Goal: Task Accomplishment & Management: Manage account settings

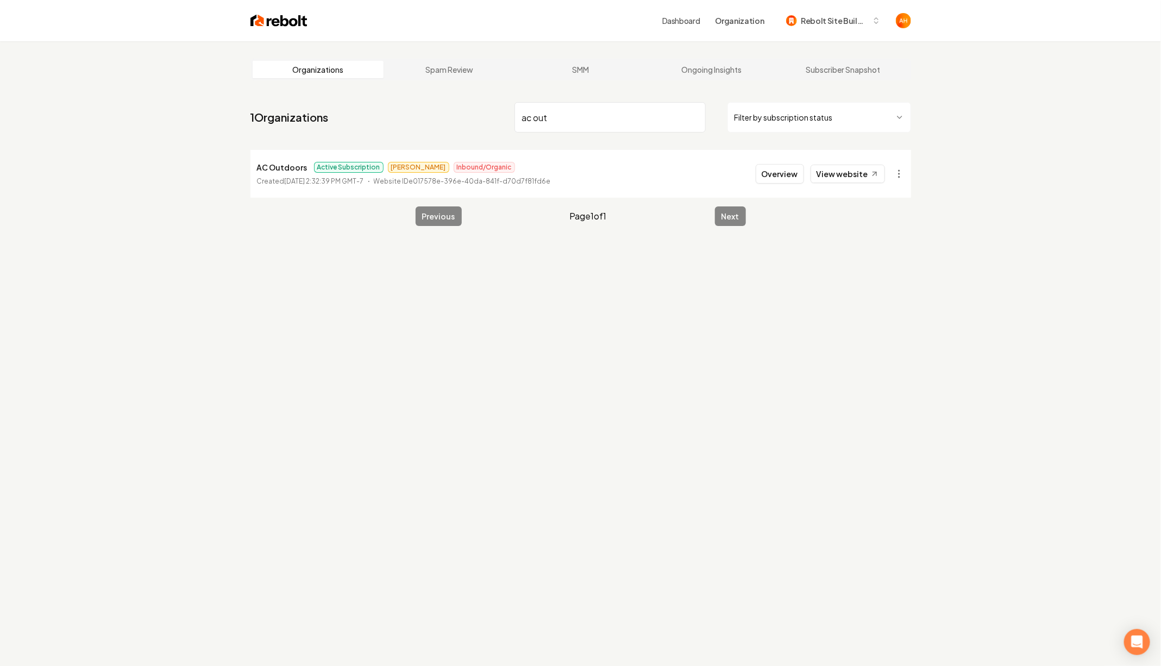
click at [610, 122] on input "ac out" at bounding box center [609, 117] width 191 height 30
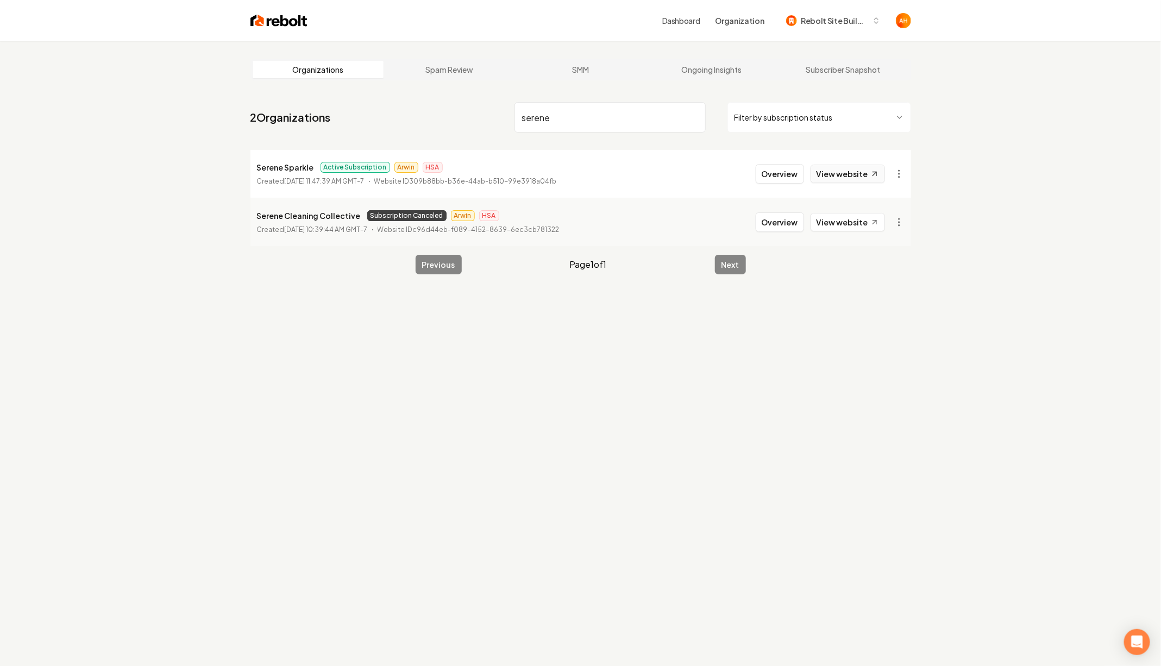
type input "serene"
click at [854, 167] on link "View website" at bounding box center [847, 174] width 74 height 18
click at [790, 162] on li "Serene Sparkle Active Subscription Arwin HSA Created August 27, 2025, 11:47:39 …" at bounding box center [580, 174] width 660 height 48
click at [790, 167] on button "Overview" at bounding box center [779, 174] width 48 height 20
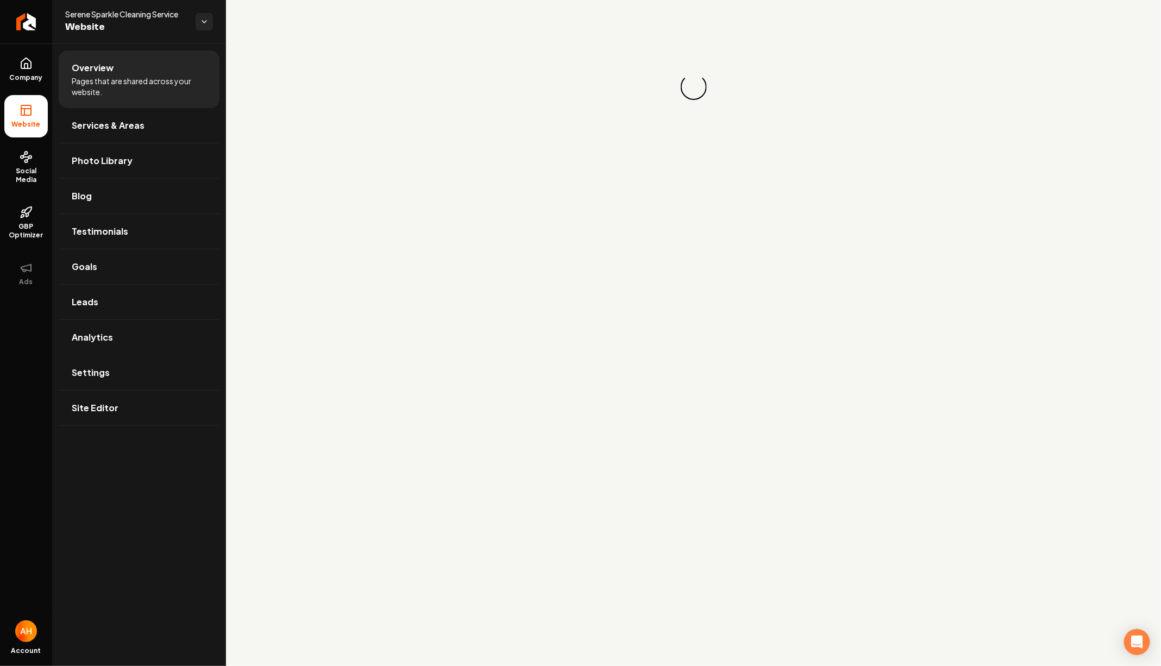
drag, startPoint x: 146, startPoint y: 359, endPoint x: 225, endPoint y: 345, distance: 79.9
click at [146, 360] on link "Settings" at bounding box center [139, 372] width 161 height 35
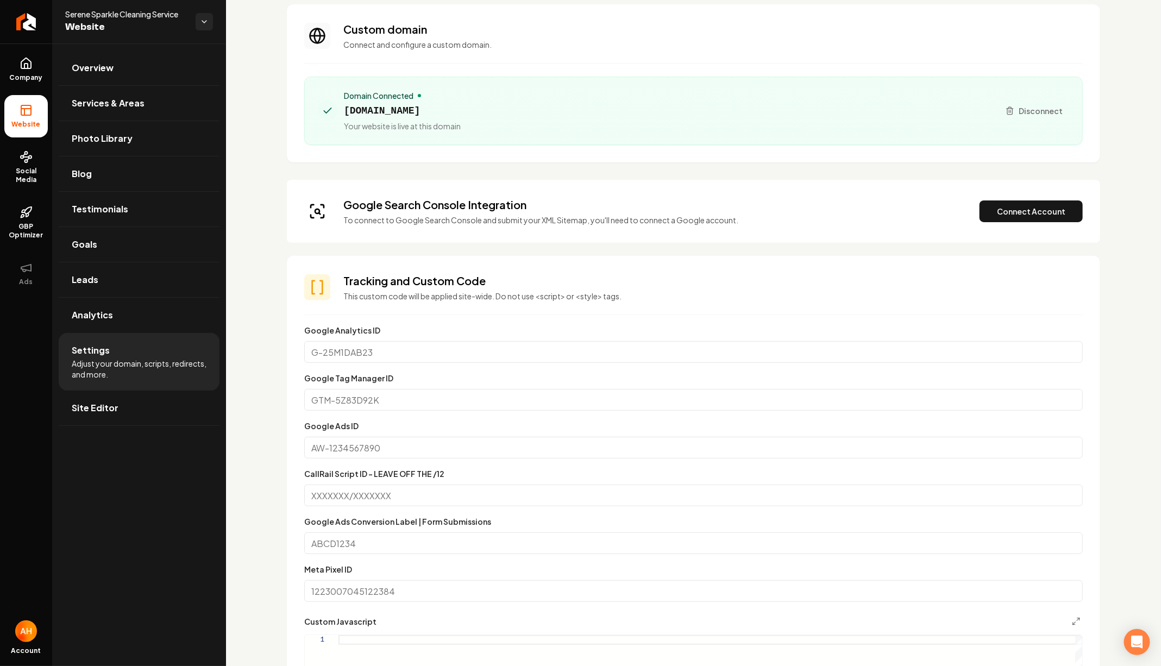
scroll to position [69, 0]
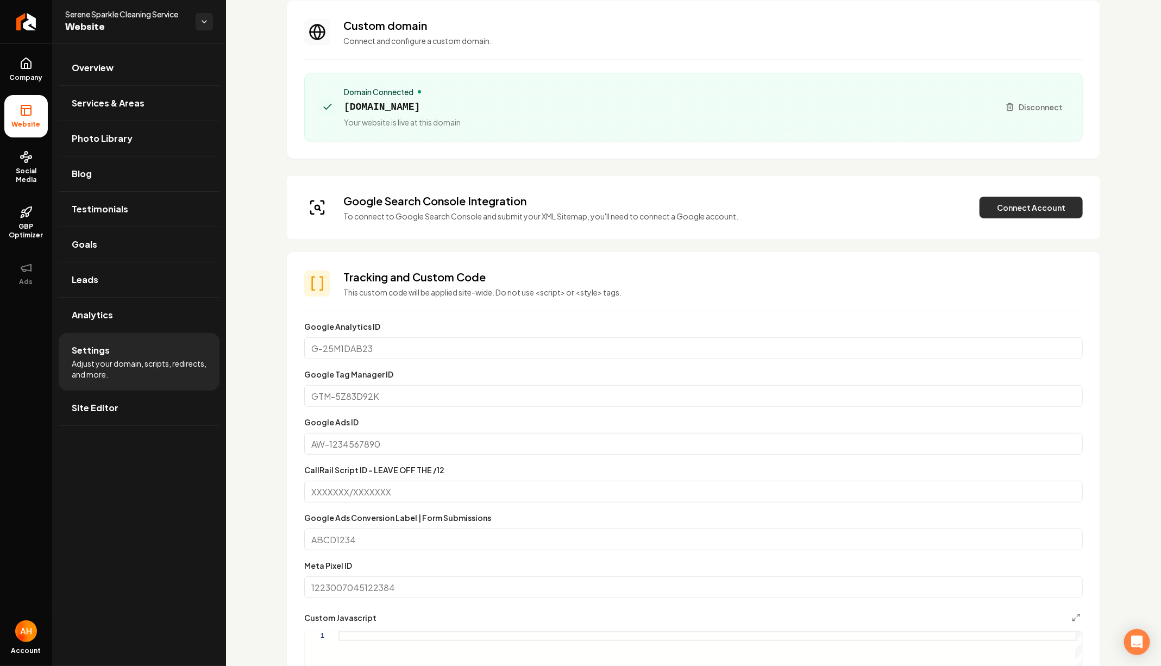
click at [997, 205] on button "Connect Account" at bounding box center [1030, 208] width 103 height 22
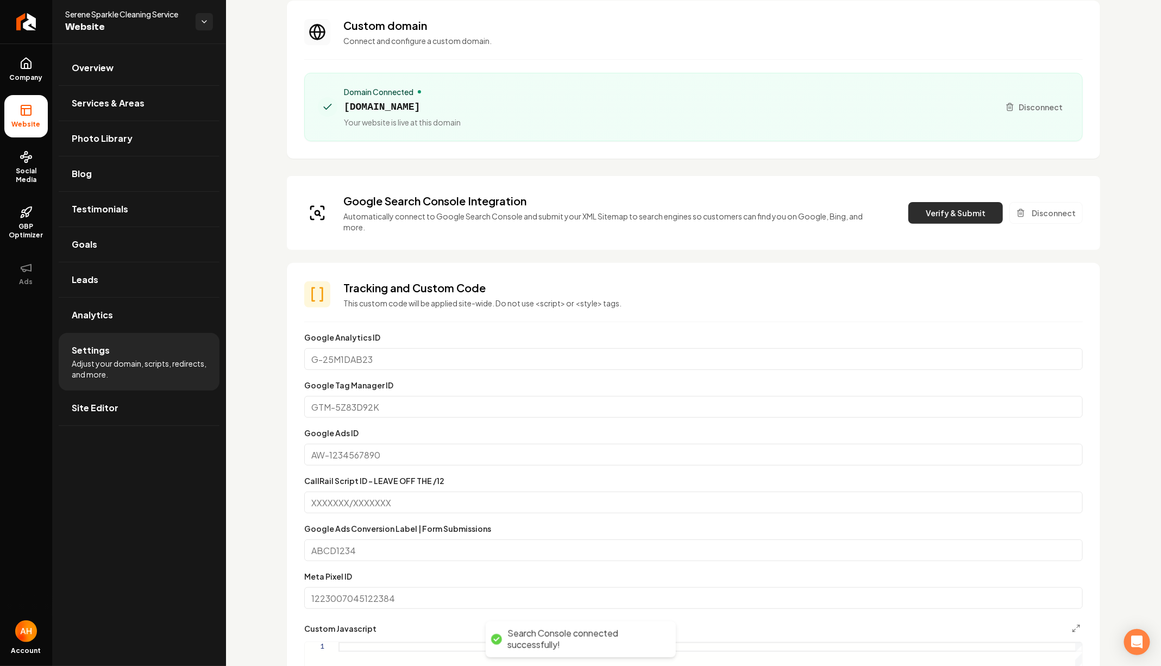
click at [965, 204] on button "Verify & Submit" at bounding box center [955, 213] width 95 height 22
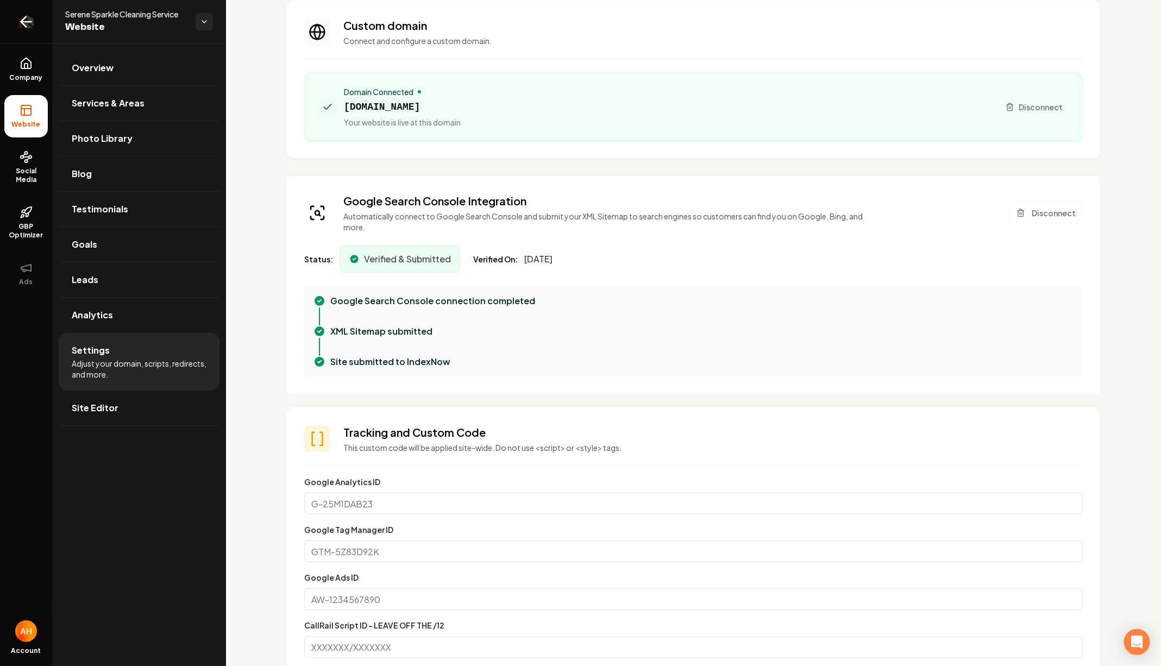
click at [22, 24] on icon "Return to dashboard" at bounding box center [25, 21] width 17 height 17
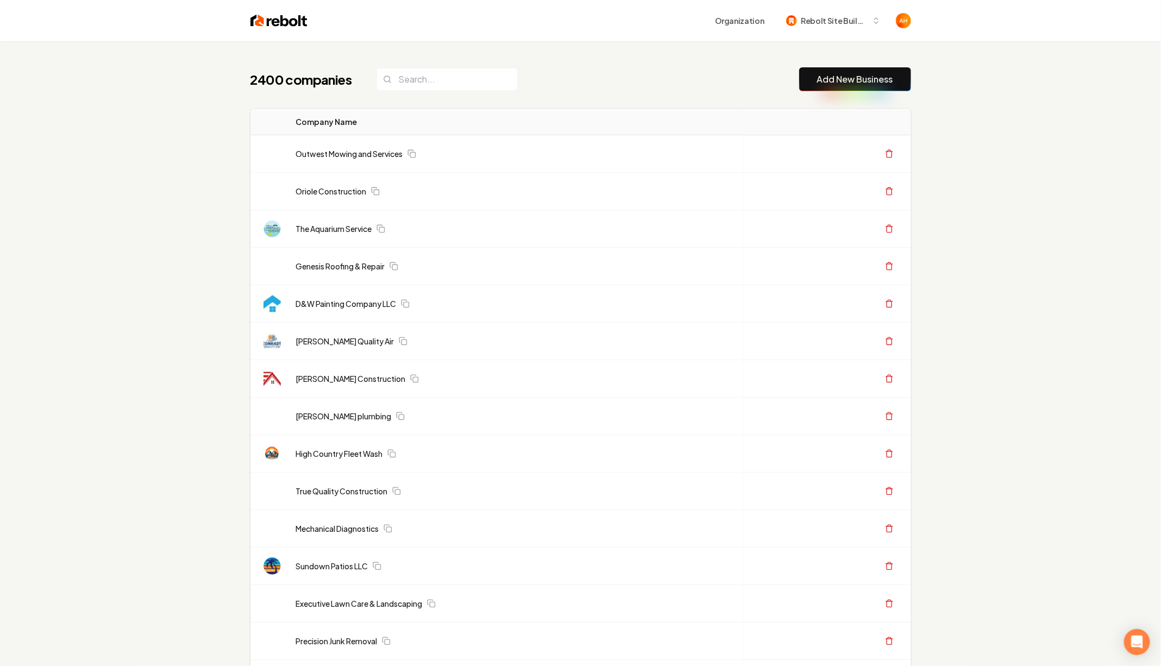
drag, startPoint x: 762, startPoint y: 64, endPoint x: 1002, endPoint y: 62, distance: 240.1
click at [697, 110] on th "Company Name" at bounding box center [515, 122] width 456 height 27
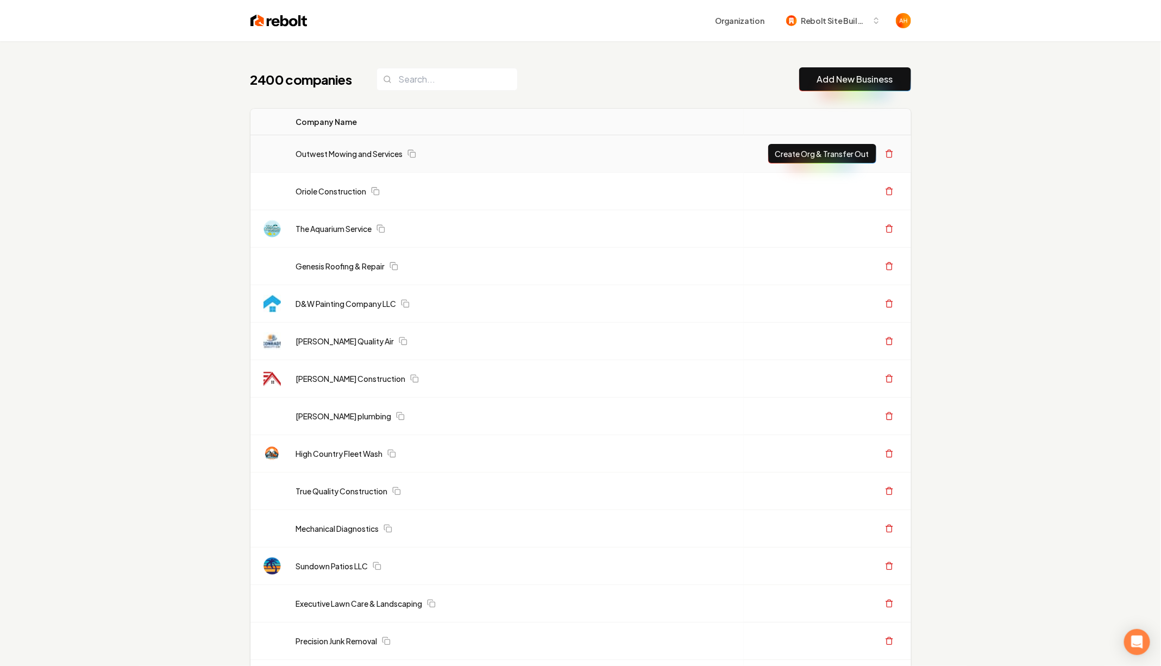
click at [815, 152] on button "Create Org & Transfer Out" at bounding box center [822, 154] width 108 height 20
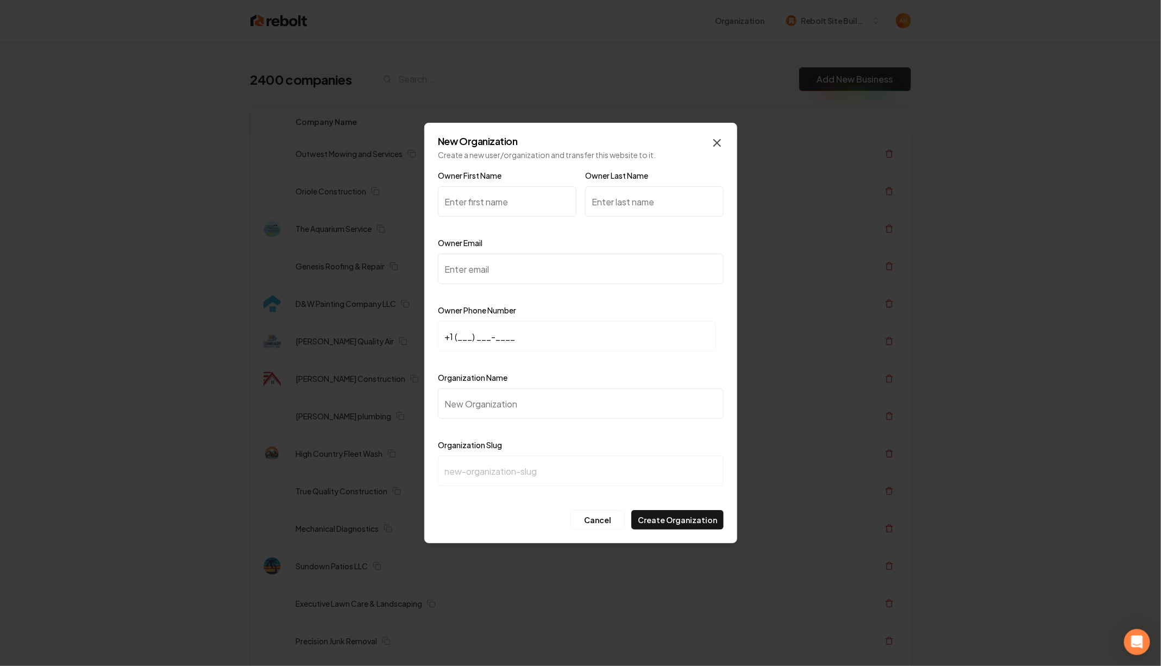
click at [716, 139] on icon "button" at bounding box center [716, 142] width 13 height 13
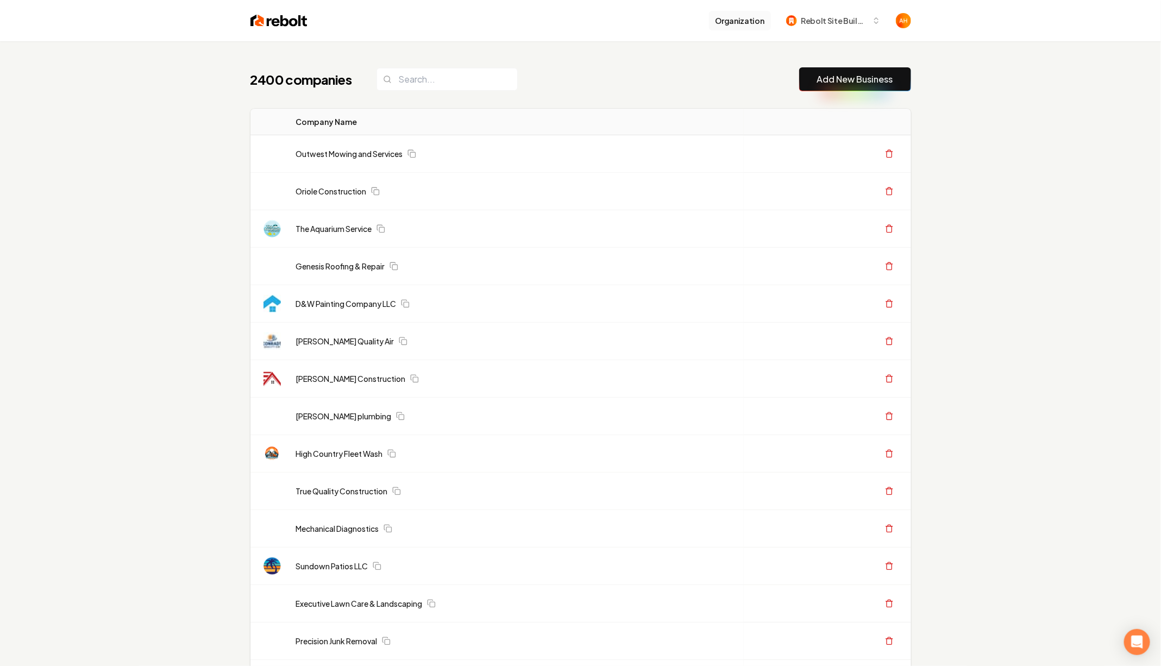
click at [751, 15] on button "Organization" at bounding box center [740, 21] width 62 height 20
click at [676, 39] on div "Organization Rebolt Site Builder" at bounding box center [580, 20] width 695 height 41
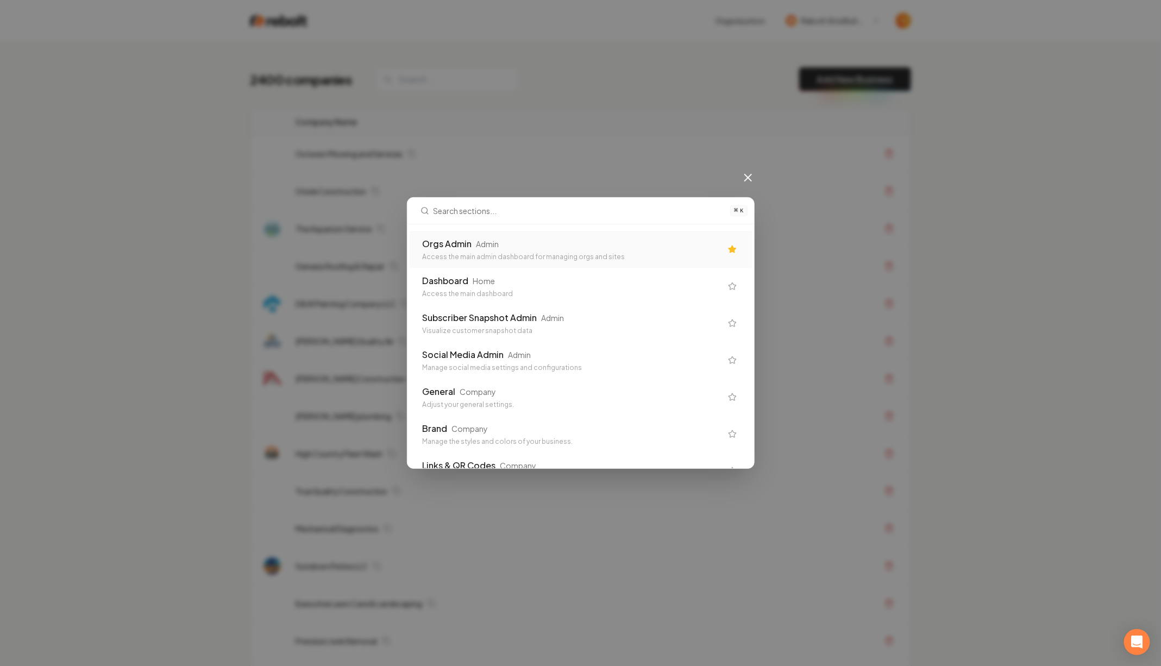
click at [532, 250] on div "Orgs Admin Admin" at bounding box center [572, 243] width 299 height 13
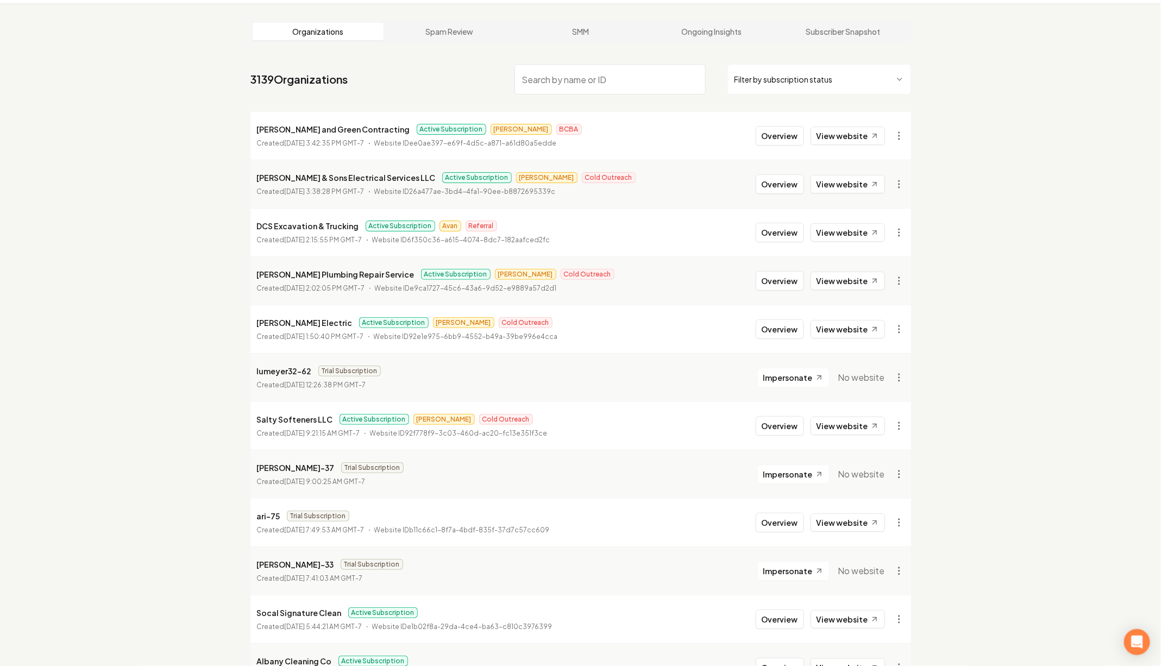
scroll to position [48, 0]
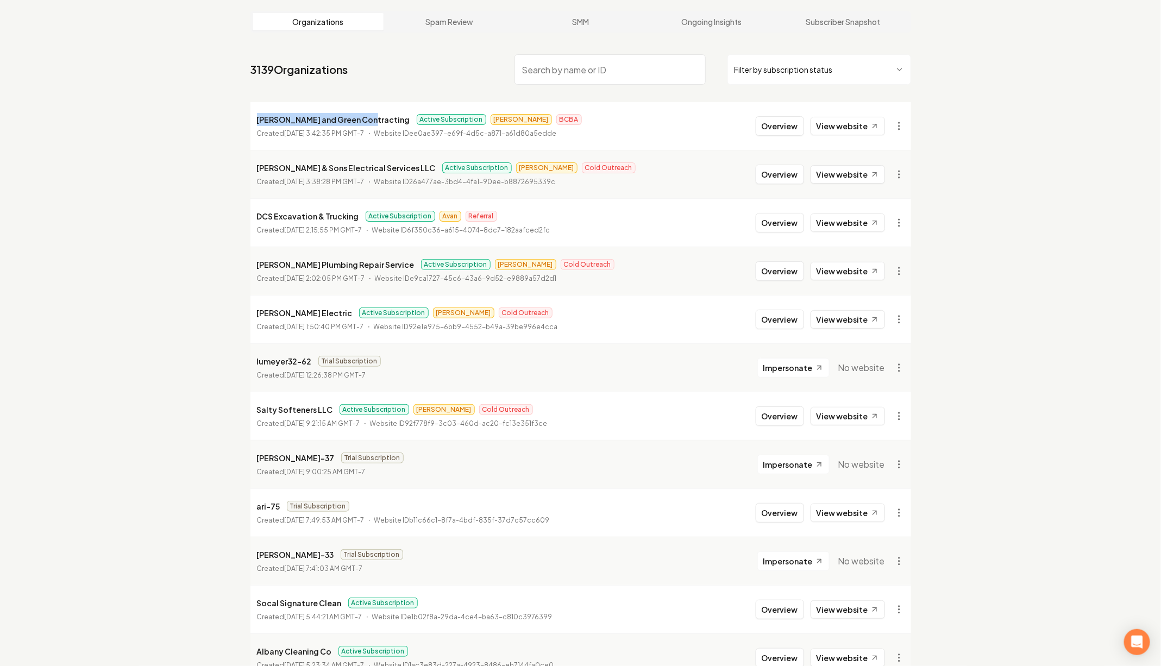
drag, startPoint x: 236, startPoint y: 119, endPoint x: 363, endPoint y: 119, distance: 126.5
drag, startPoint x: 264, startPoint y: 163, endPoint x: 360, endPoint y: 163, distance: 95.6
click at [358, 163] on p "[PERSON_NAME] & Sons Electrical Services LLC" at bounding box center [346, 167] width 179 height 13
drag, startPoint x: 270, startPoint y: 215, endPoint x: 319, endPoint y: 215, distance: 49.4
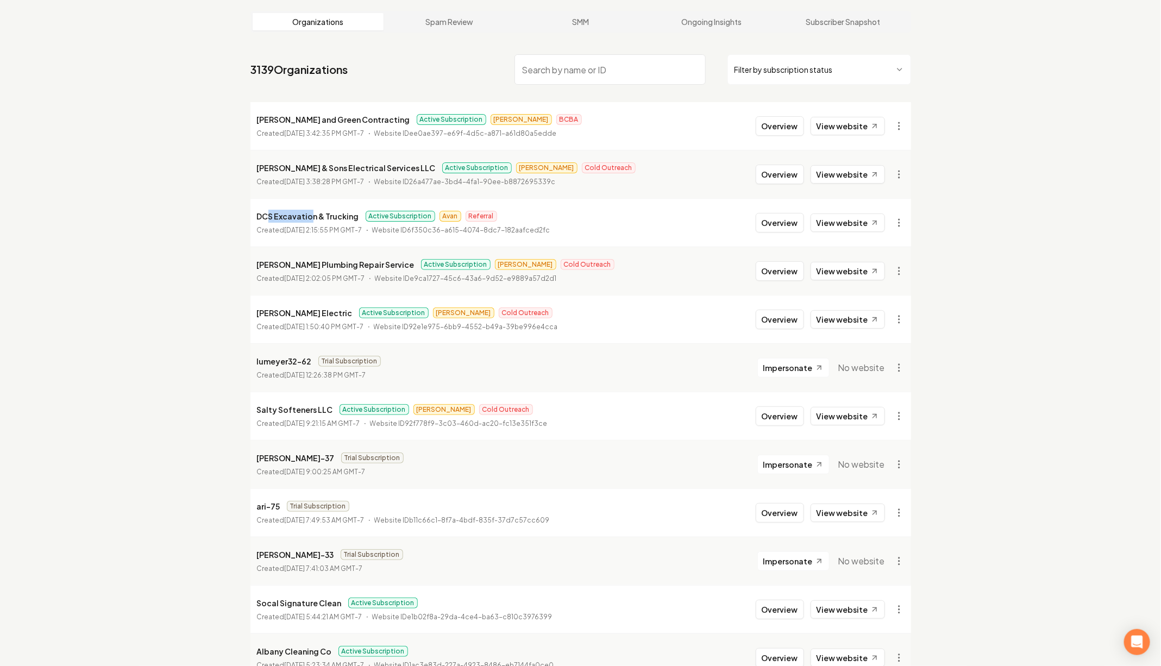
click at [319, 215] on p "DCS Excavation & Trucking" at bounding box center [308, 216] width 102 height 13
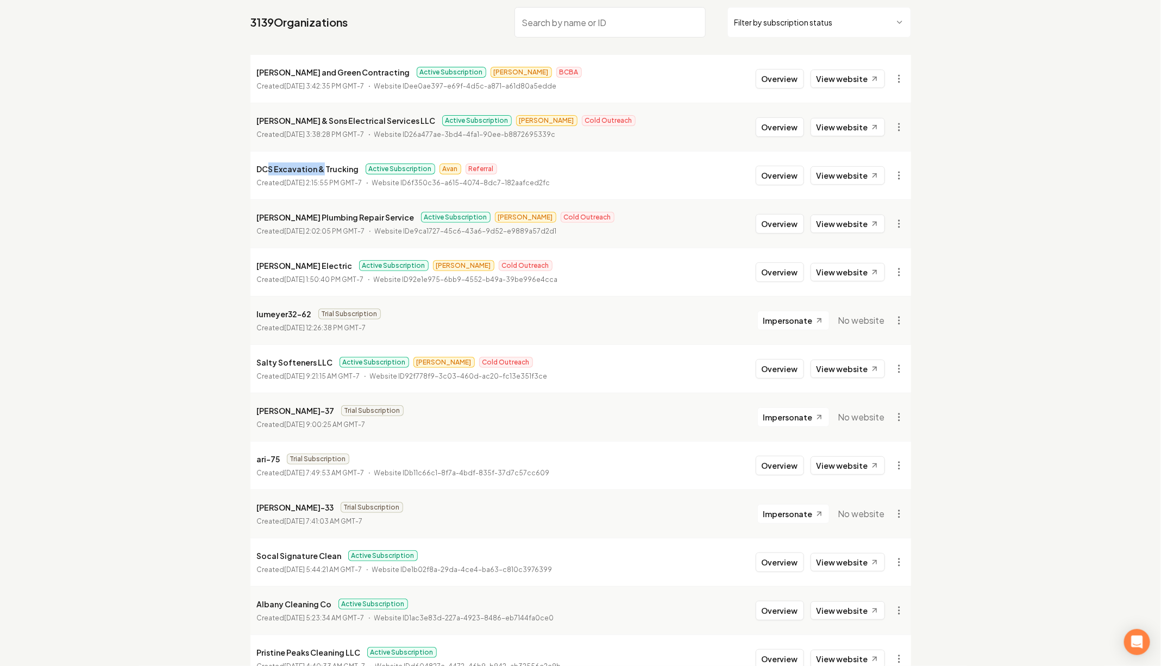
scroll to position [122, 0]
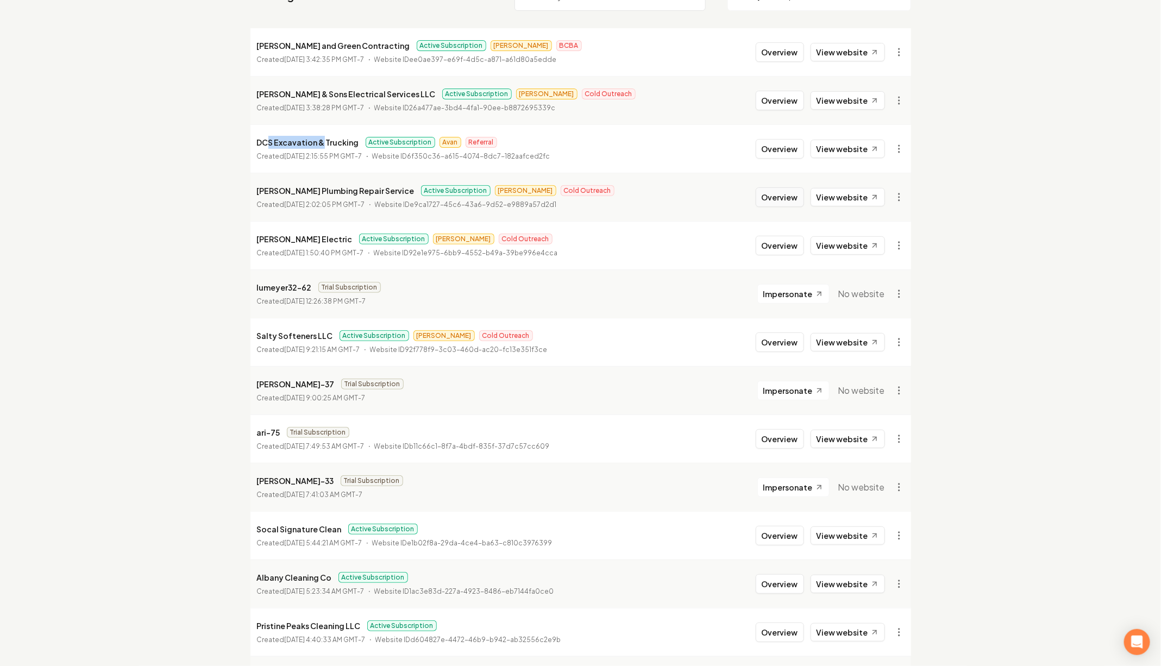
click at [790, 191] on button "Overview" at bounding box center [779, 197] width 48 height 20
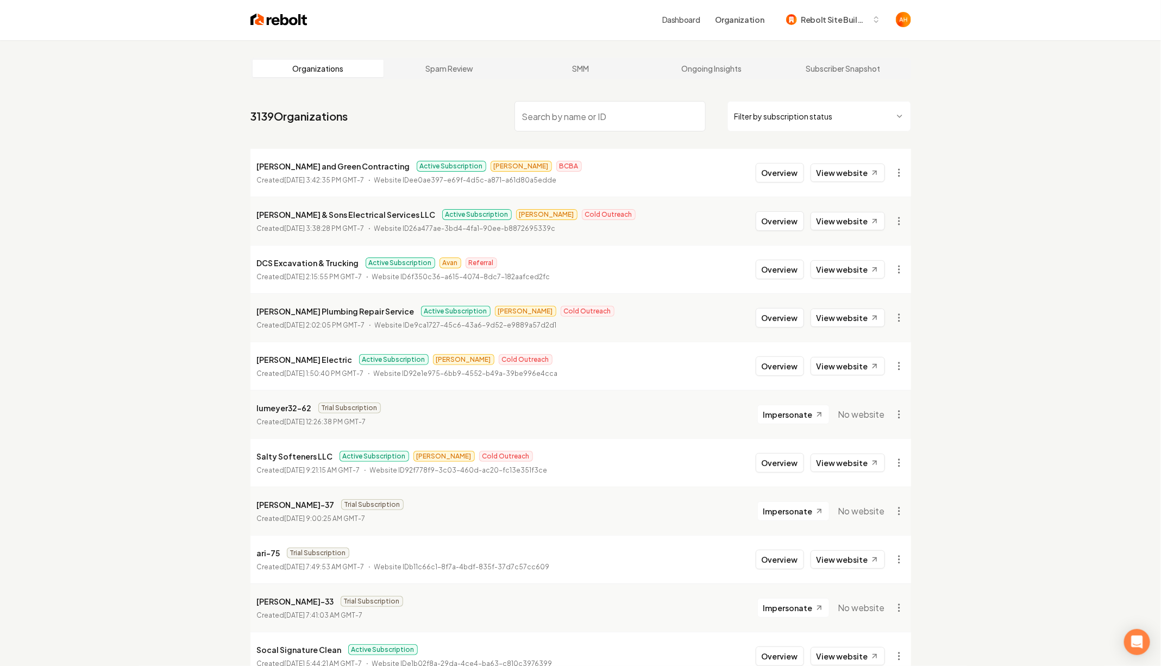
scroll to position [2, 0]
click at [689, 21] on link "Dashboard" at bounding box center [681, 19] width 38 height 11
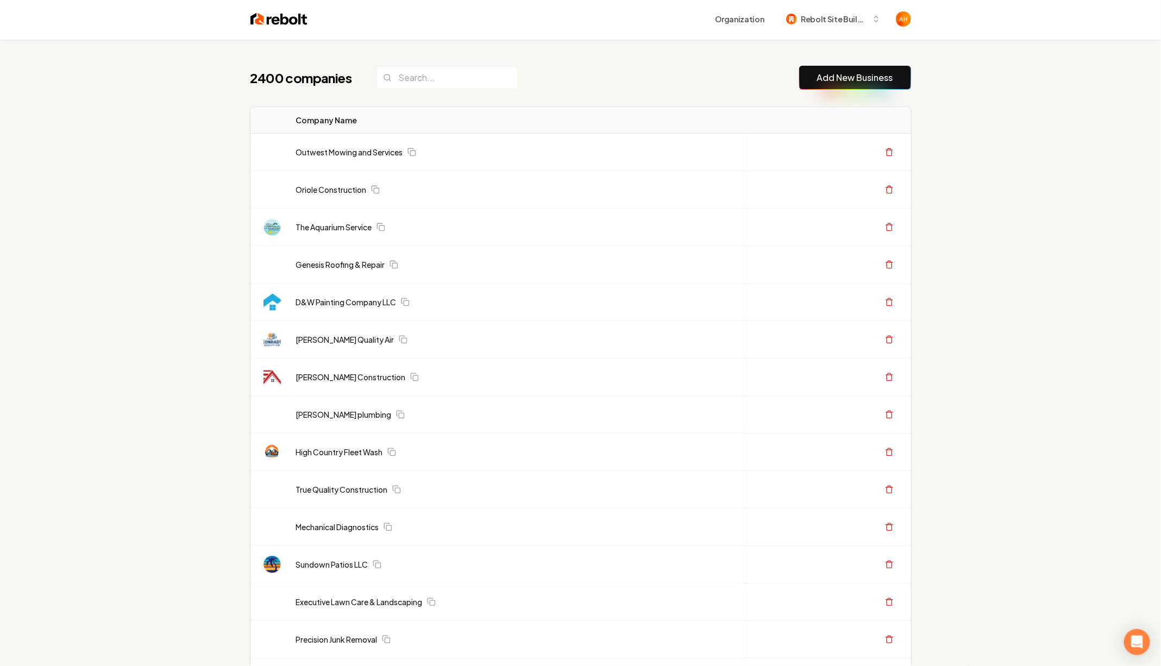
scroll to position [23, 0]
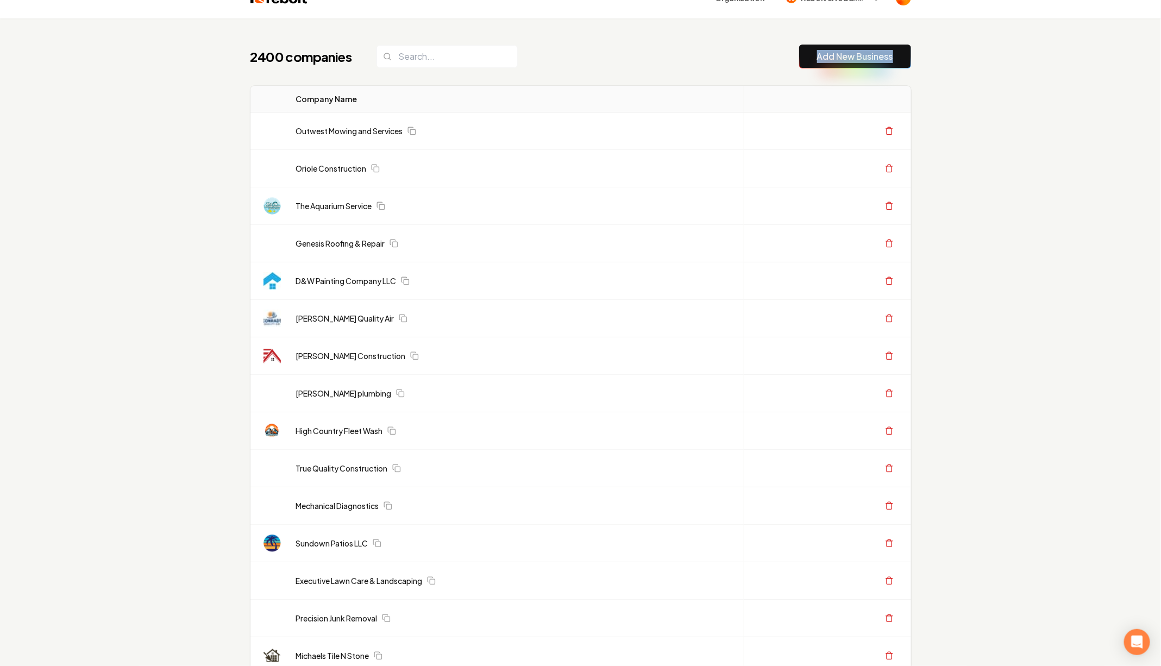
drag, startPoint x: 956, startPoint y: 60, endPoint x: 759, endPoint y: 60, distance: 197.1
click at [765, 60] on div "2400 companies Add New Business" at bounding box center [580, 57] width 660 height 24
click at [837, 56] on link "Add New Business" at bounding box center [855, 56] width 76 height 13
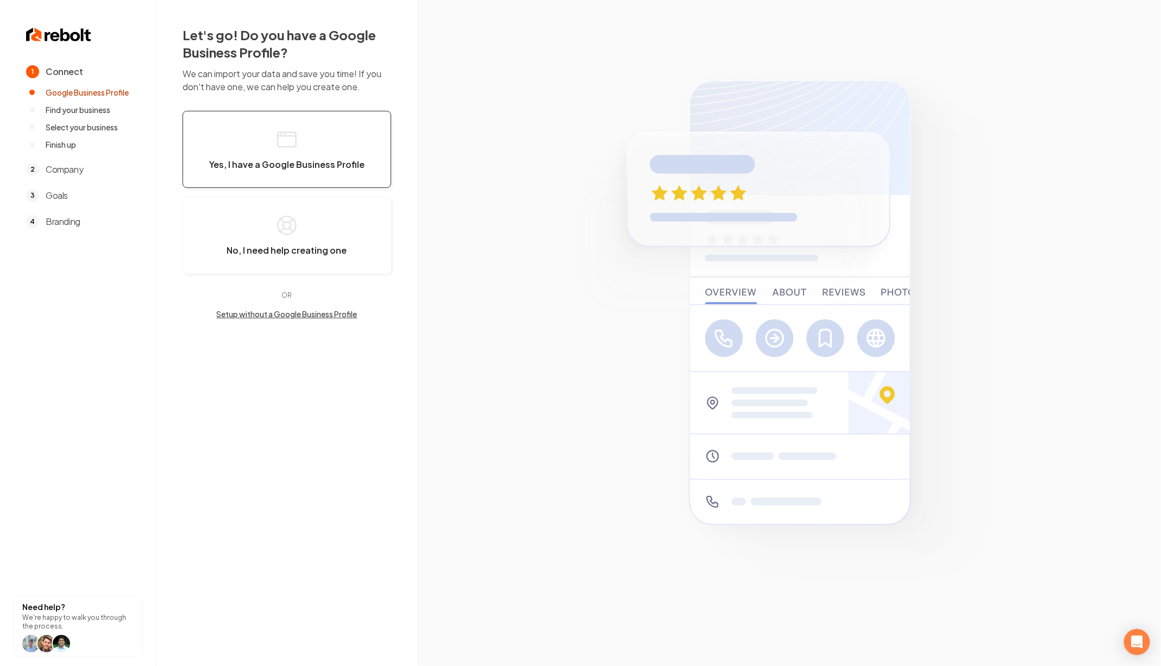
click at [267, 138] on button "Yes, I have a Google Business Profile" at bounding box center [286, 149] width 209 height 77
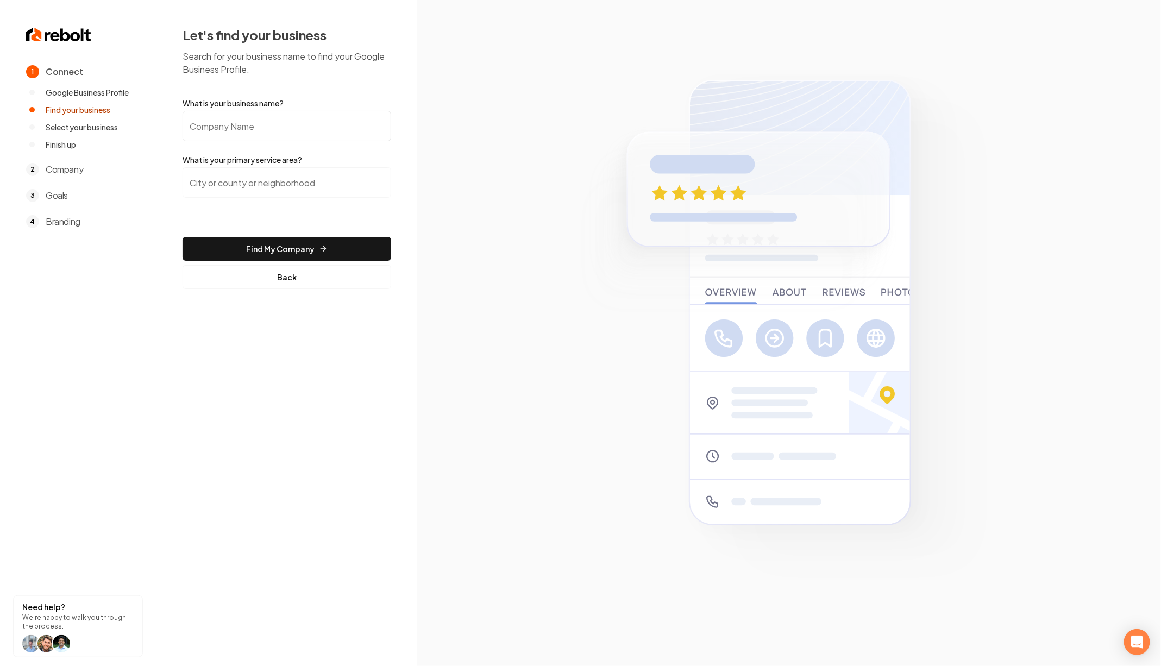
click at [293, 127] on input "What is your business name?" at bounding box center [286, 126] width 209 height 30
paste input "Free Flow Plumbing & Drain"
type input "Free Flow Plumbing & Drain"
click at [324, 186] on input "search" at bounding box center [286, 182] width 209 height 30
paste input "incoln Coun"
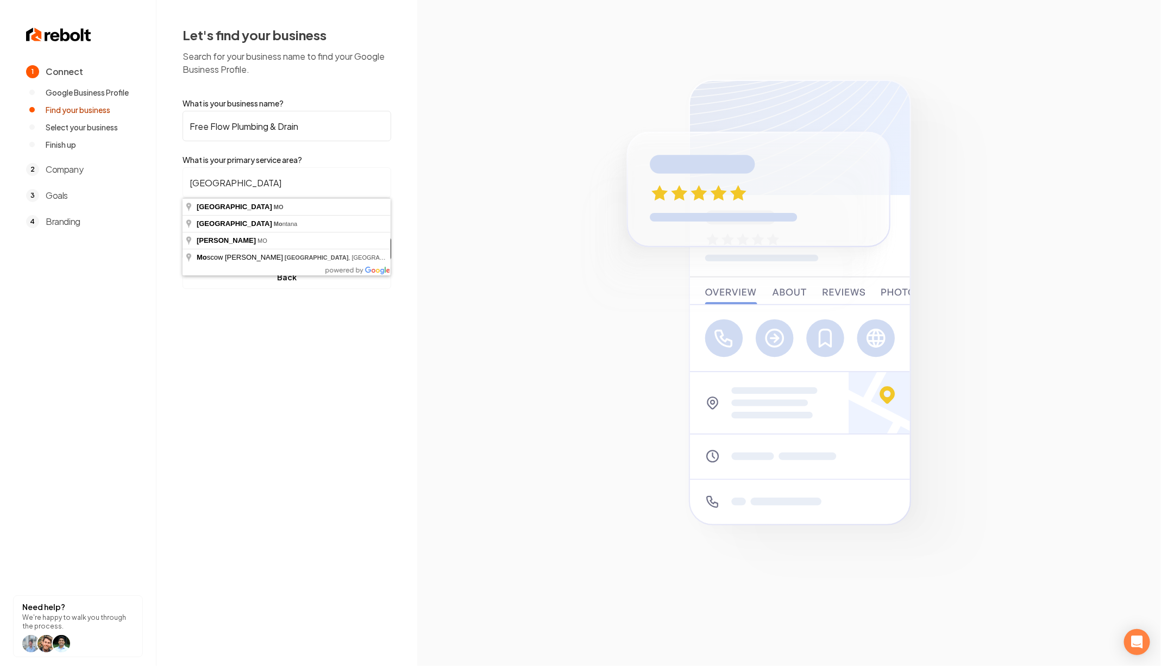
type input "Lincoln County MO"
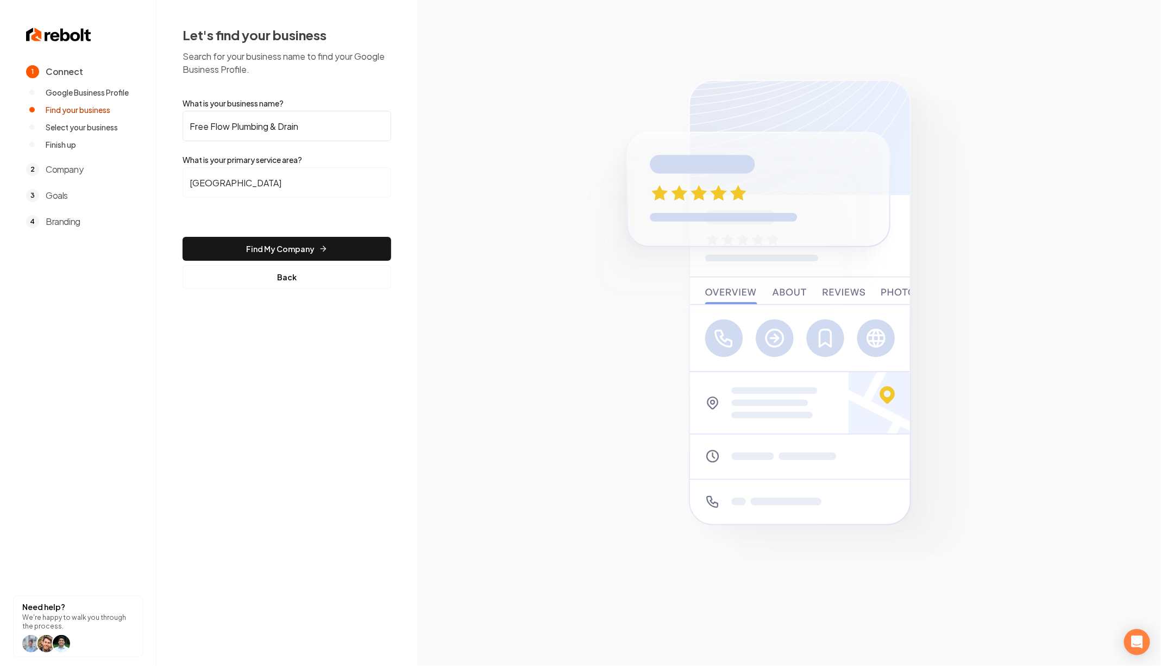
click at [440, 157] on section at bounding box center [789, 333] width 744 height 666
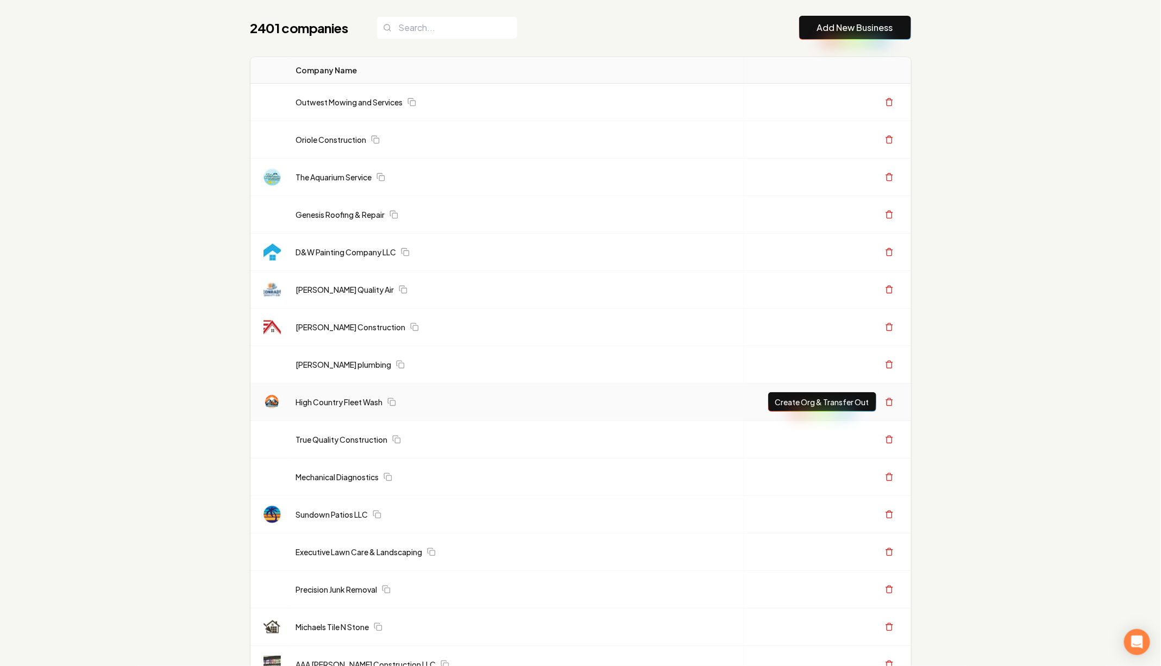
scroll to position [292, 0]
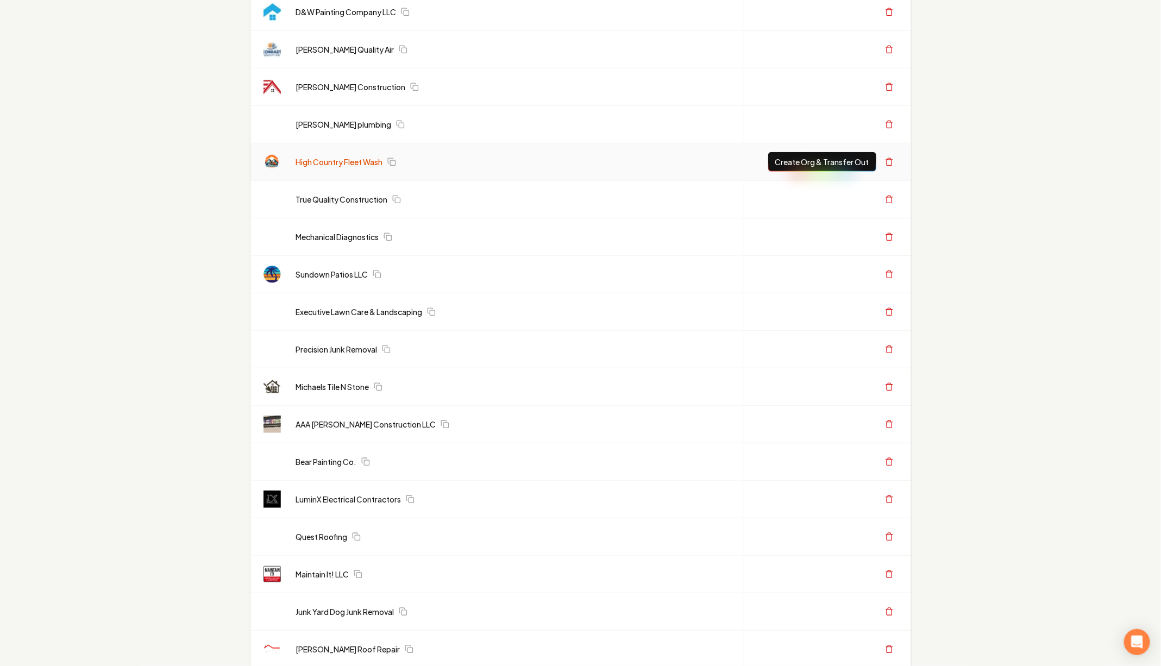
click at [324, 160] on link "High Country Fleet Wash" at bounding box center [339, 161] width 87 height 11
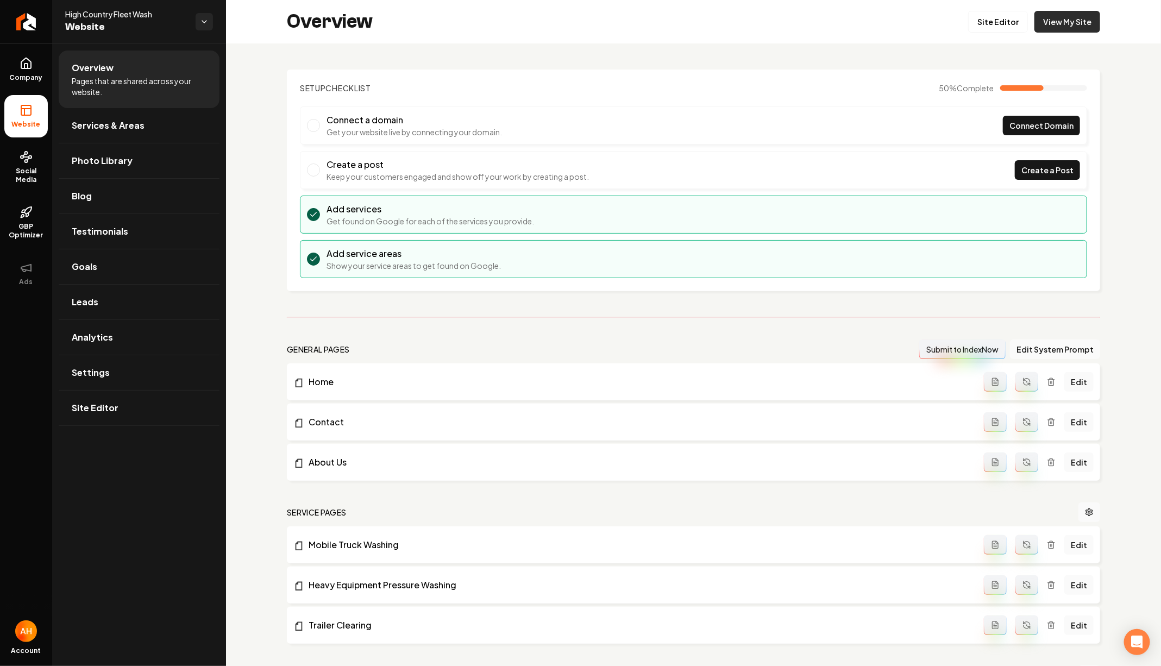
click at [1084, 15] on link "View My Site" at bounding box center [1067, 22] width 66 height 22
click at [10, 24] on link "Return to dashboard" at bounding box center [26, 21] width 52 height 43
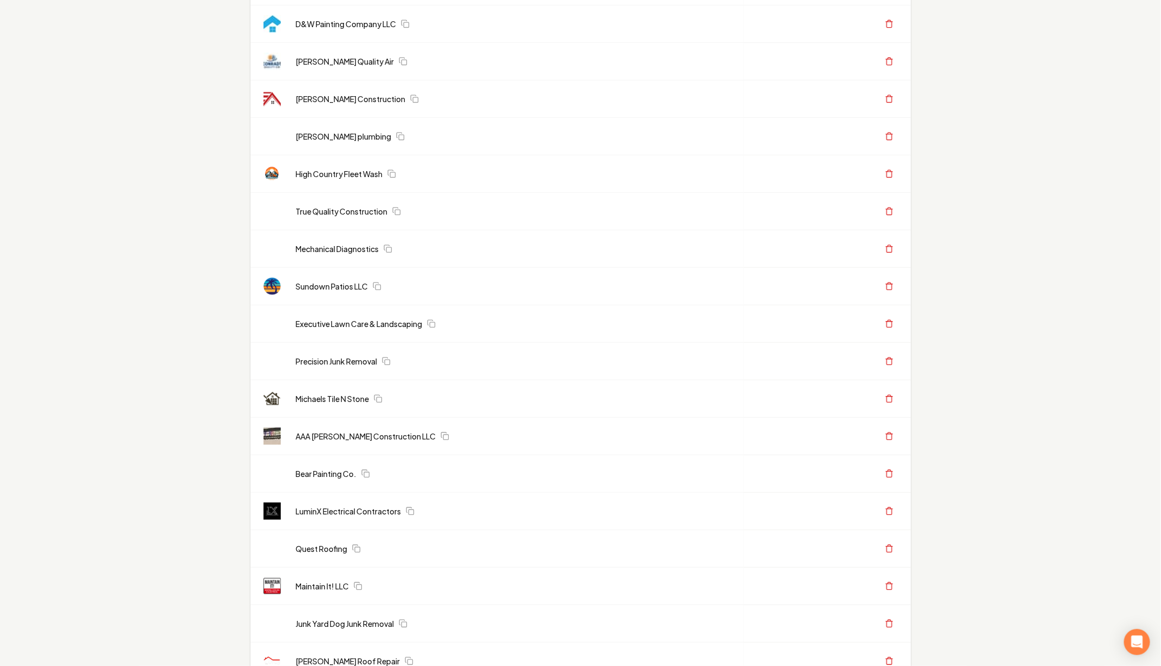
scroll to position [310, 0]
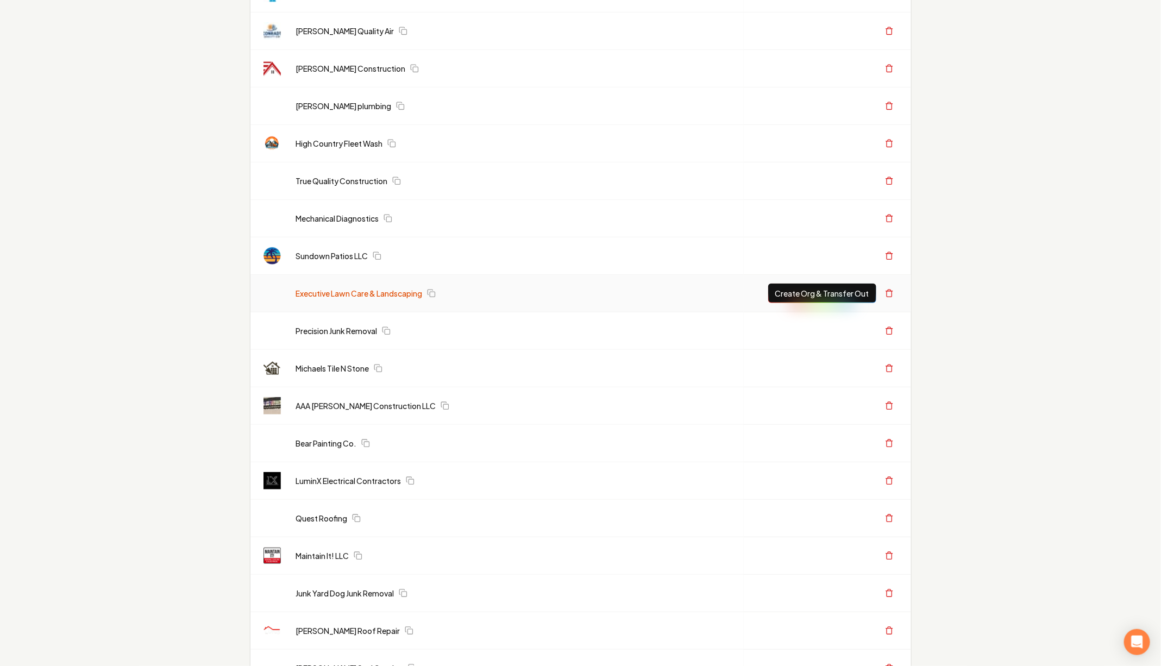
click at [385, 291] on link "Executive Lawn Care & Landscaping" at bounding box center [359, 293] width 127 height 11
click at [342, 329] on link "Precision Junk Removal" at bounding box center [336, 330] width 81 height 11
click at [339, 364] on link "Michaels Tile N Stone" at bounding box center [332, 368] width 73 height 11
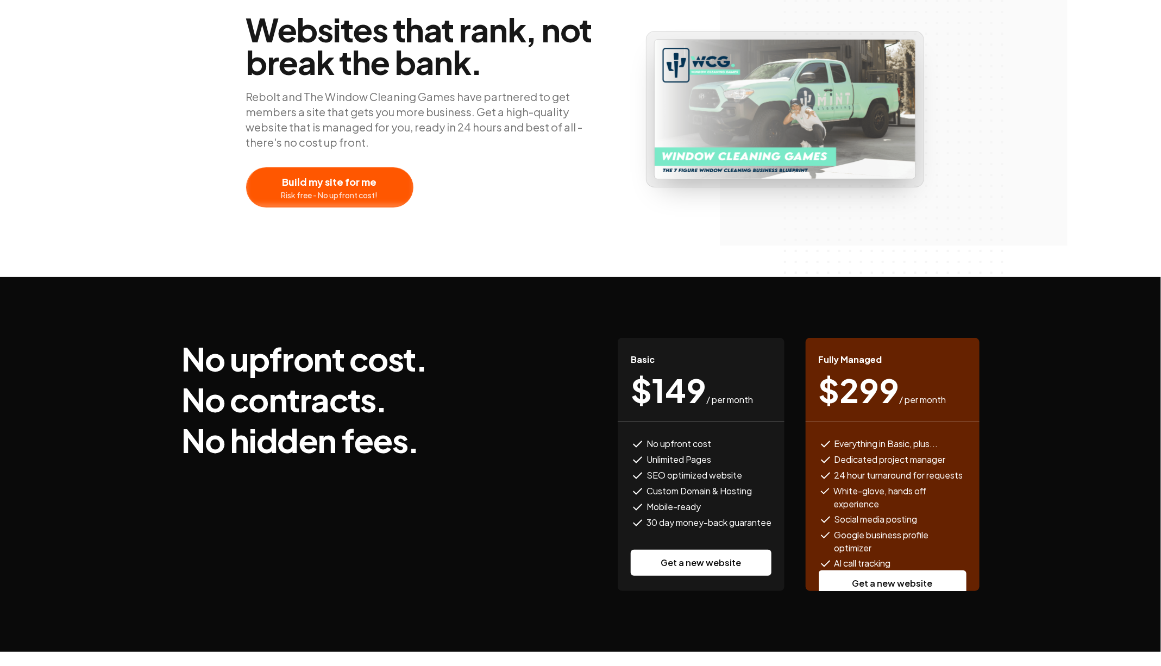
scroll to position [121, 0]
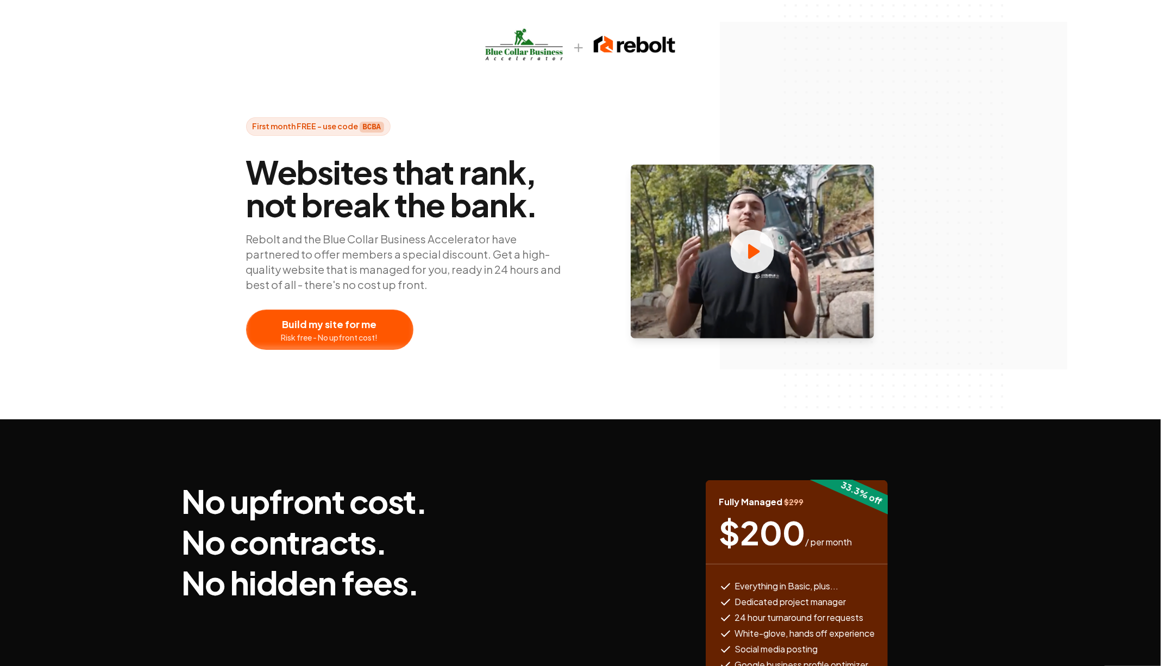
click at [370, 324] on div at bounding box center [330, 329] width 166 height 39
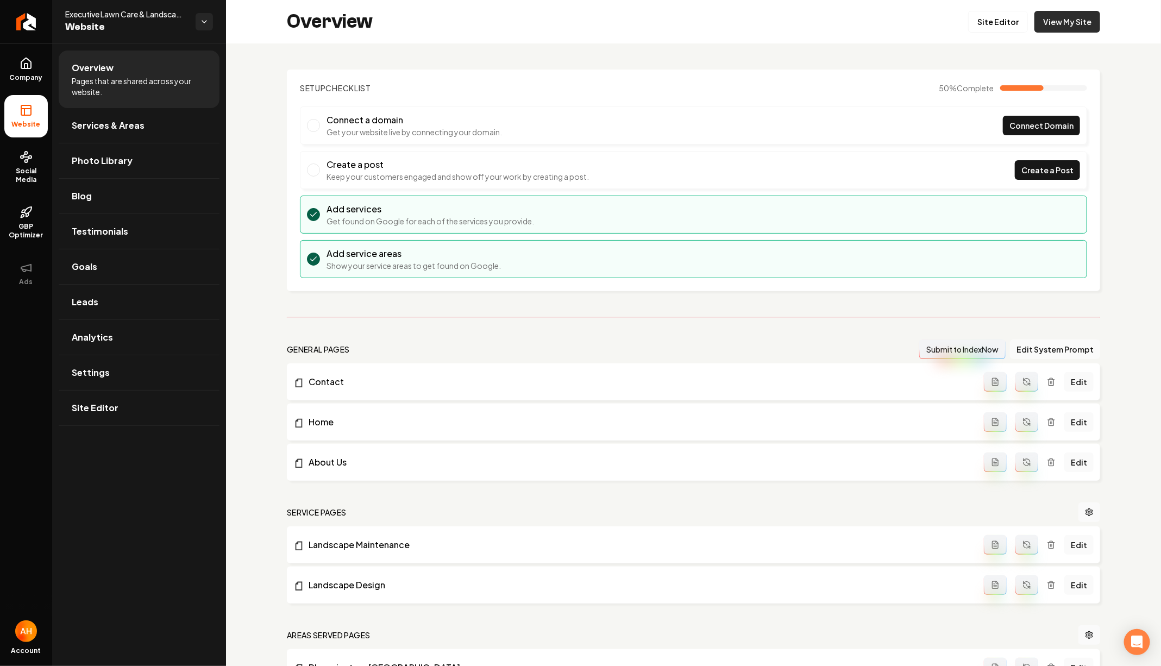
click at [1068, 23] on link "View My Site" at bounding box center [1067, 22] width 66 height 22
click at [34, 23] on link "Return to dashboard" at bounding box center [26, 21] width 52 height 43
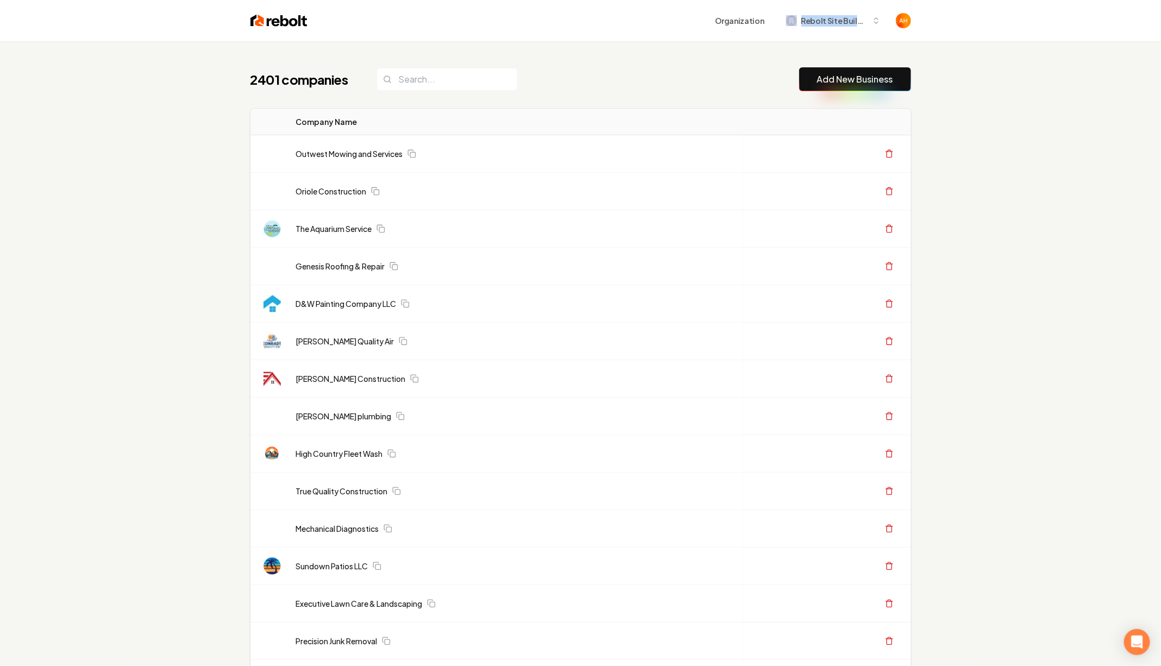
drag, startPoint x: 754, startPoint y: 39, endPoint x: 867, endPoint y: 37, distance: 112.4
click at [867, 38] on div "Organization Rebolt Site Builder" at bounding box center [580, 20] width 695 height 41
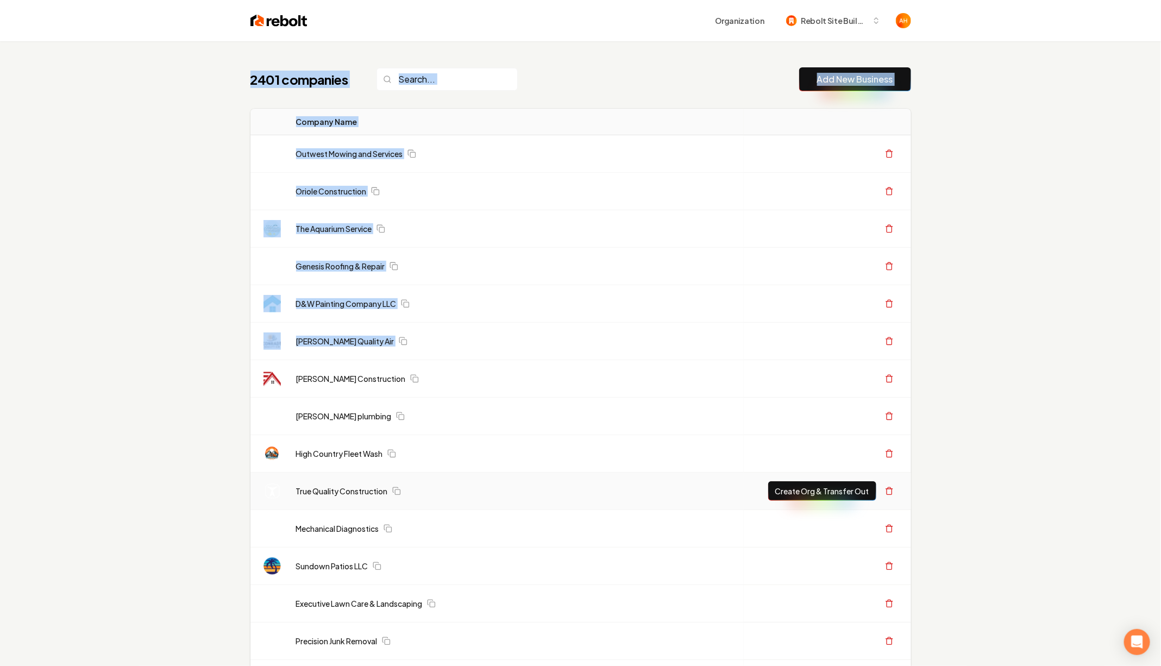
drag, startPoint x: 235, startPoint y: 89, endPoint x: 897, endPoint y: 493, distance: 774.9
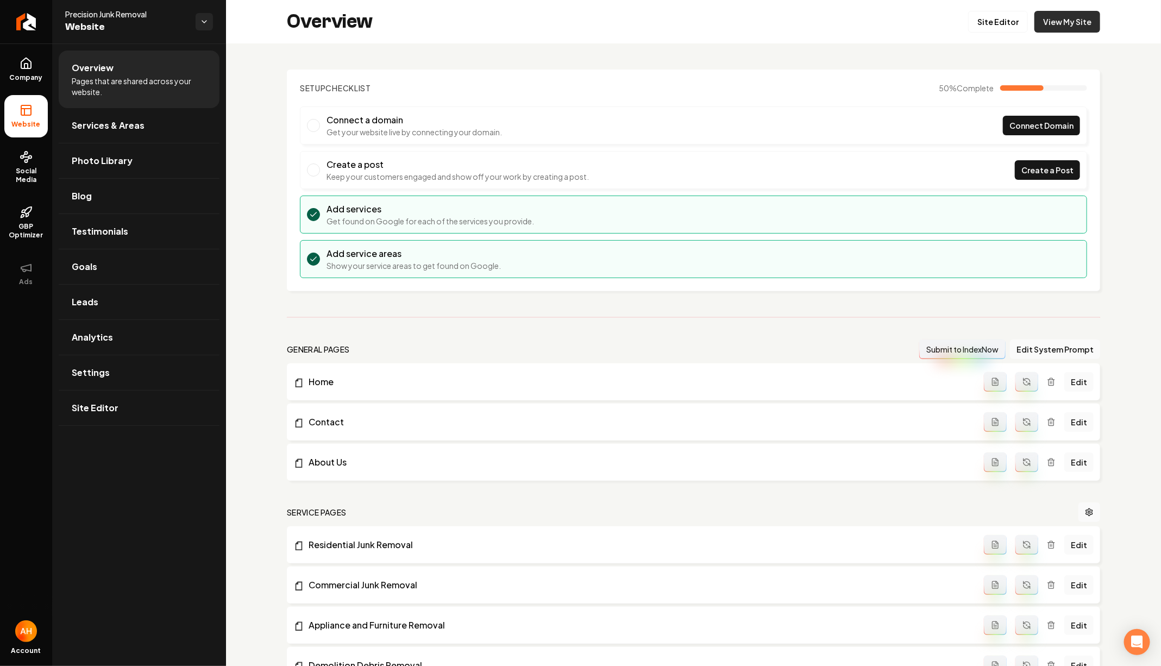
click at [1055, 20] on link "View My Site" at bounding box center [1067, 22] width 66 height 22
click at [1072, 17] on link "View My Site" at bounding box center [1067, 22] width 66 height 22
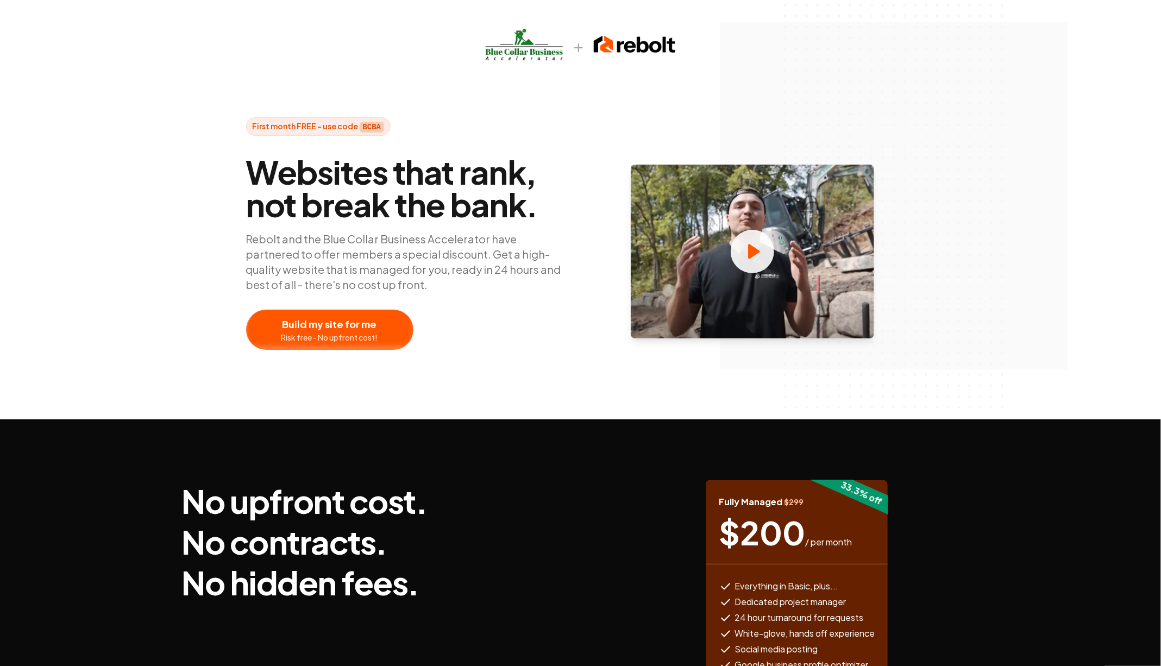
click at [349, 324] on div at bounding box center [330, 329] width 166 height 39
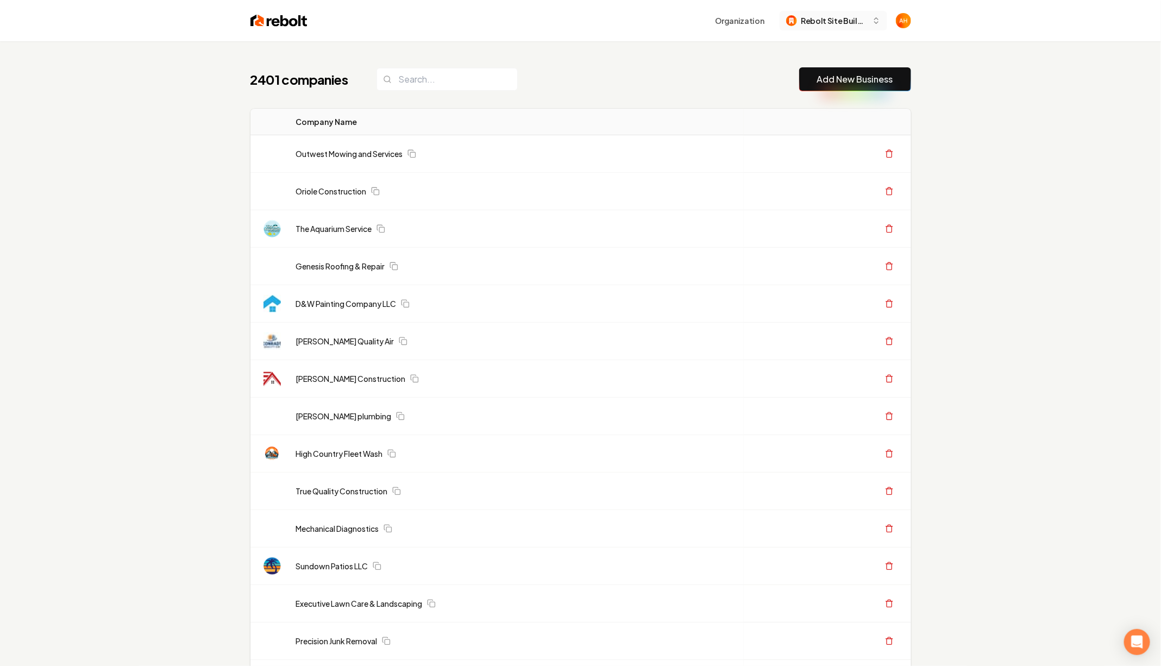
click at [828, 20] on span "Rebolt Site Builder" at bounding box center [834, 20] width 66 height 11
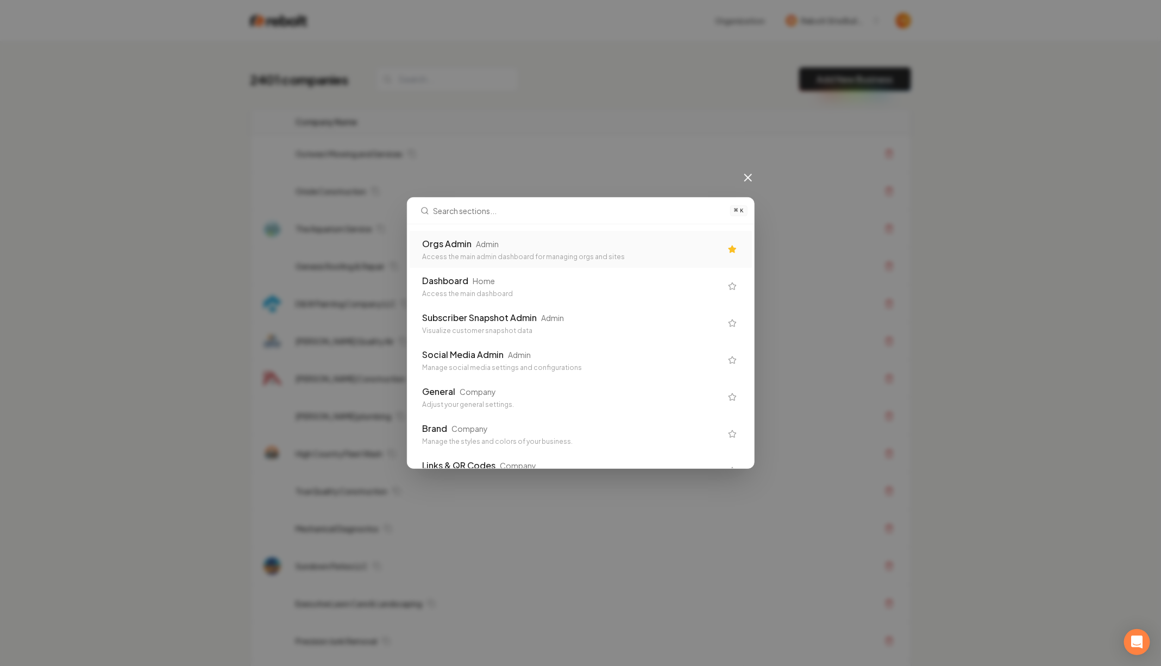
click at [494, 244] on div "Admin" at bounding box center [487, 243] width 23 height 11
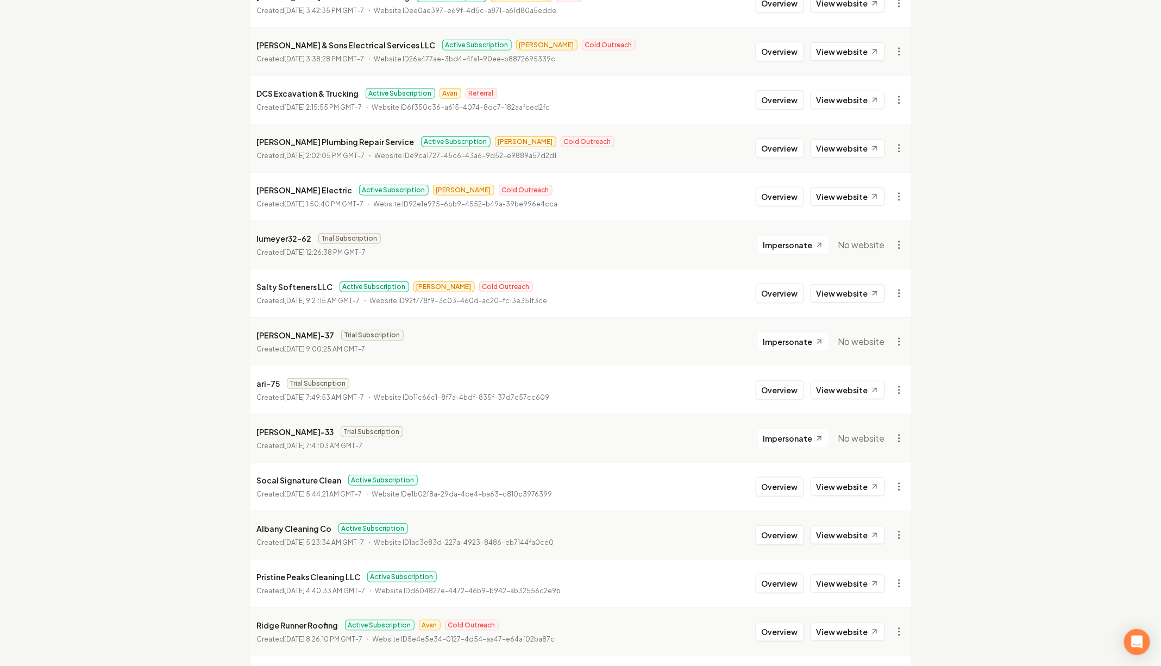
scroll to position [288, 0]
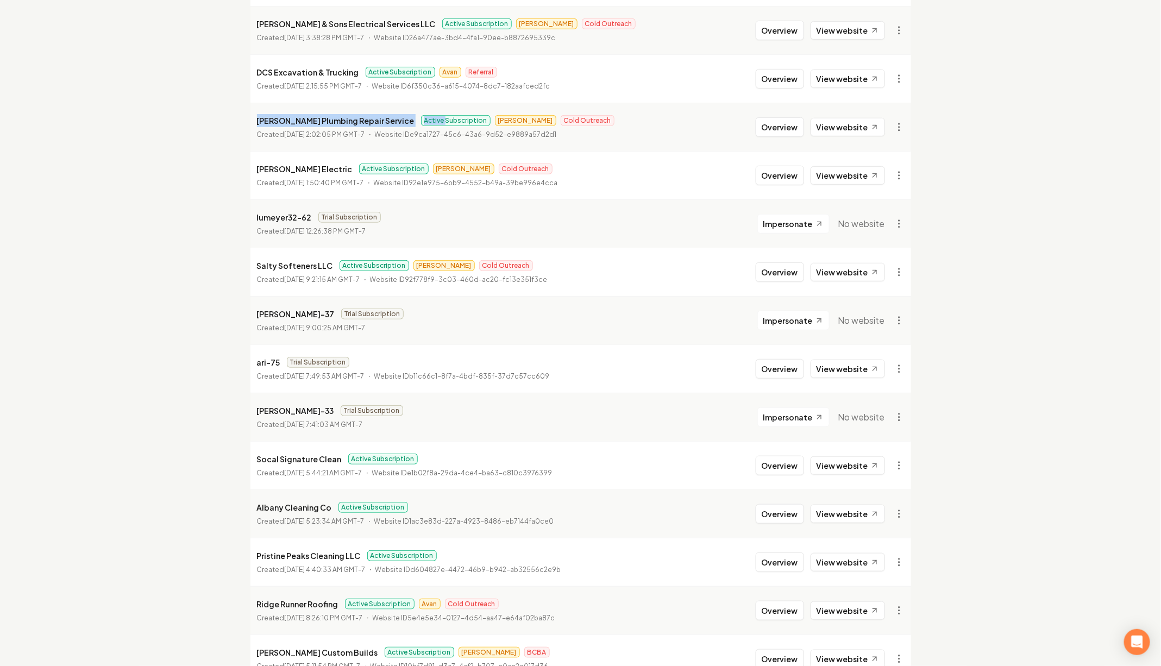
drag, startPoint x: 250, startPoint y: 123, endPoint x: 401, endPoint y: 123, distance: 150.4
click at [401, 123] on li "[PERSON_NAME] Plumbing Repair Service Active Subscription [PERSON_NAME] Outreac…" at bounding box center [580, 127] width 660 height 48
click at [349, 123] on p "[PERSON_NAME] Plumbing Repair Service" at bounding box center [336, 120] width 158 height 13
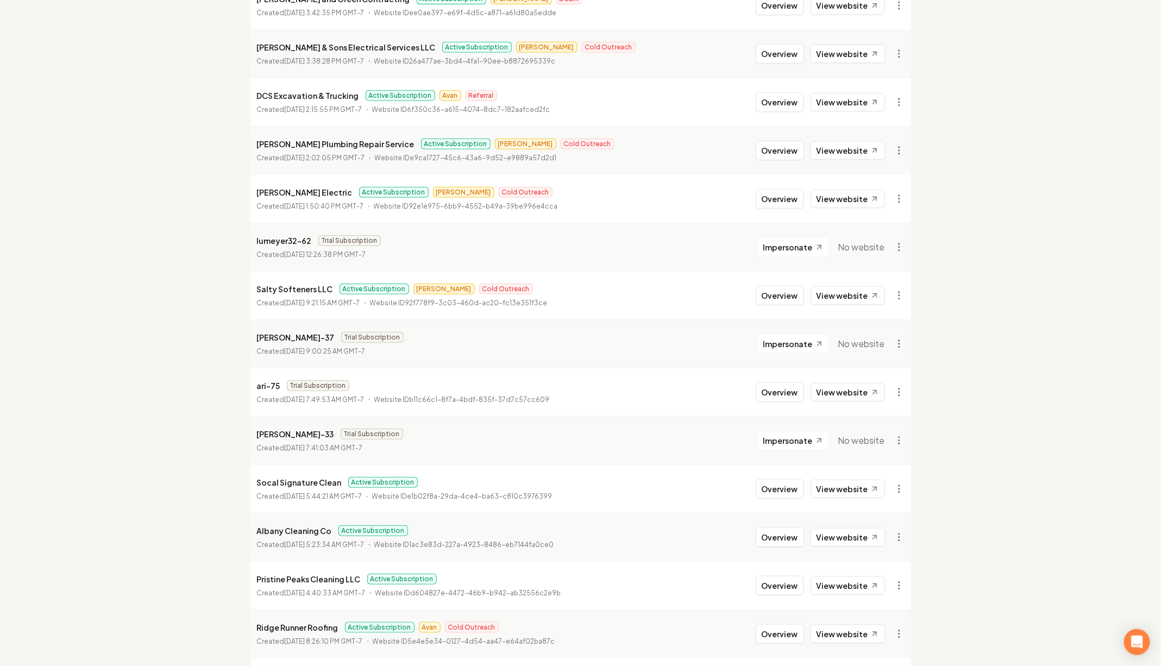
scroll to position [256, 0]
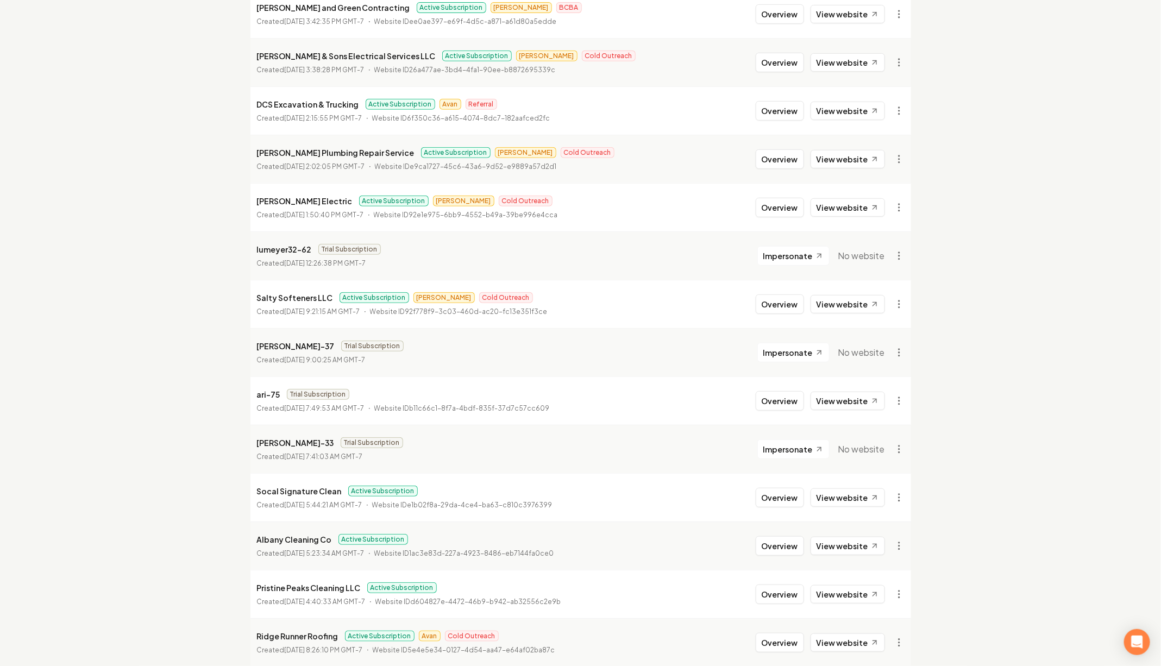
click at [261, 198] on p "[PERSON_NAME] Electric" at bounding box center [305, 200] width 96 height 13
drag, startPoint x: 261, startPoint y: 198, endPoint x: 300, endPoint y: 207, distance: 39.5
click at [300, 207] on div "[PERSON_NAME] Electric Active Subscription [PERSON_NAME] Outreach Created [DATE…" at bounding box center [407, 207] width 301 height 26
click at [359, 202] on span "Active Subscription" at bounding box center [394, 201] width 70 height 11
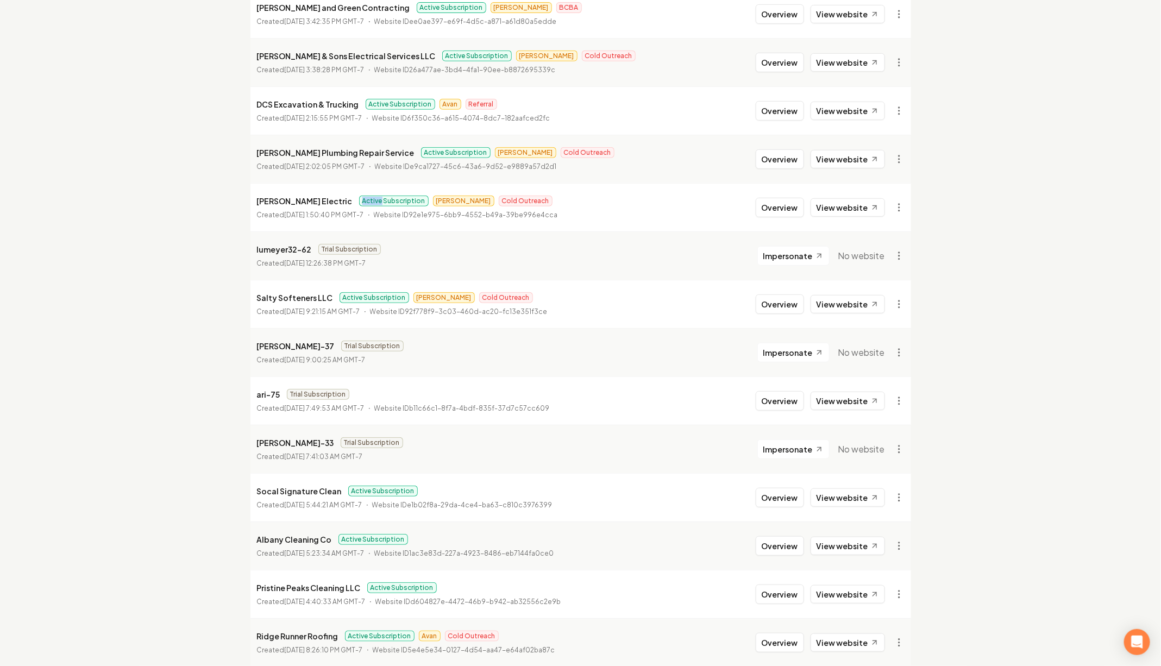
click at [359, 202] on span "Active Subscription" at bounding box center [394, 201] width 70 height 11
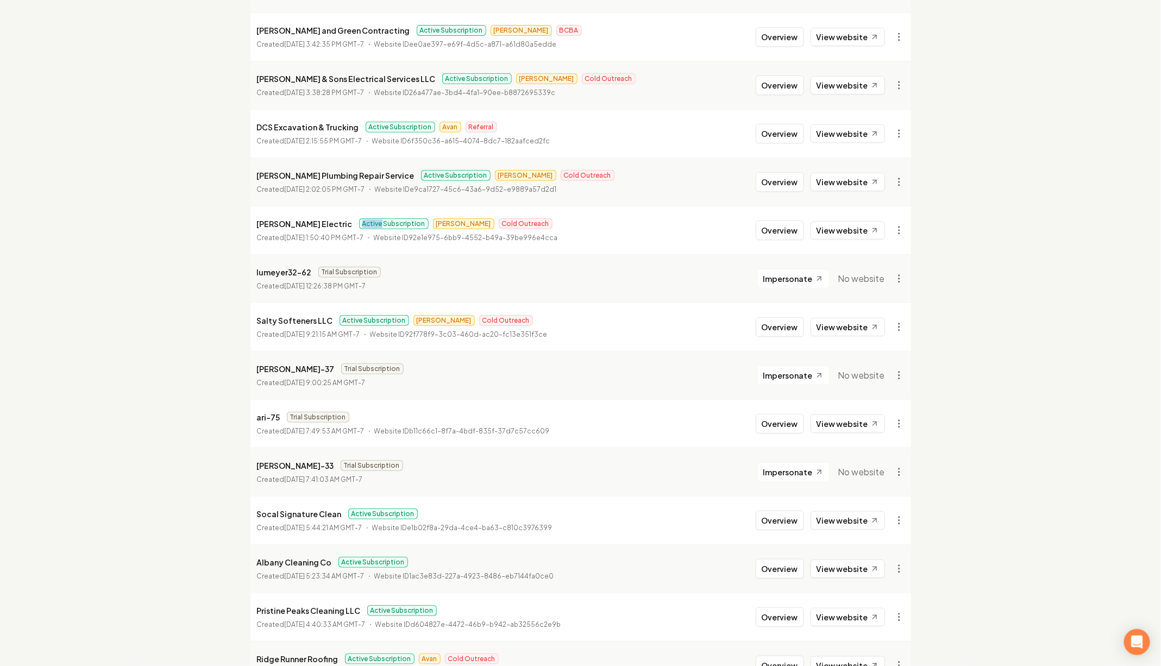
scroll to position [231, 0]
click at [433, 224] on span "Andrew" at bounding box center [463, 226] width 61 height 11
drag, startPoint x: 422, startPoint y: 225, endPoint x: 465, endPoint y: 225, distance: 43.4
click at [465, 225] on div "Active Subscription Andrew Cold Outreach" at bounding box center [455, 226] width 193 height 11
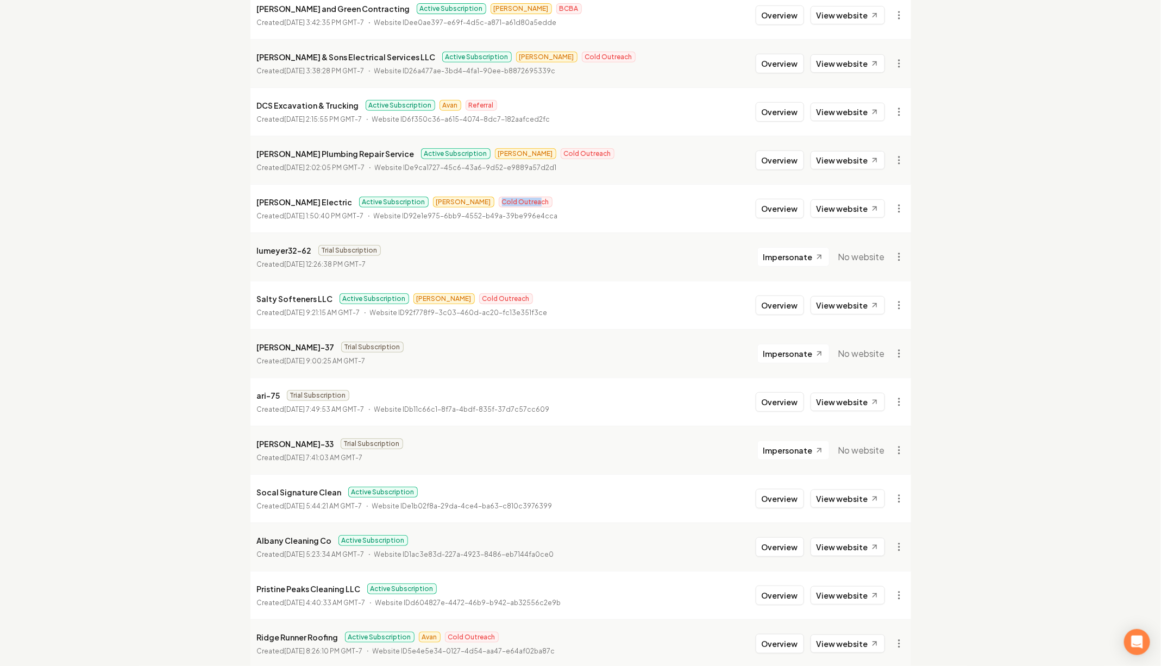
scroll to position [265, 0]
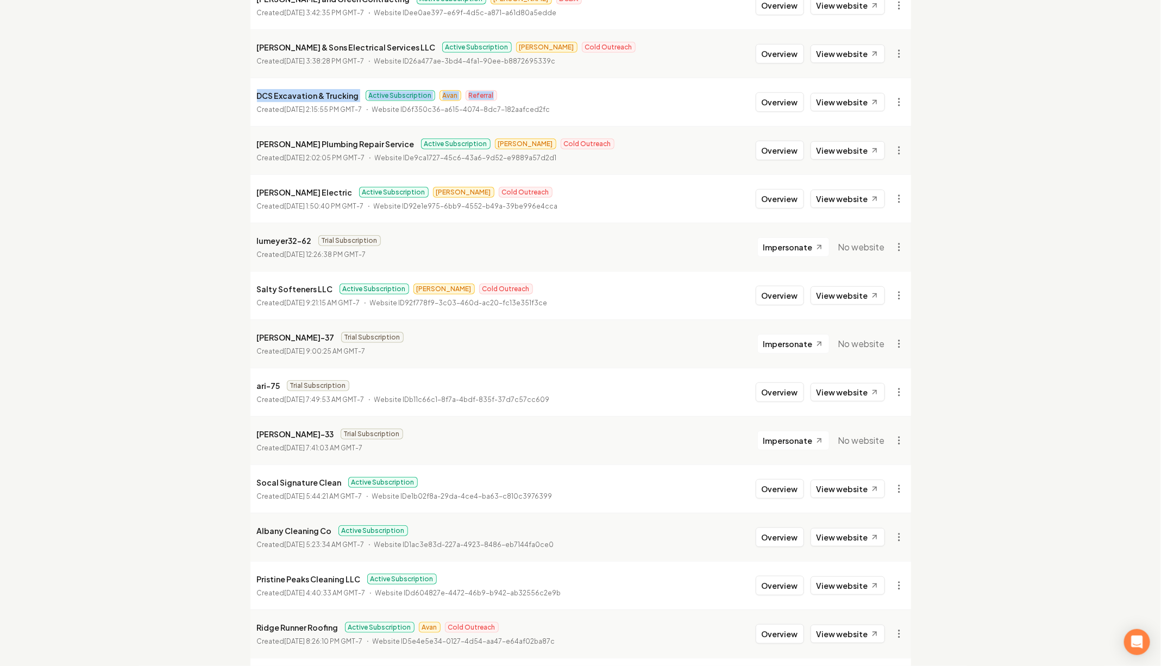
drag, startPoint x: 254, startPoint y: 92, endPoint x: 526, endPoint y: 94, distance: 272.1
click at [526, 94] on li "DCS Excavation & Trucking Active Subscription Avan Referral Created September 1…" at bounding box center [580, 102] width 660 height 48
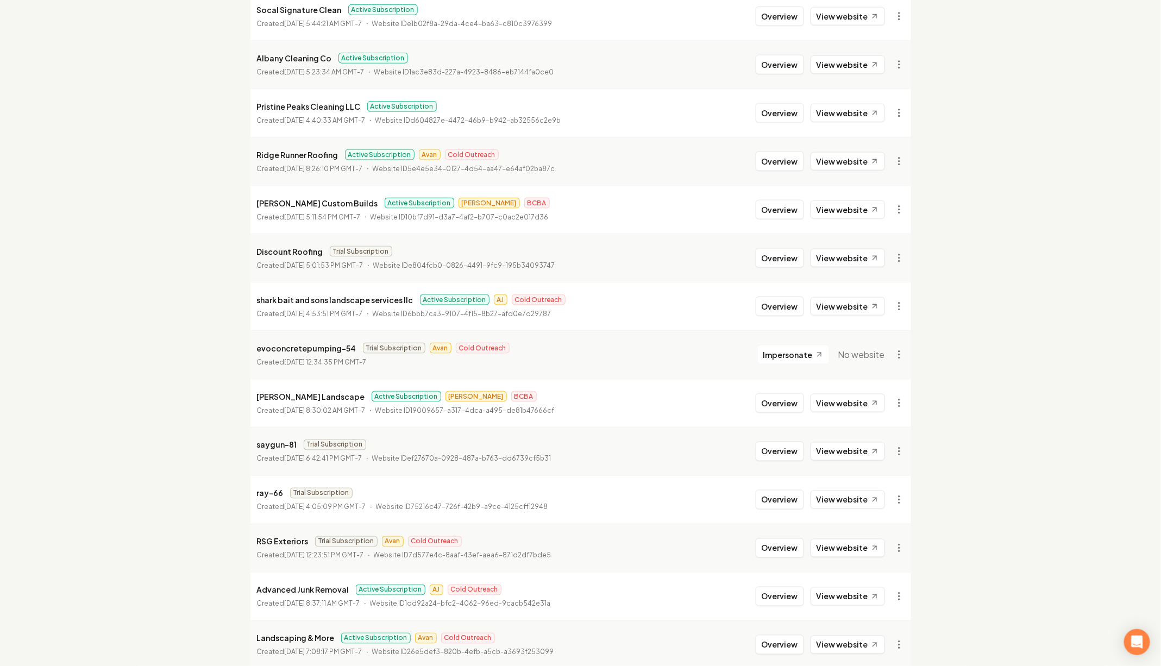
scroll to position [771, 0]
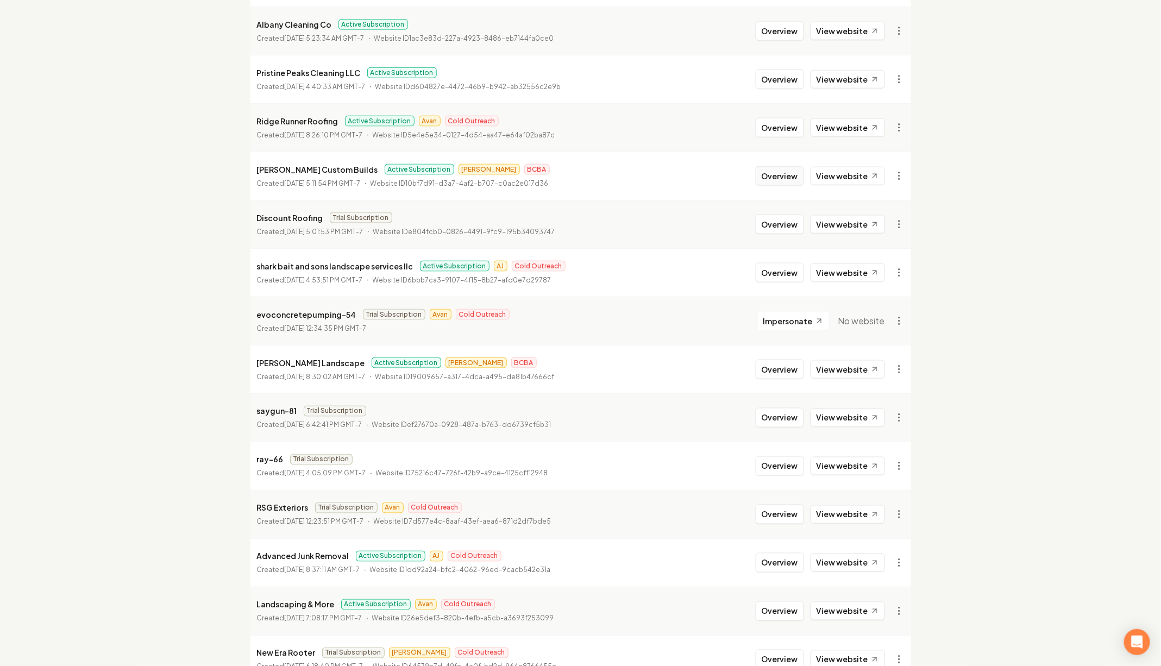
click at [794, 172] on button "Overview" at bounding box center [779, 176] width 48 height 20
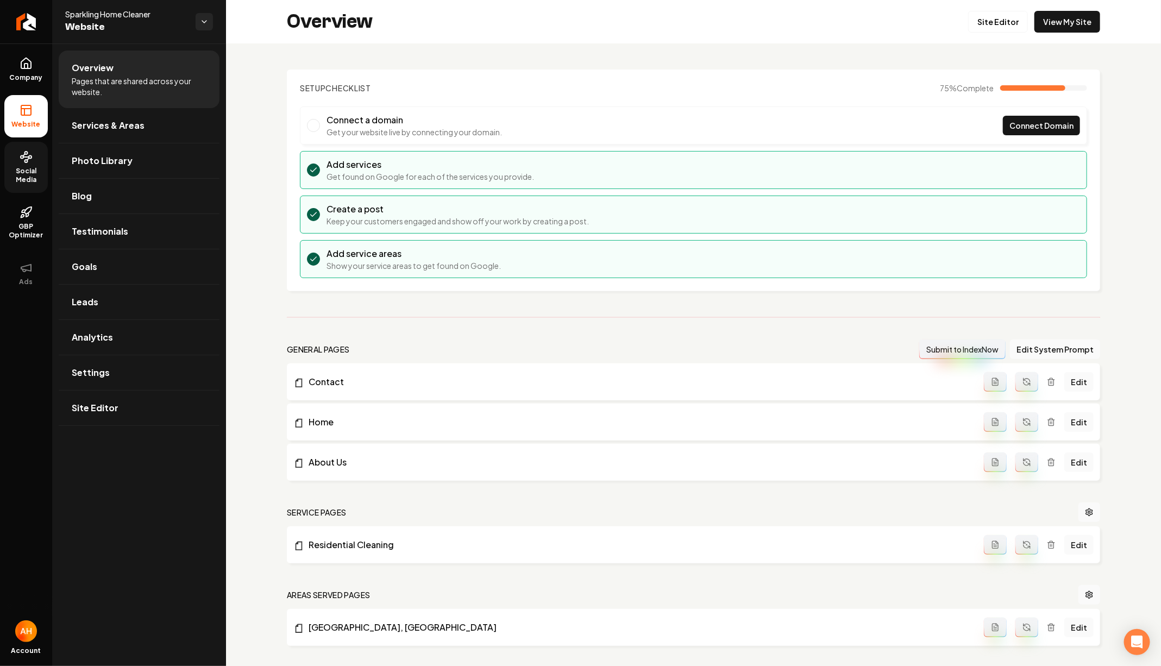
click at [27, 163] on link "Social Media" at bounding box center [25, 167] width 43 height 51
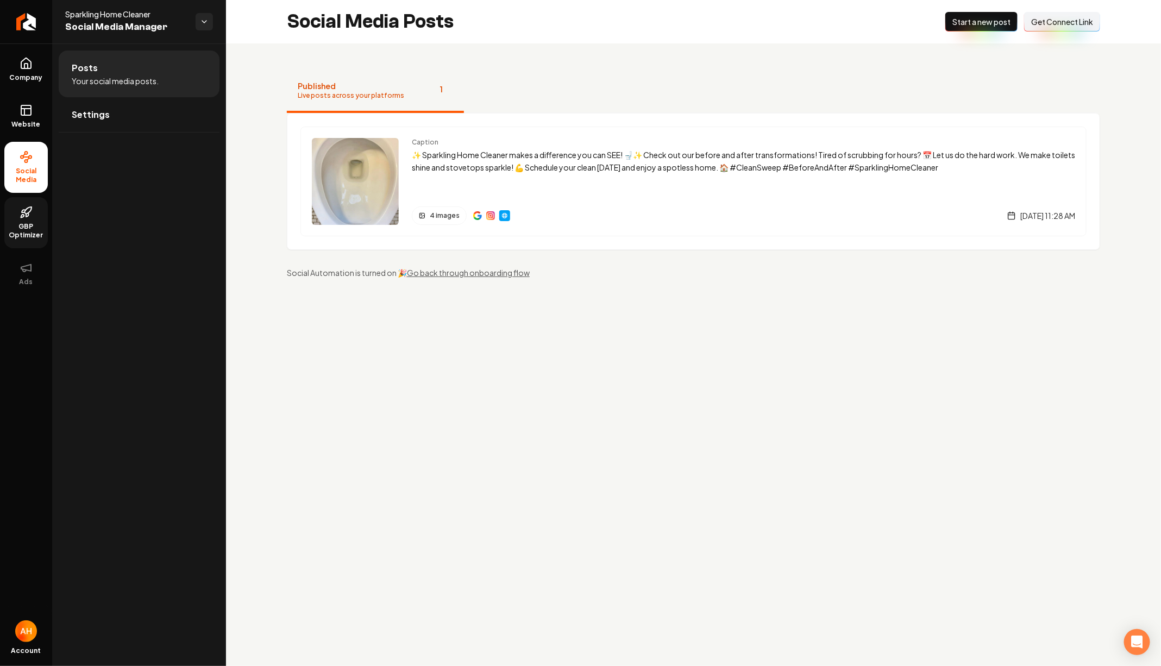
click at [29, 226] on span "GBP Optimizer" at bounding box center [25, 230] width 43 height 17
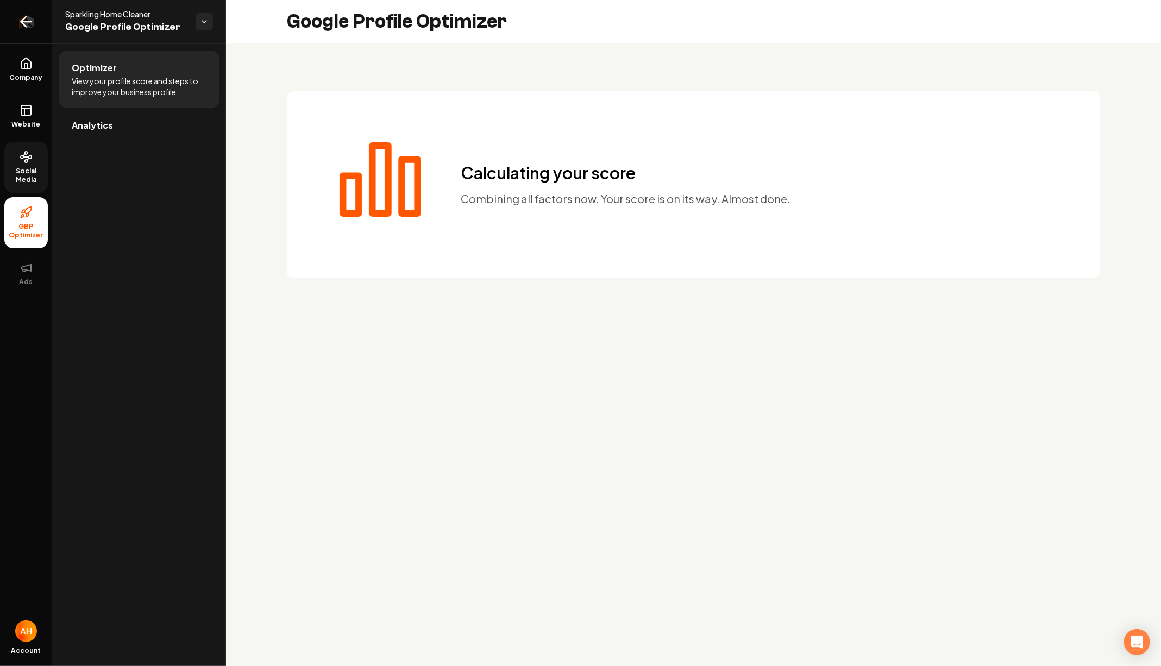
click at [33, 24] on icon "Return to dashboard" at bounding box center [25, 21] width 17 height 17
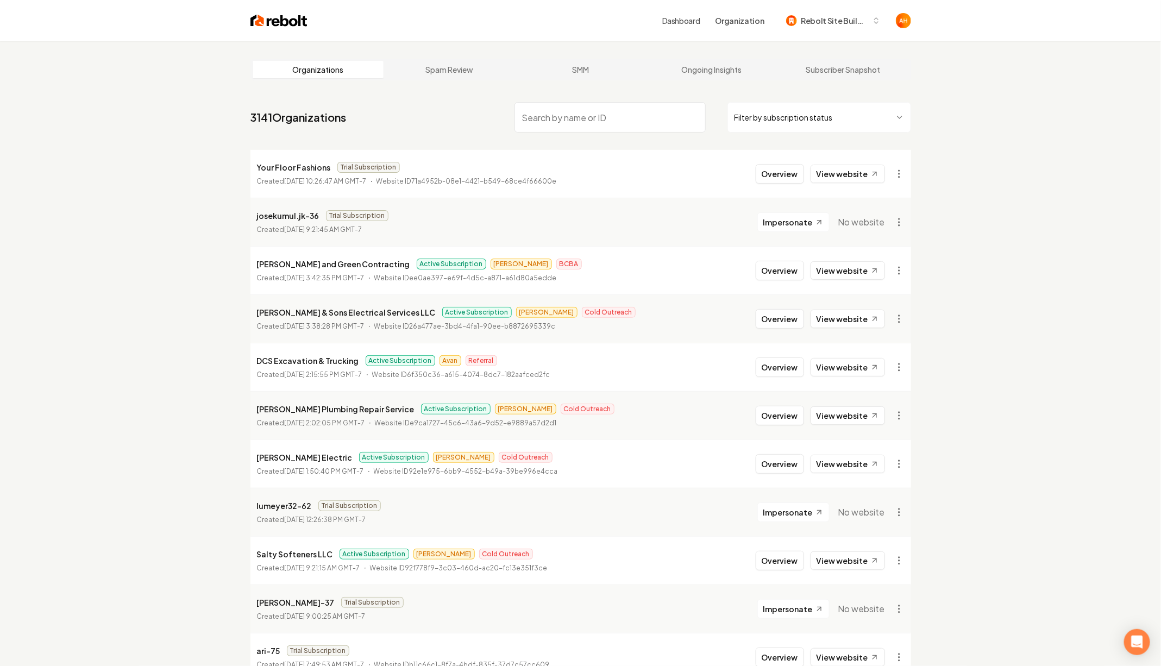
click at [677, 18] on link "Dashboard" at bounding box center [681, 20] width 38 height 11
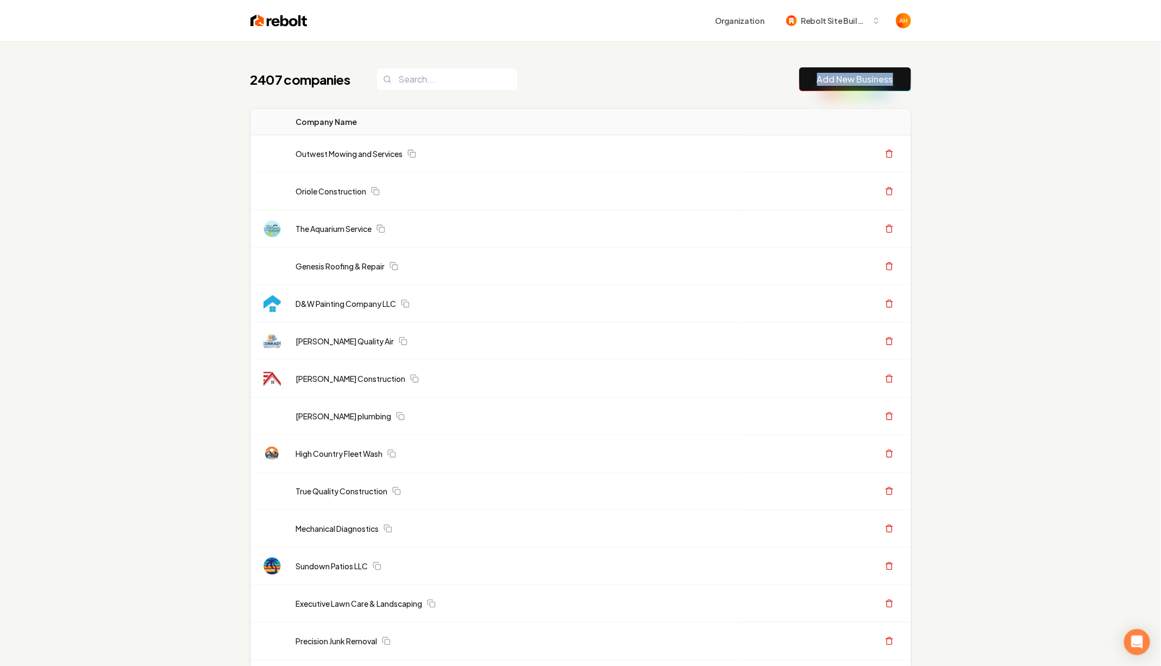
click at [749, 69] on div "2407 companies Add New Business" at bounding box center [580, 79] width 660 height 24
click at [523, 148] on div "Outwest Mowing and Services" at bounding box center [516, 153] width 441 height 11
click at [812, 152] on button "Create Org & Transfer Out" at bounding box center [822, 154] width 108 height 20
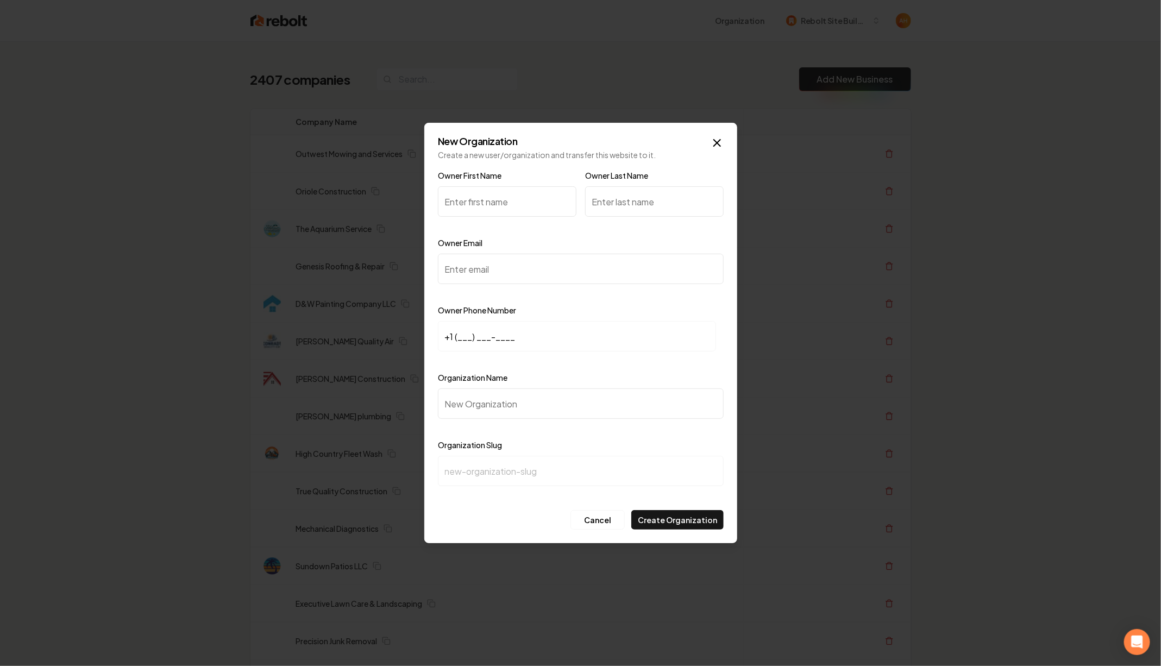
click at [662, 198] on input "Owner Last Name" at bounding box center [654, 201] width 138 height 30
click at [574, 267] on input "Owner Email" at bounding box center [581, 269] width 286 height 30
click at [454, 337] on input "+1 (___) ___-____" at bounding box center [577, 336] width 278 height 30
click at [469, 402] on input "Organization Name" at bounding box center [581, 403] width 286 height 30
click at [720, 143] on icon "button" at bounding box center [716, 142] width 13 height 13
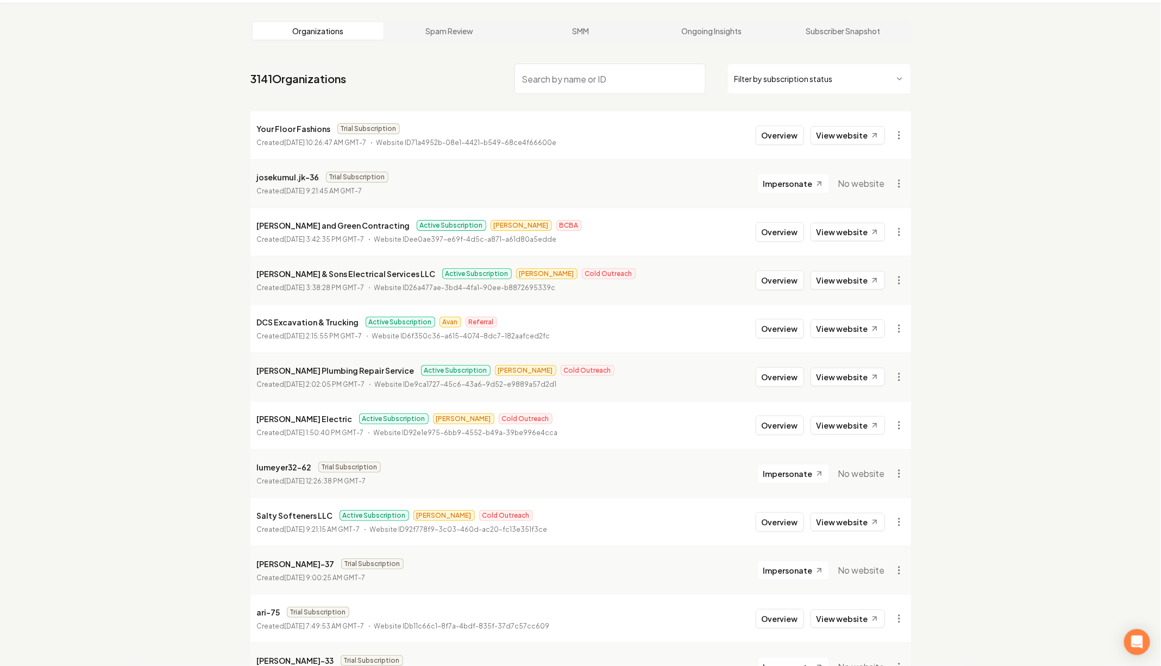
scroll to position [42, 0]
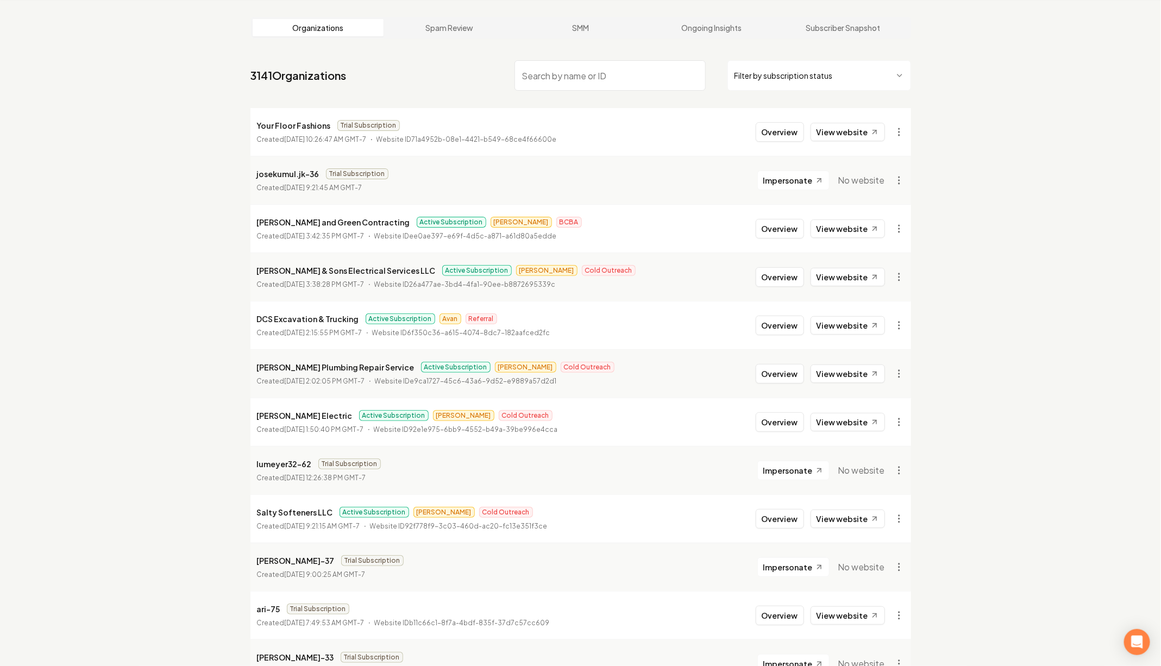
click at [327, 225] on p "[PERSON_NAME] and Green Contracting" at bounding box center [333, 222] width 153 height 13
click at [332, 222] on p "[PERSON_NAME] and Green Contracting" at bounding box center [333, 222] width 153 height 13
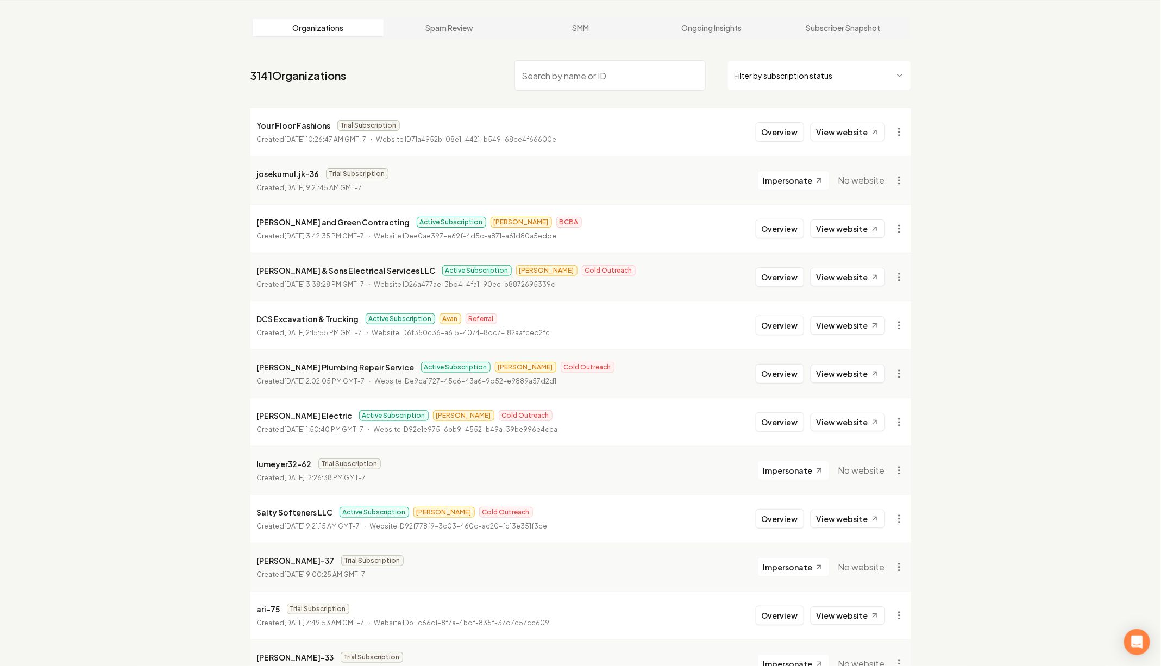
click at [320, 221] on p "[PERSON_NAME] and Green Contracting" at bounding box center [333, 222] width 153 height 13
click at [366, 221] on p "[PERSON_NAME] and Green Contracting" at bounding box center [333, 222] width 153 height 13
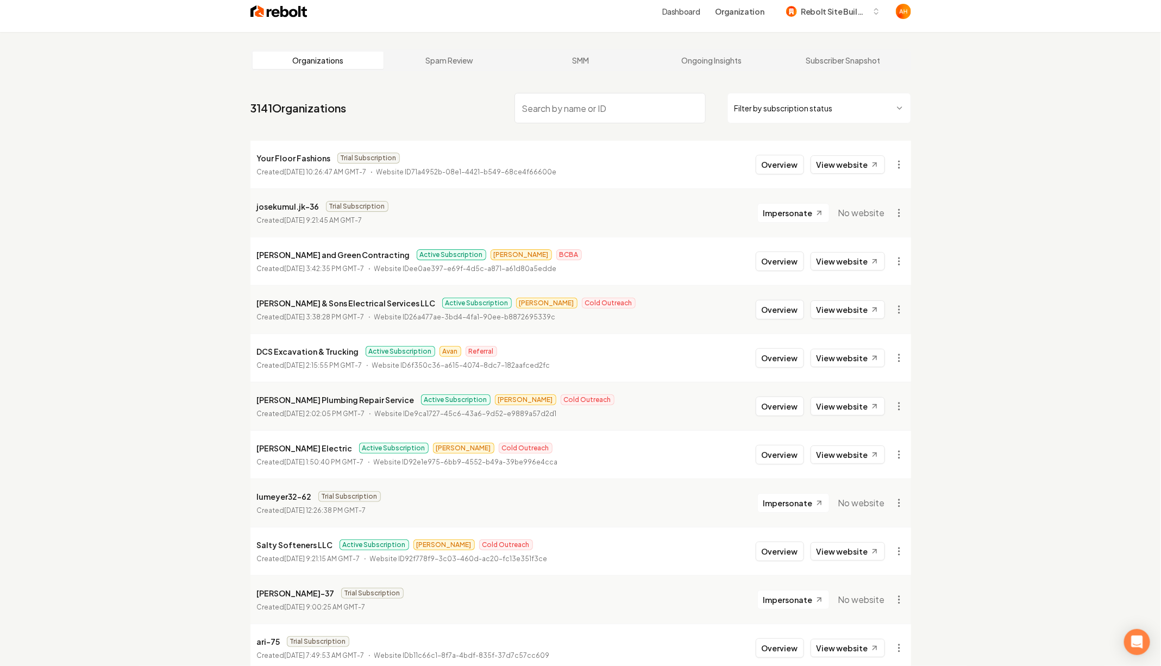
scroll to position [0, 0]
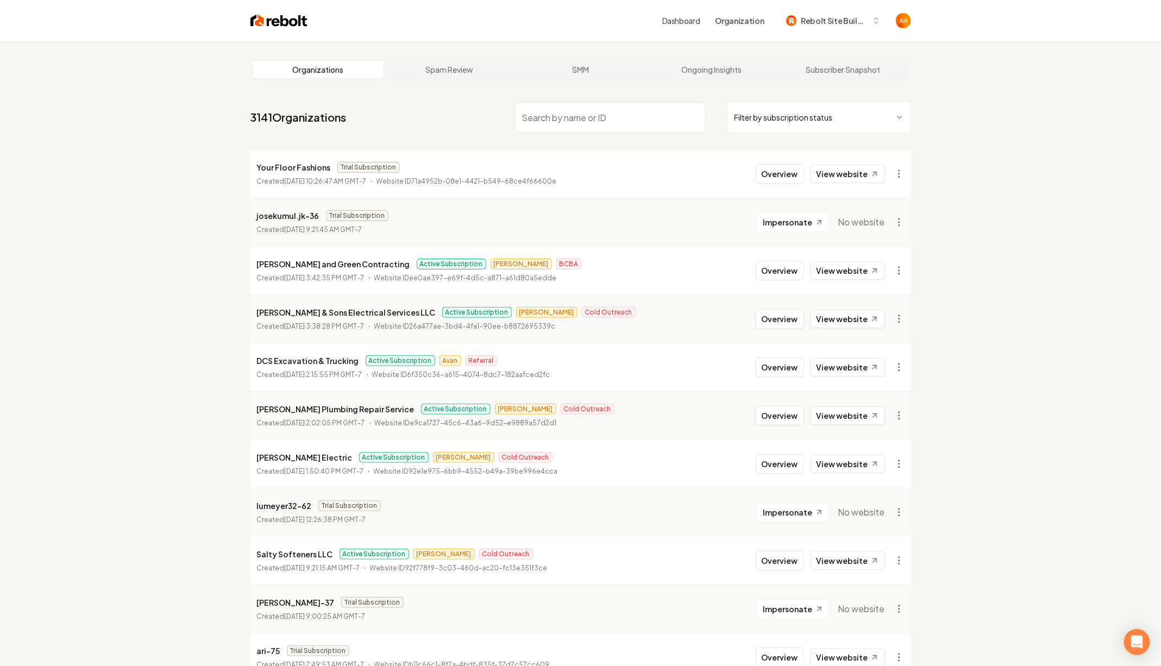
click at [625, 34] on div "Dashboard Organization Rebolt Site Builder" at bounding box center [580, 20] width 695 height 41
click at [683, 20] on link "Dashboard" at bounding box center [681, 20] width 38 height 11
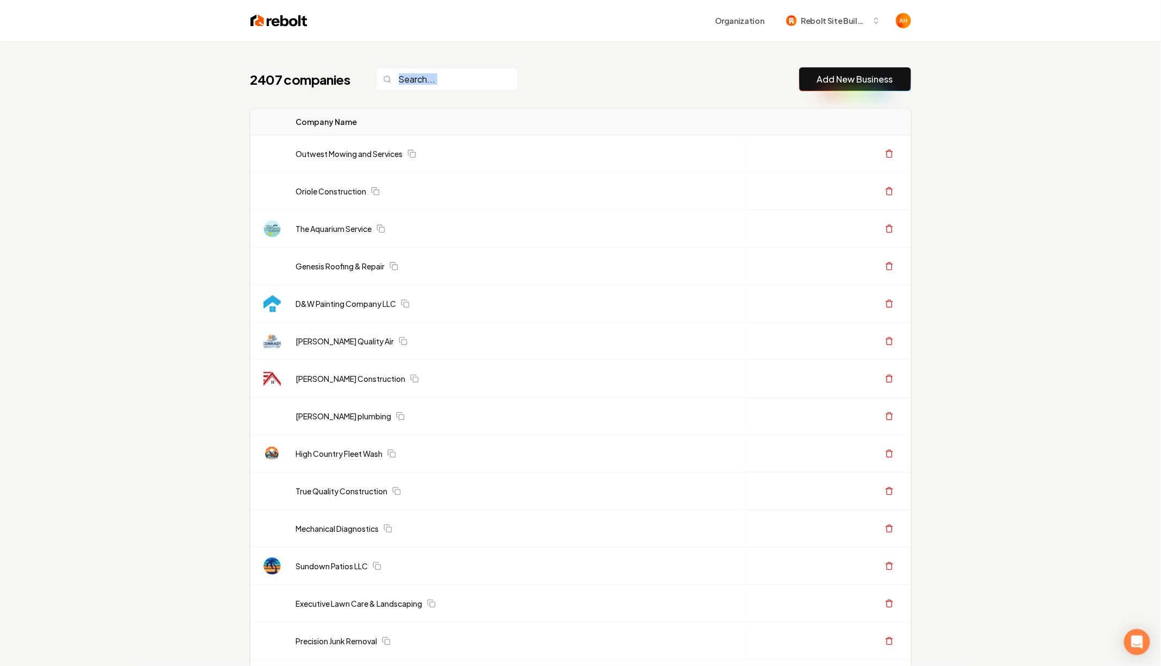
drag, startPoint x: 546, startPoint y: 63, endPoint x: 885, endPoint y: 73, distance: 339.1
click at [730, 82] on div "2407 companies Add New Business" at bounding box center [580, 79] width 660 height 24
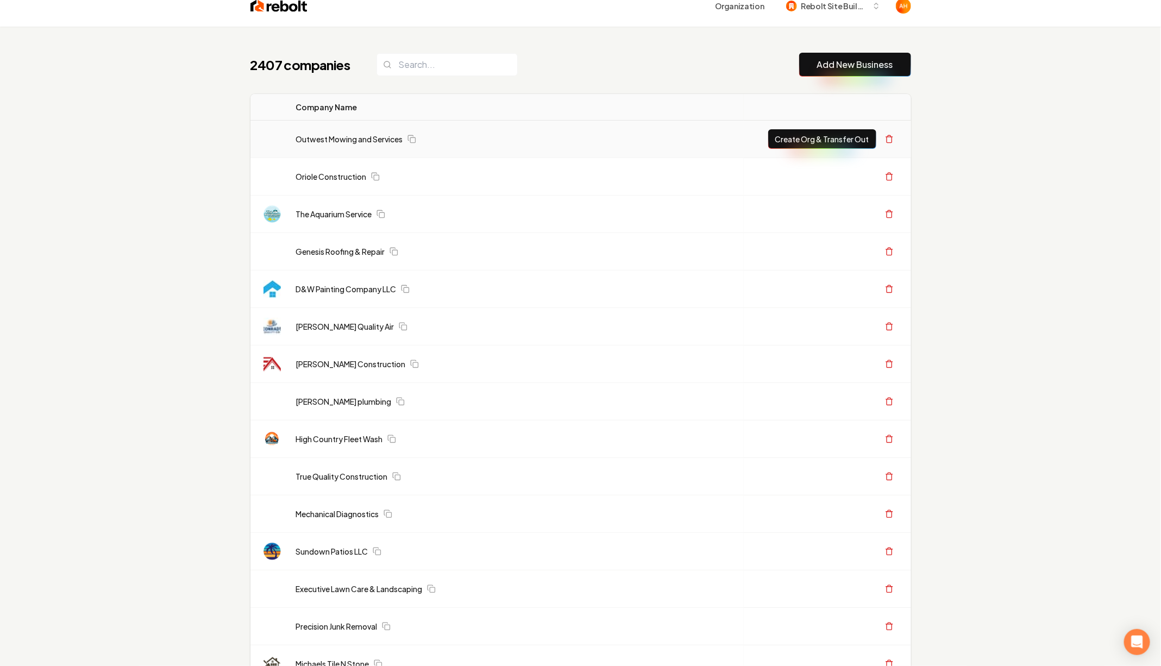
scroll to position [14, 0]
drag, startPoint x: 287, startPoint y: 137, endPoint x: 496, endPoint y: 137, distance: 209.1
click at [496, 137] on tr "Outwest Mowing and Services Create Org & Transfer Out" at bounding box center [580, 139] width 660 height 37
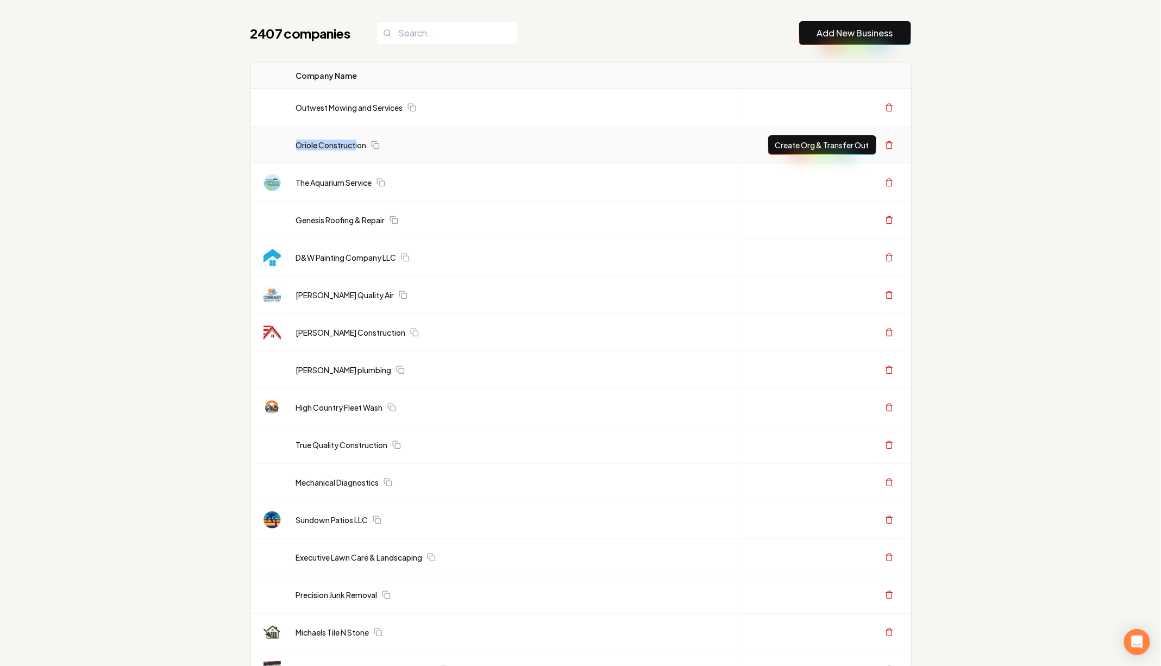
drag, startPoint x: 268, startPoint y: 143, endPoint x: 383, endPoint y: 144, distance: 115.2
click at [383, 144] on tr "Oriole Construction Create Org & Transfer Out" at bounding box center [580, 145] width 660 height 37
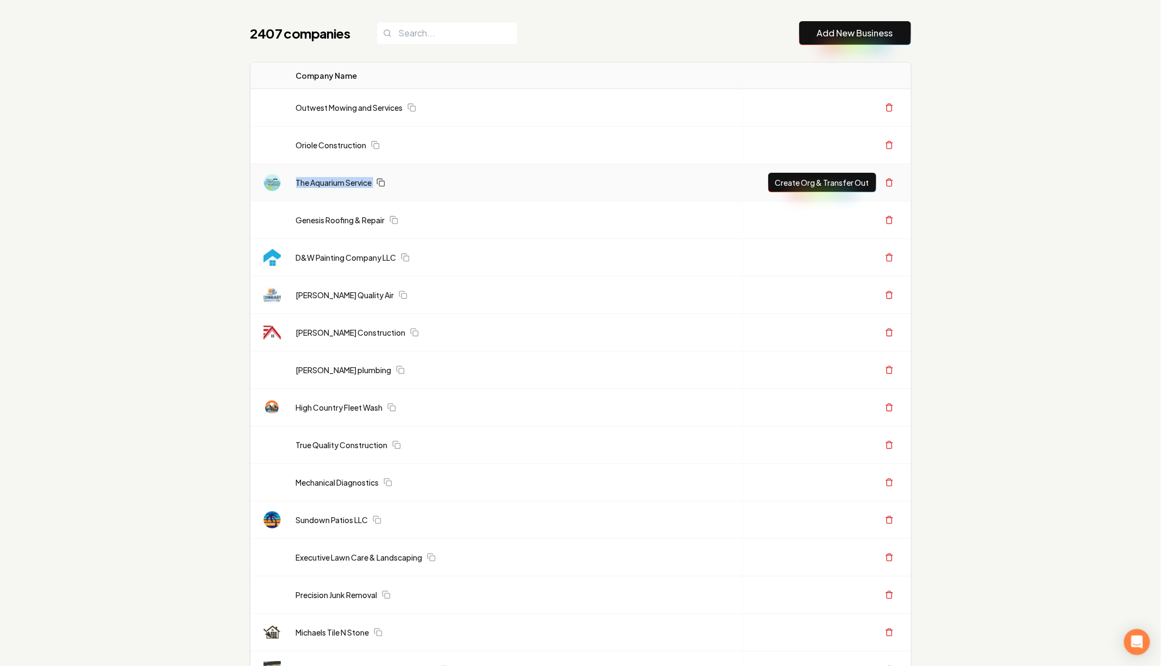
drag, startPoint x: 292, startPoint y: 180, endPoint x: 382, endPoint y: 179, distance: 90.2
click at [382, 179] on td "The Aquarium Service" at bounding box center [515, 182] width 456 height 37
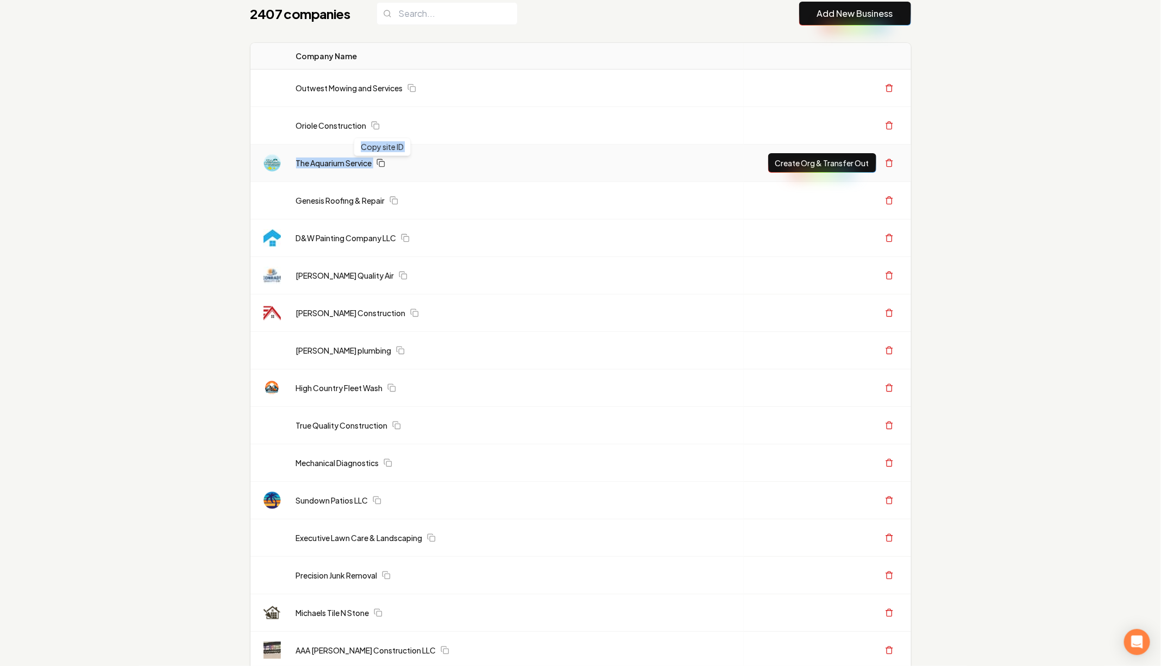
scroll to position [66, 0]
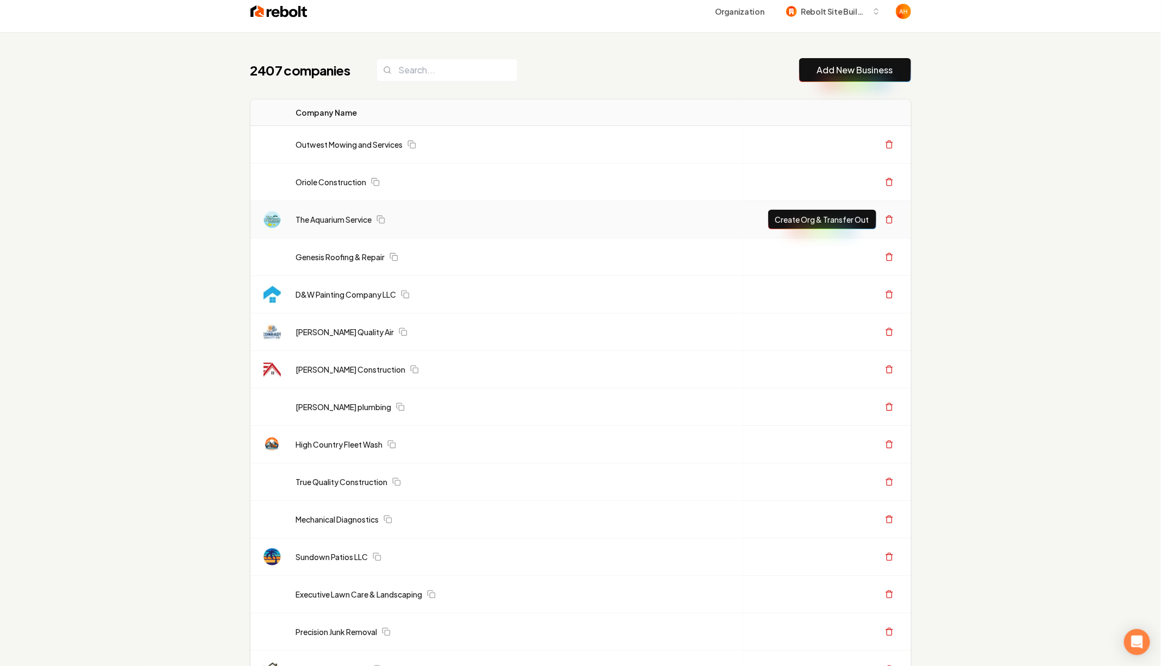
scroll to position [8, 0]
click at [848, 71] on link "Add New Business" at bounding box center [855, 71] width 76 height 13
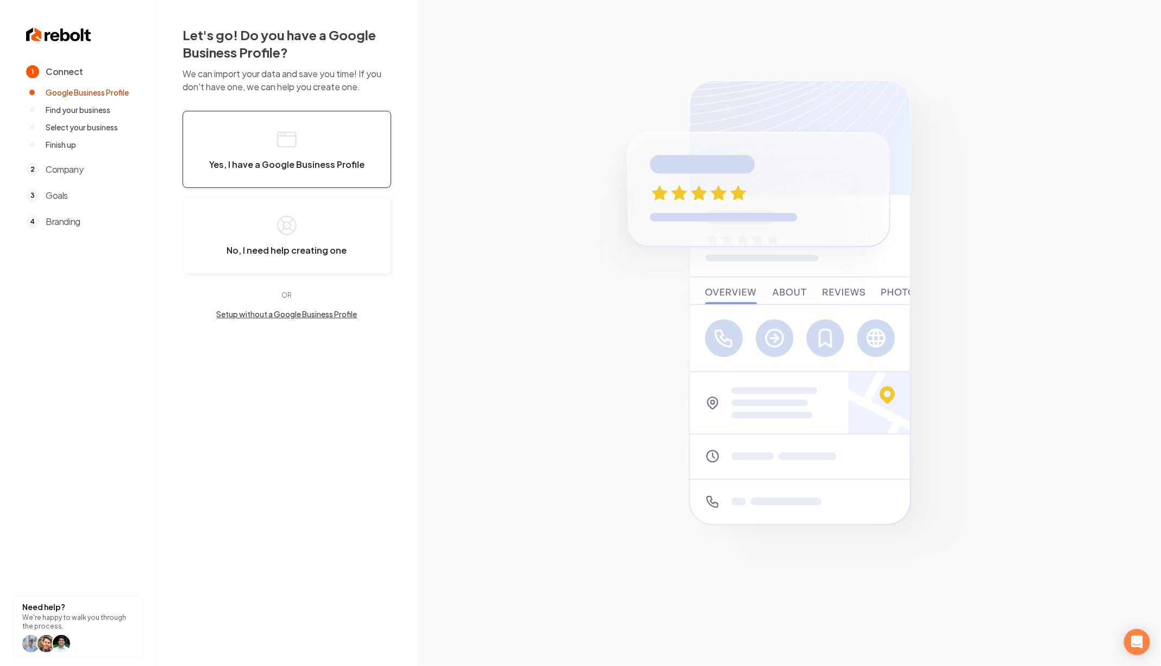
click at [313, 128] on button "Yes, I have a Google Business Profile" at bounding box center [286, 149] width 209 height 77
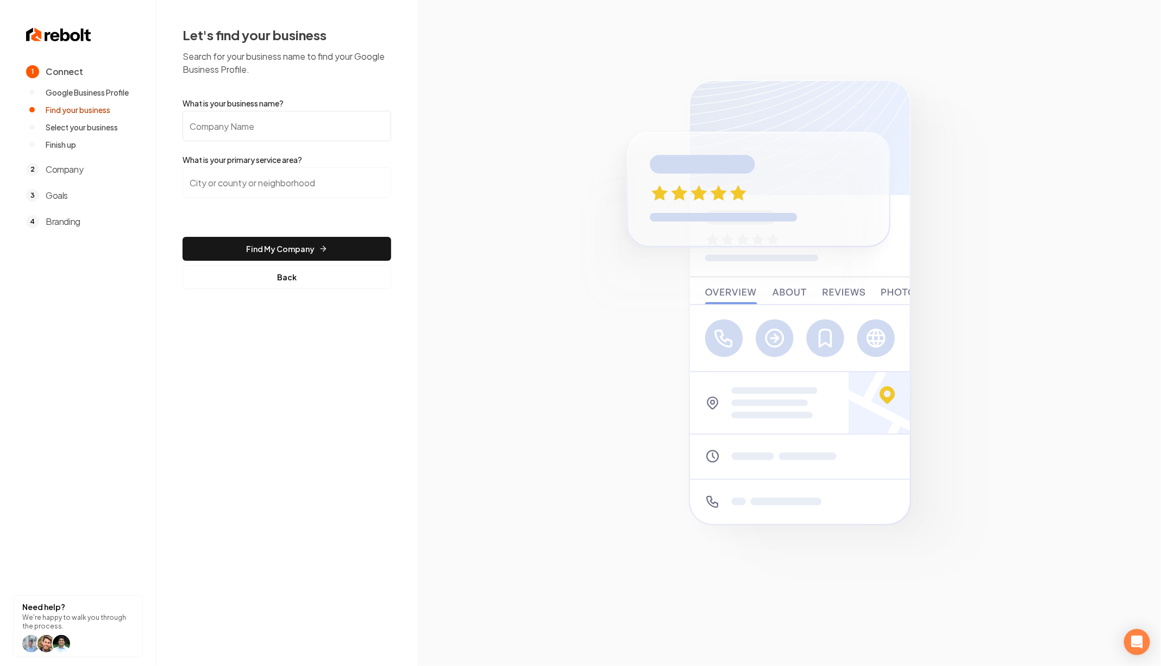
click at [317, 129] on input "What is your business name?" at bounding box center [286, 126] width 209 height 30
paste input "SHINGLE BROTHERS ROOFING AND RENOVATIONS"
type input "SHINGLE BROTHERS ROOFING AND RENOVATIONS"
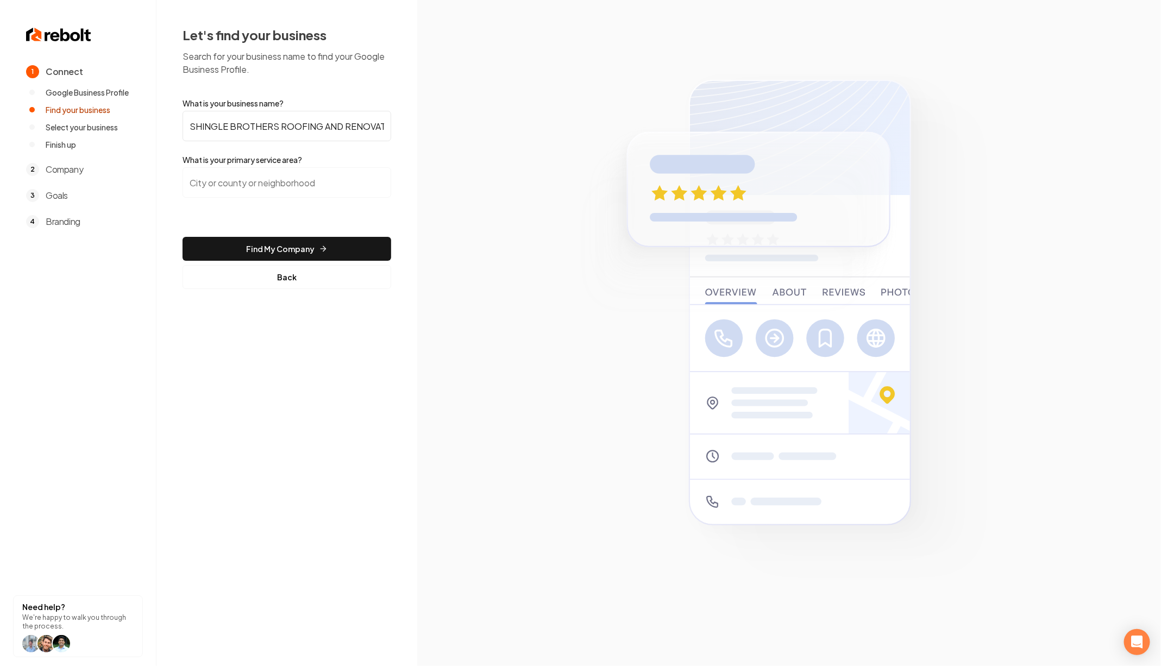
click at [311, 185] on input "search" at bounding box center [286, 182] width 209 height 30
click at [349, 182] on input "search" at bounding box center [286, 182] width 209 height 30
paste input "Convers"
drag, startPoint x: 214, startPoint y: 185, endPoint x: 220, endPoint y: 185, distance: 6.0
click at [214, 185] on input "Conyers, GA" at bounding box center [286, 182] width 209 height 30
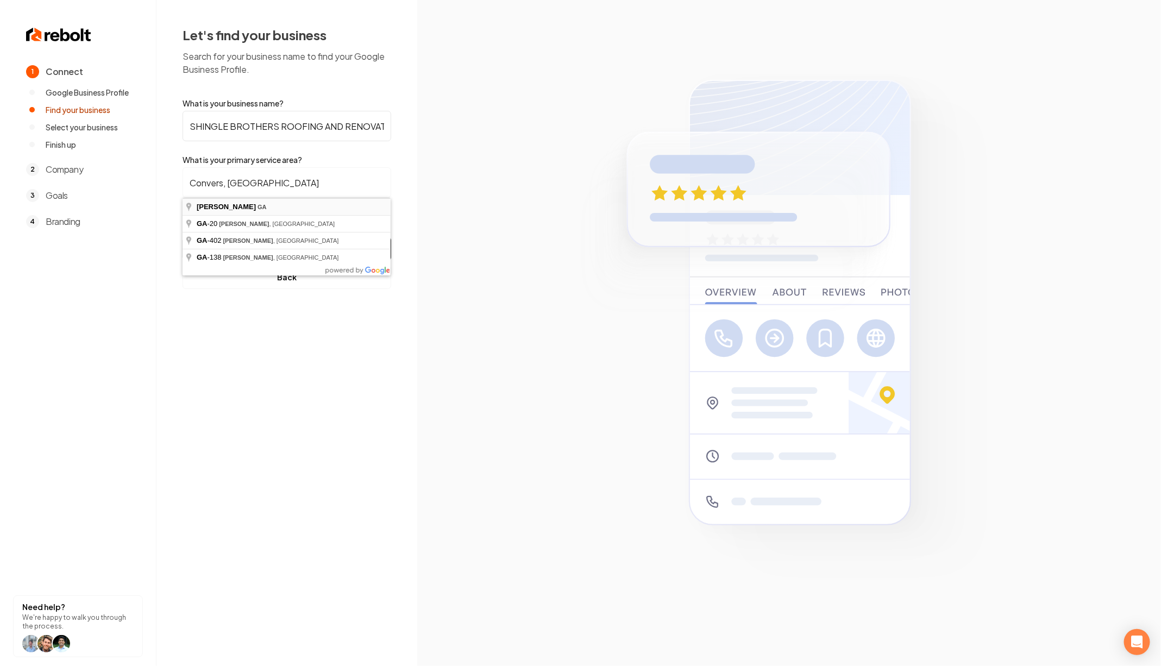
type input "Conyers, GA"
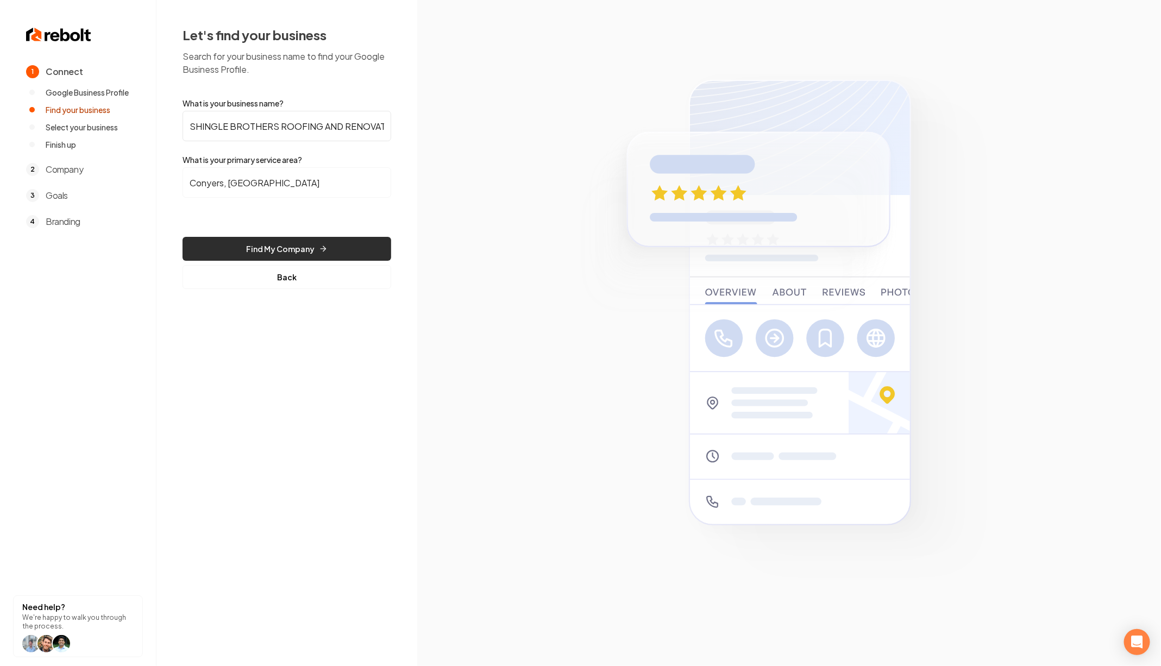
click at [309, 249] on button "Find My Company" at bounding box center [286, 249] width 209 height 24
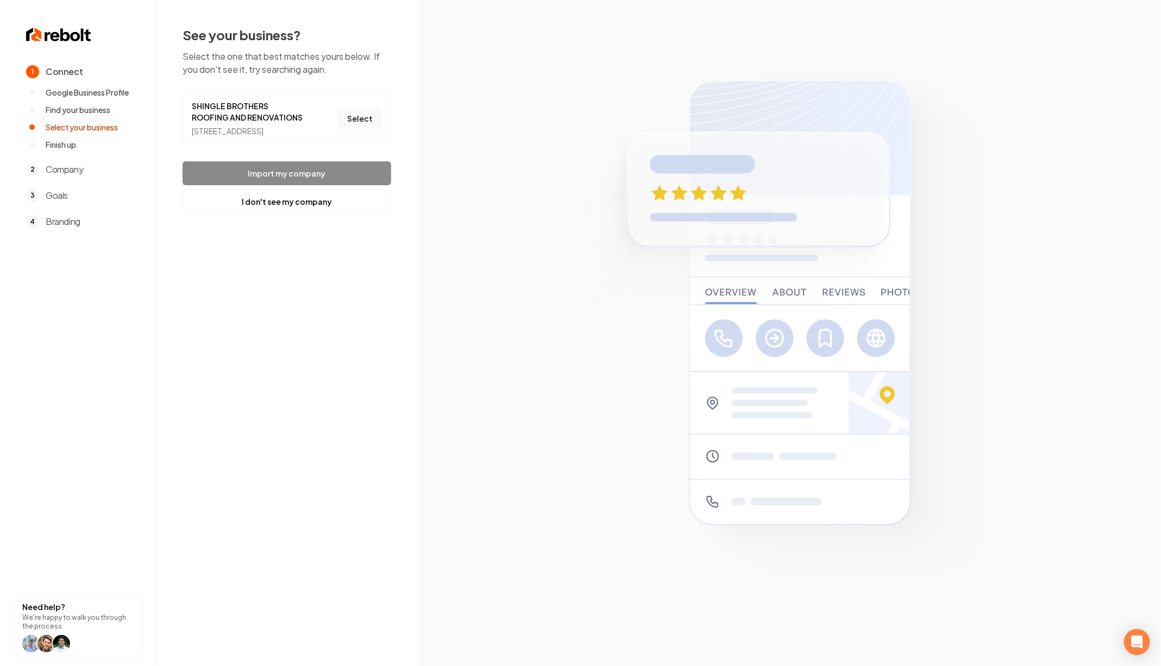
click at [361, 122] on button "Select" at bounding box center [360, 119] width 44 height 20
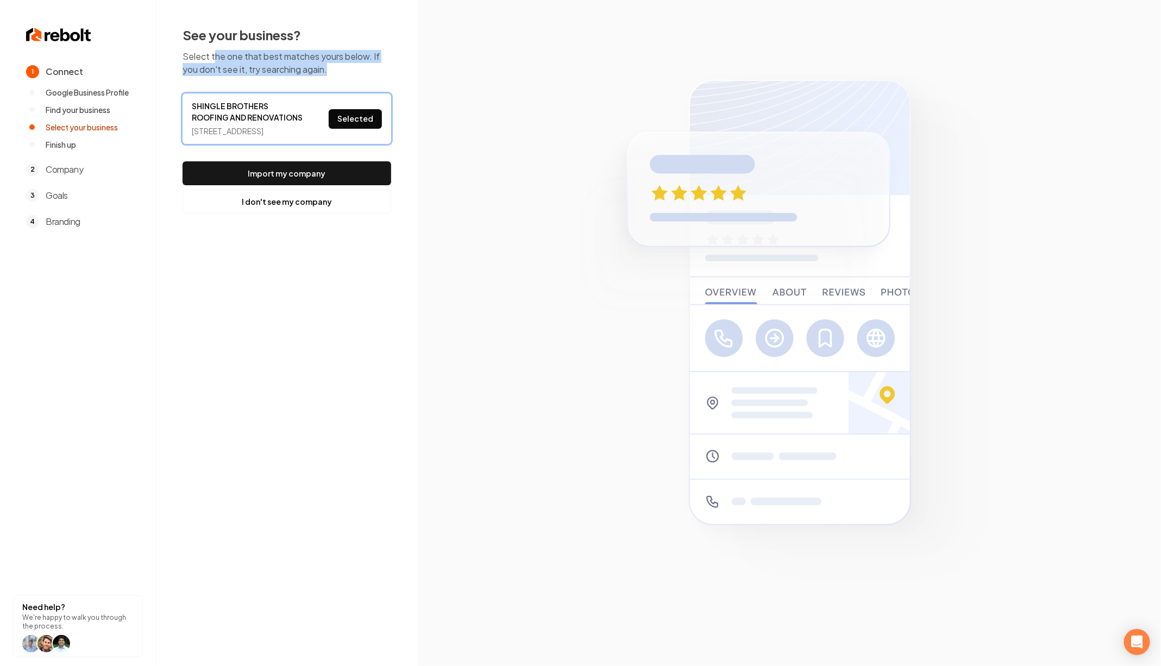
drag, startPoint x: 345, startPoint y: 67, endPoint x: 213, endPoint y: 57, distance: 132.3
click at [213, 57] on p "Select the one that best matches yours below. If you don't see it, try searchin…" at bounding box center [286, 63] width 209 height 26
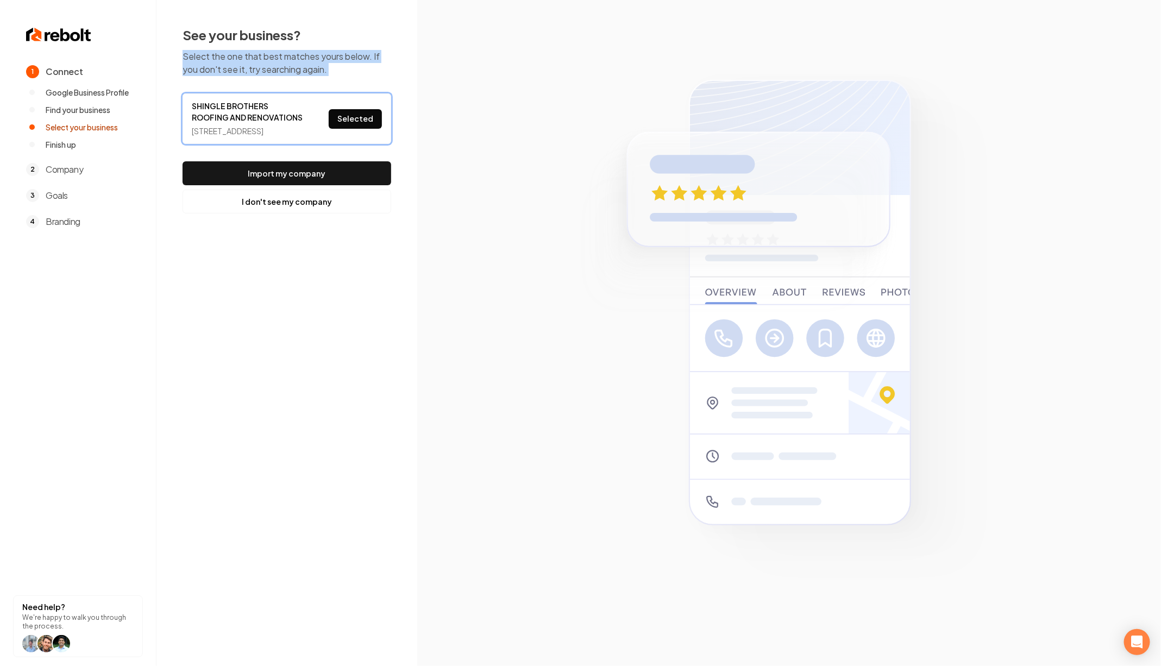
click at [332, 53] on p "Select the one that best matches yours below. If you don't see it, try searchin…" at bounding box center [286, 63] width 209 height 26
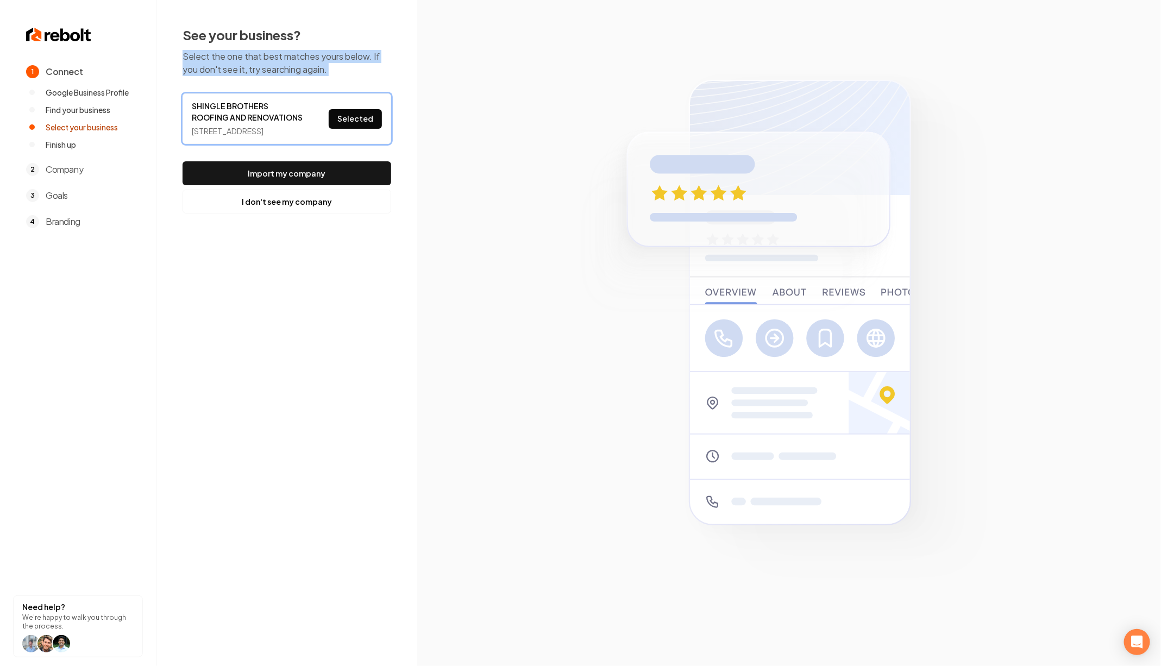
click at [332, 53] on p "Select the one that best matches yours below. If you don't see it, try searchin…" at bounding box center [286, 63] width 209 height 26
click at [336, 53] on p "Select the one that best matches yours below. If you don't see it, try searchin…" at bounding box center [286, 63] width 209 height 26
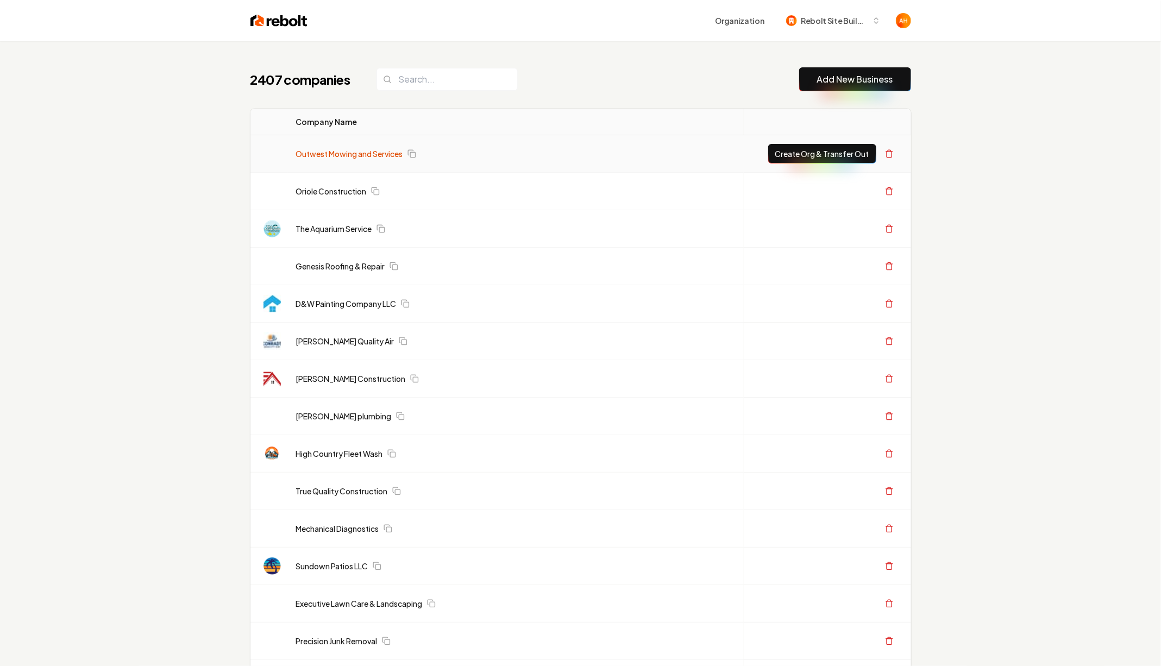
scroll to position [35, 0]
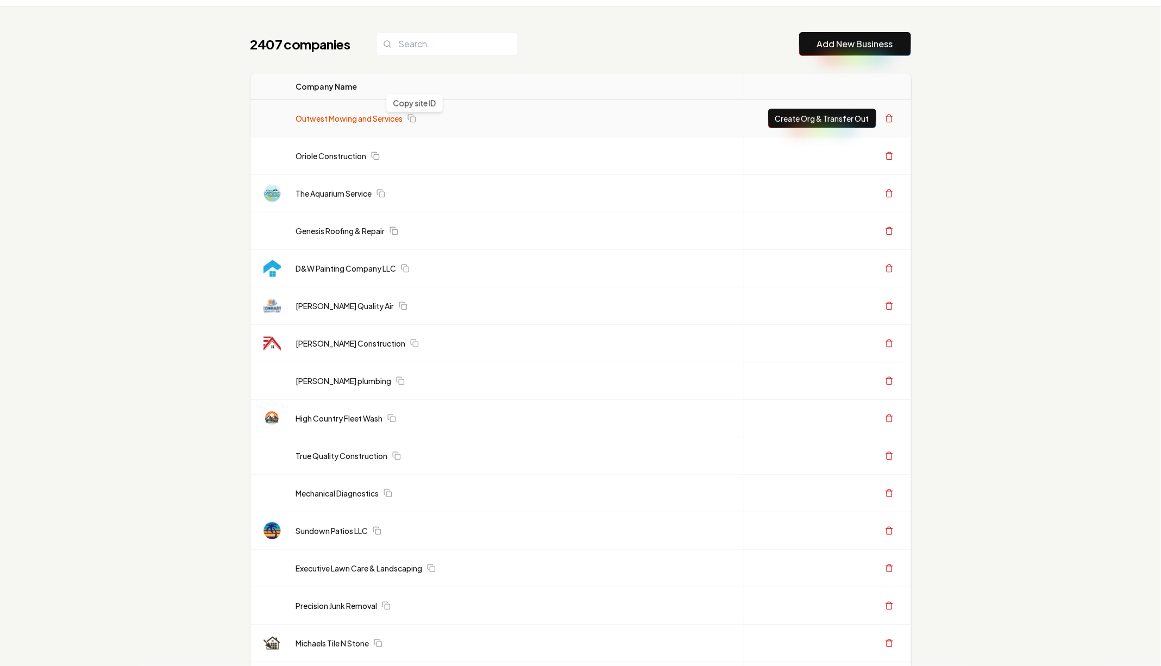
click at [372, 116] on link "Outwest Mowing and Services" at bounding box center [349, 118] width 107 height 11
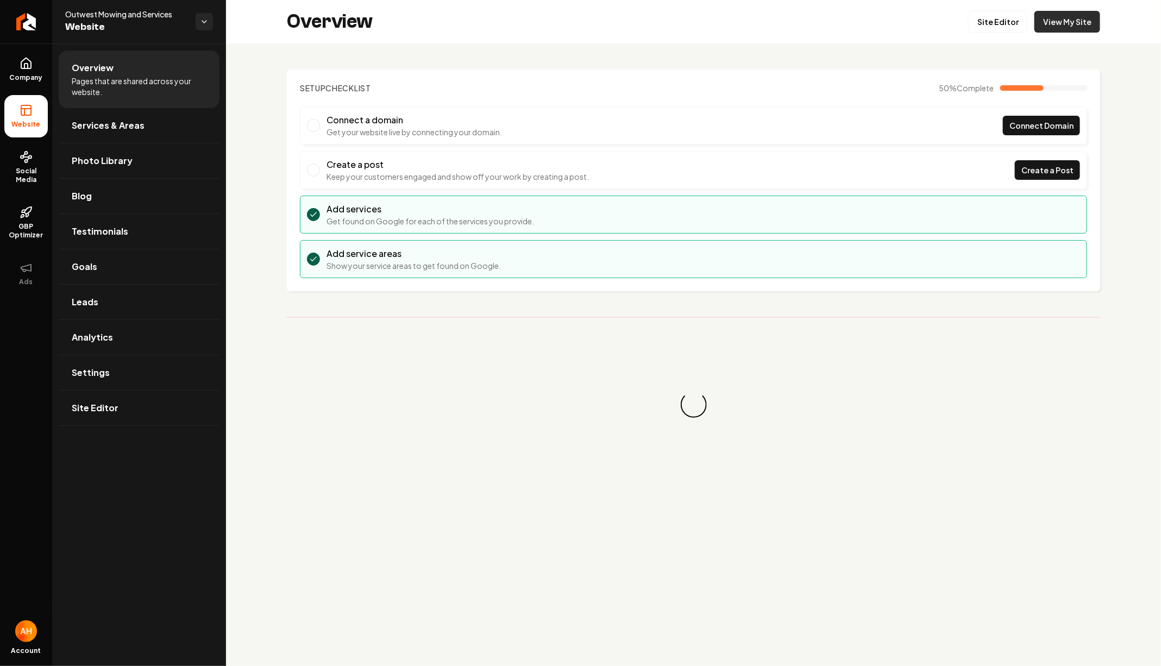
click at [1072, 23] on link "View My Site" at bounding box center [1067, 22] width 66 height 22
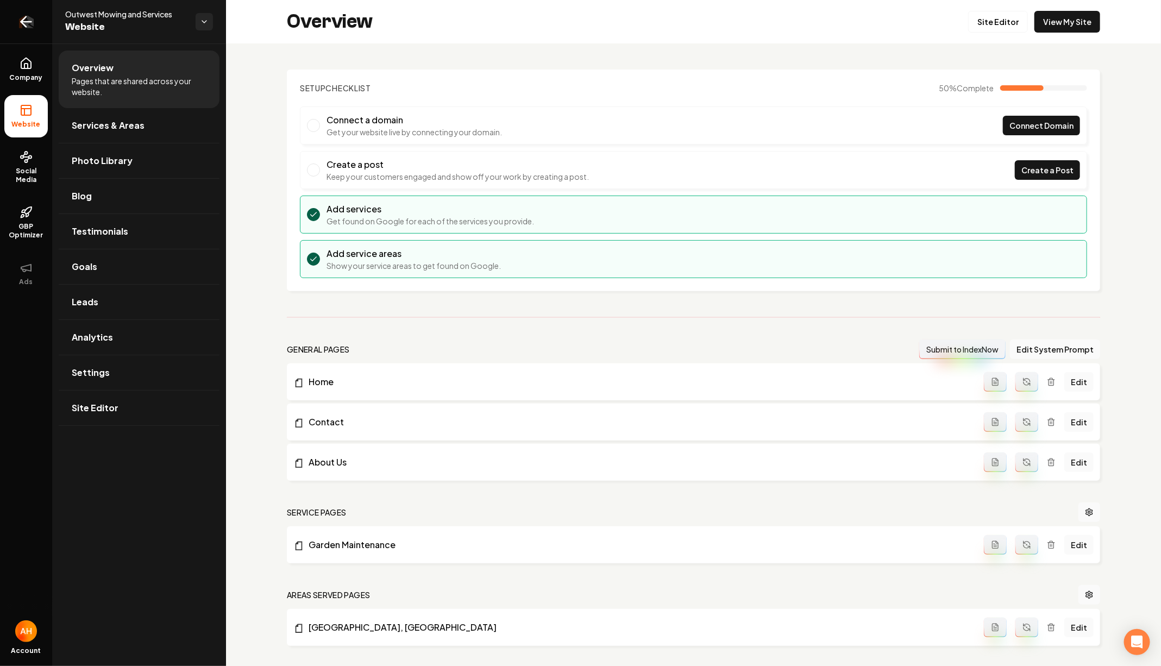
click at [32, 15] on icon "Return to dashboard" at bounding box center [25, 21] width 17 height 17
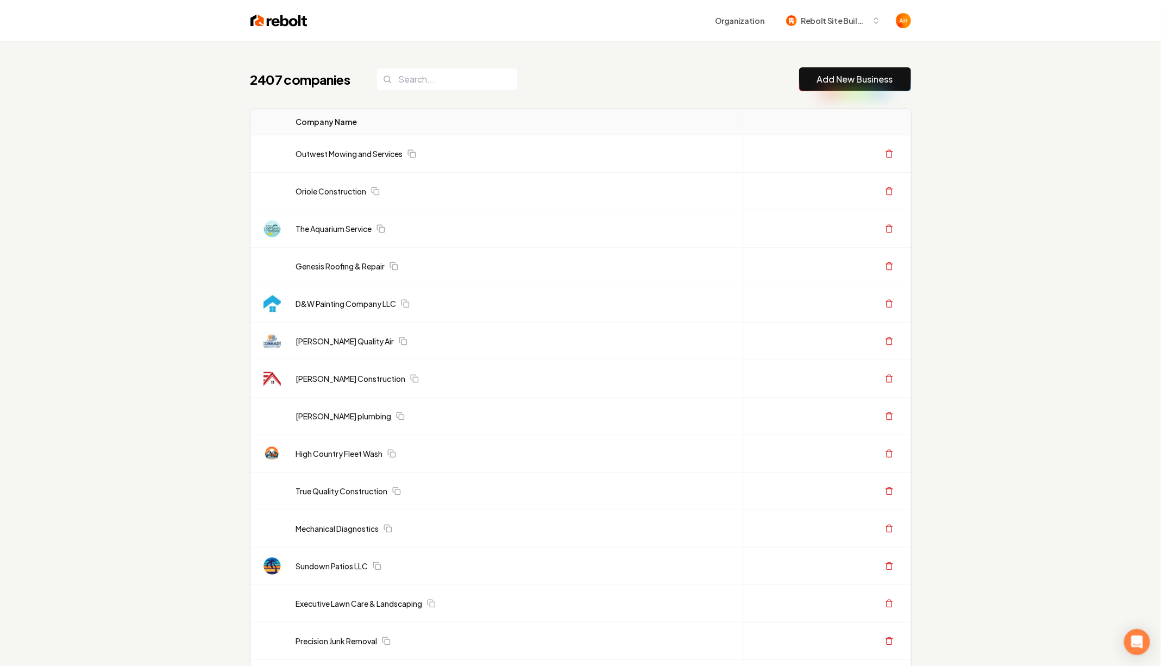
click at [323, 190] on link "Oriole Construction" at bounding box center [331, 191] width 71 height 11
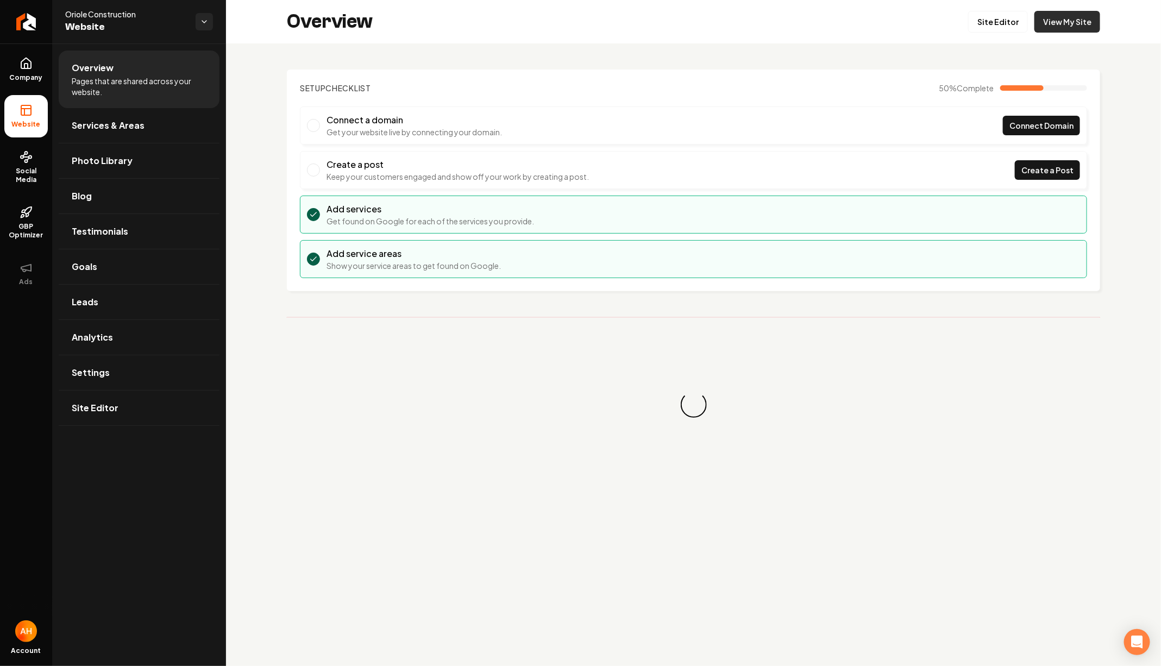
click at [1063, 26] on link "View My Site" at bounding box center [1067, 22] width 66 height 22
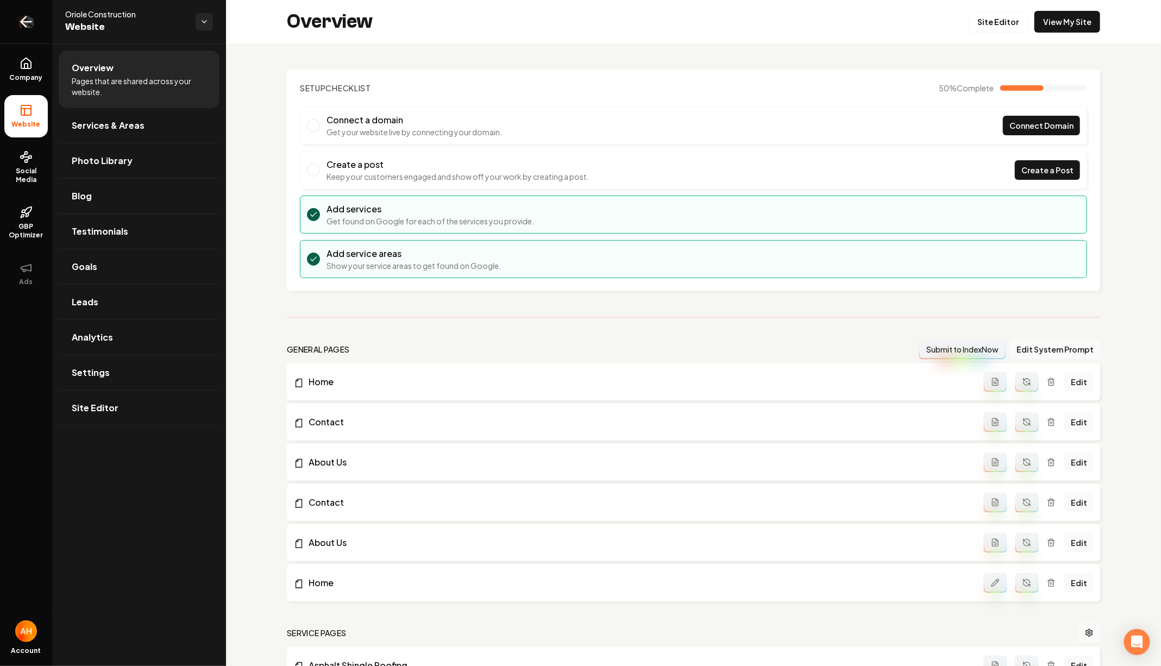
click at [4, 7] on link "Return to dashboard" at bounding box center [26, 21] width 52 height 43
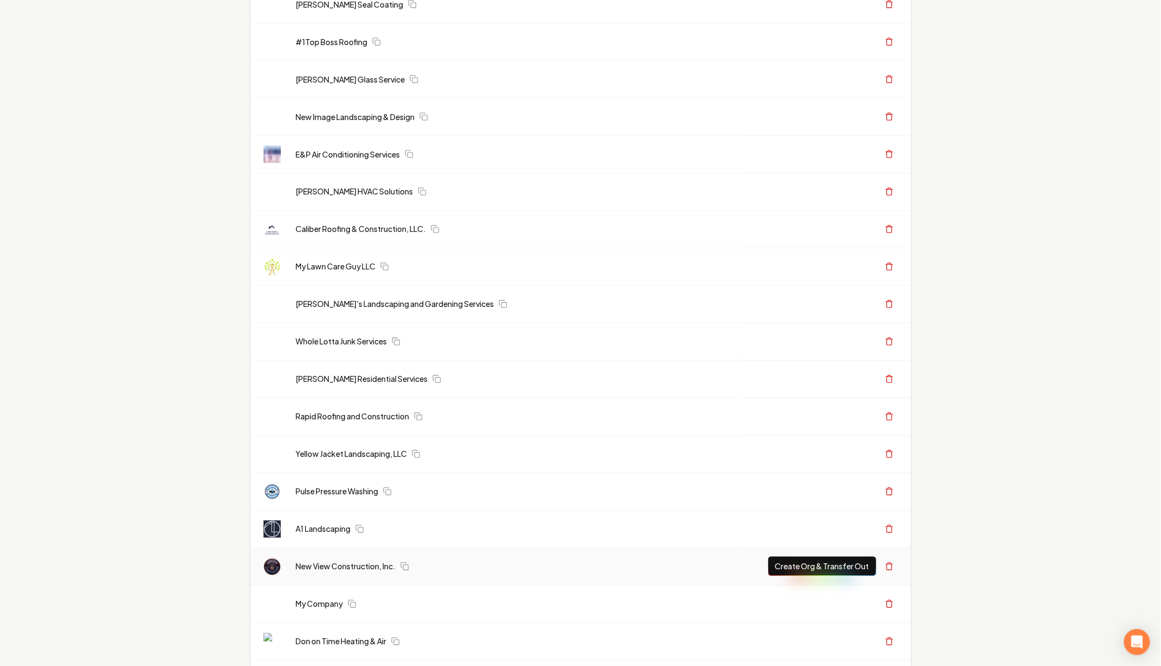
scroll to position [1243, 0]
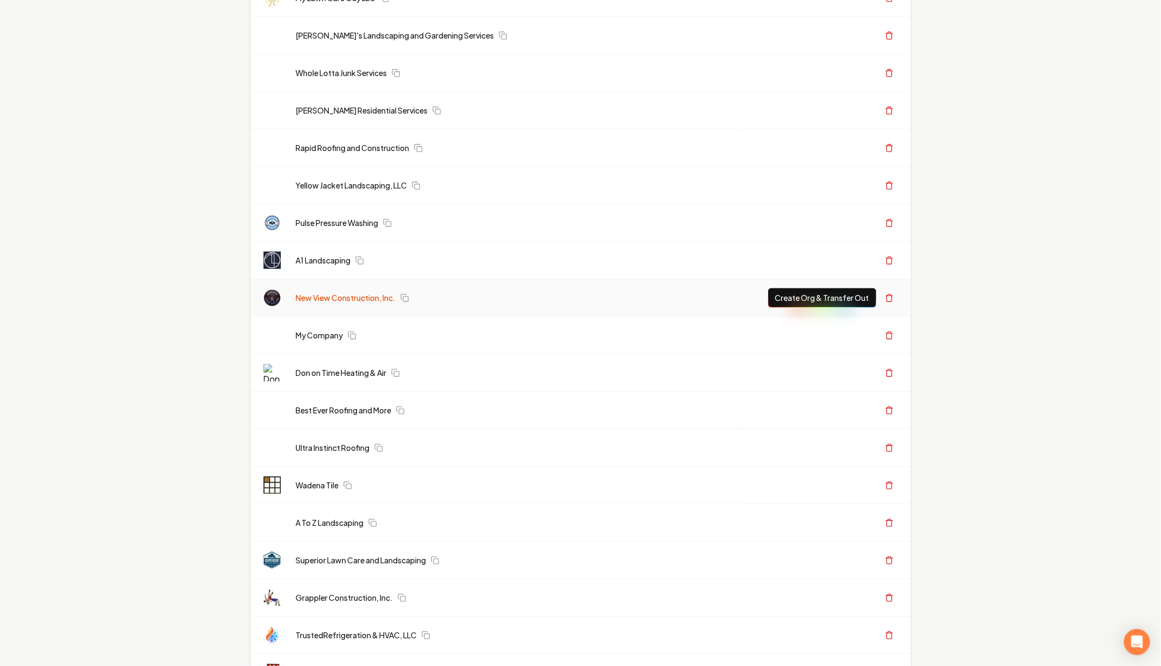
click at [332, 292] on link "New View Construction, Inc." at bounding box center [346, 297] width 100 height 11
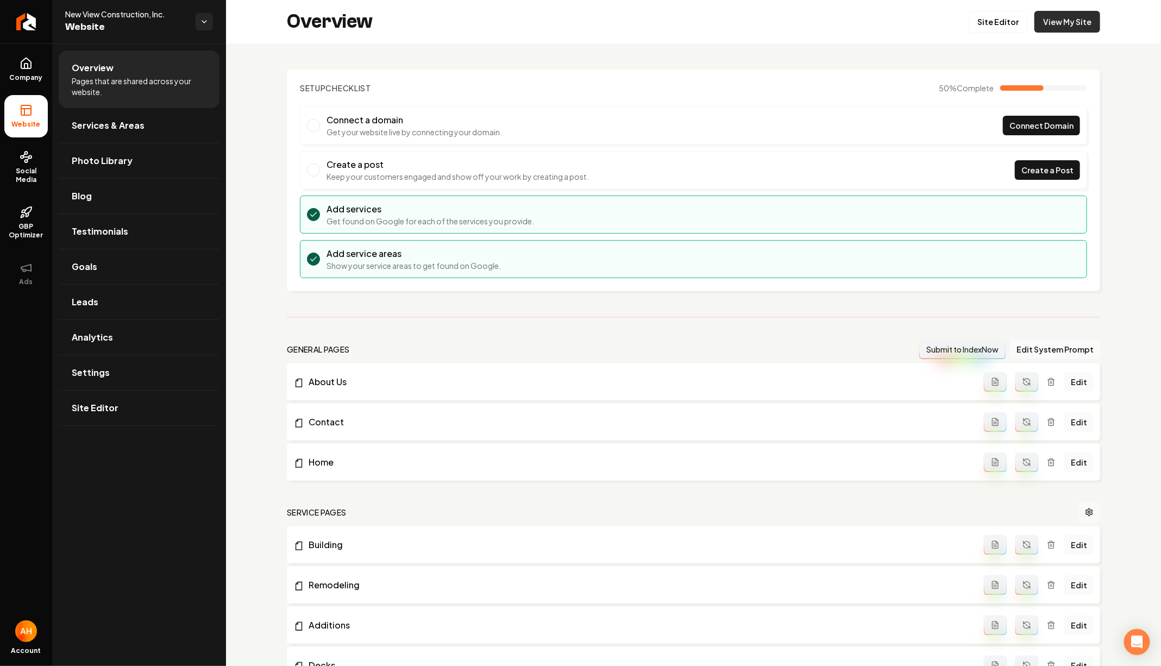
click at [1054, 24] on link "View My Site" at bounding box center [1067, 22] width 66 height 22
click at [371, 29] on h2 "Overview" at bounding box center [330, 22] width 86 height 22
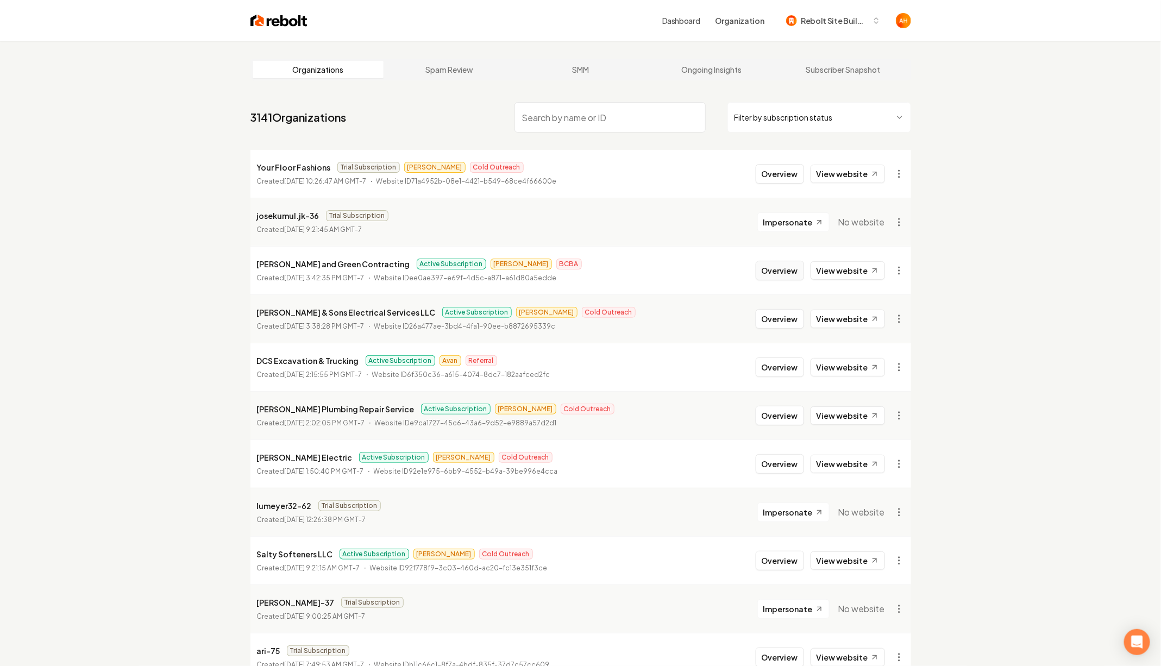
click at [795, 269] on button "Overview" at bounding box center [779, 271] width 48 height 20
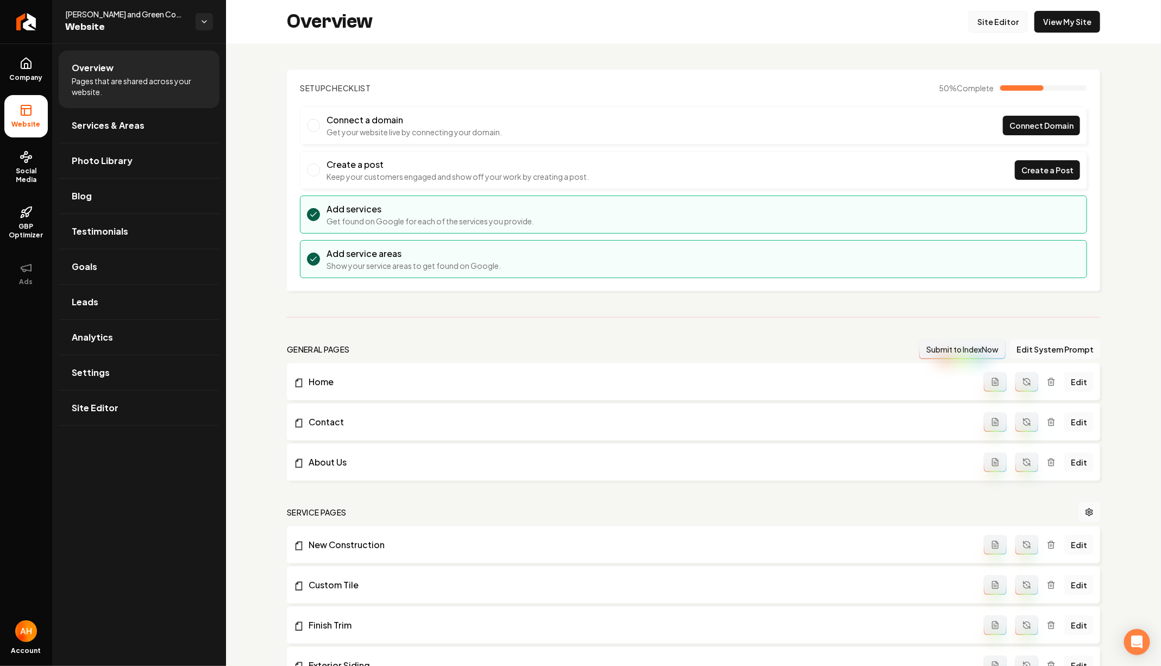
click at [997, 26] on link "Site Editor" at bounding box center [998, 22] width 60 height 22
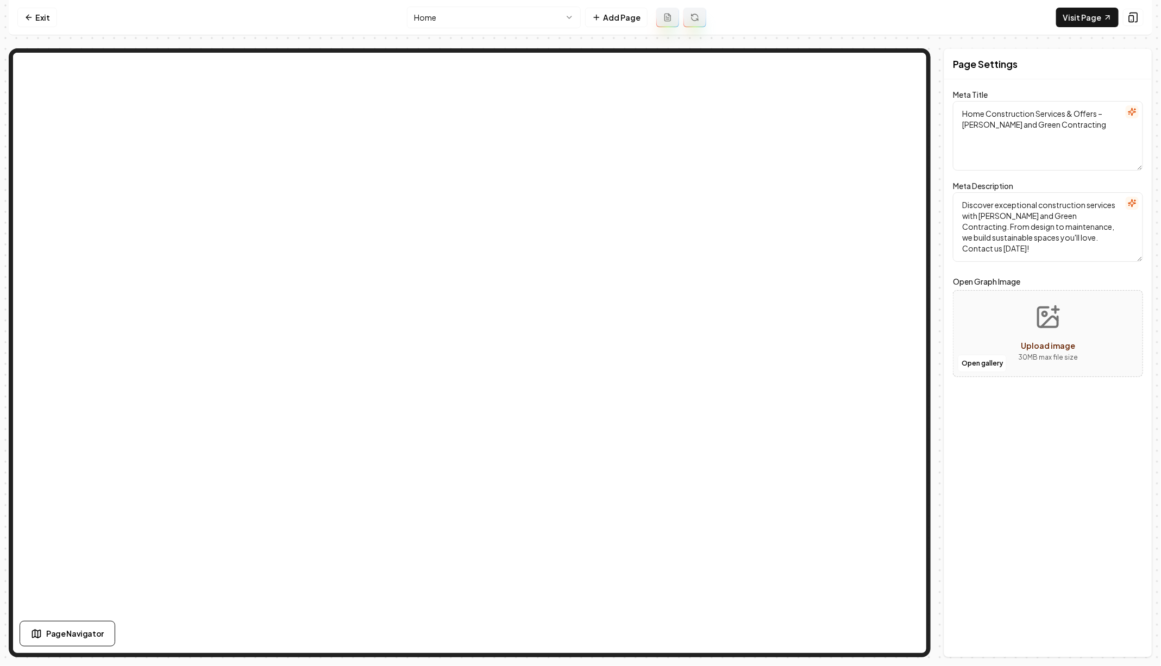
click at [809, 16] on nav "Exit Home Add Page Visit Page" at bounding box center [580, 17] width 1143 height 35
click at [827, 14] on nav "Exit Home Add Page Visit Page" at bounding box center [580, 17] width 1143 height 35
click at [297, 32] on nav "Exit Home Add Page Visit Page" at bounding box center [580, 17] width 1143 height 35
click at [37, 21] on link "Exit" at bounding box center [37, 18] width 40 height 20
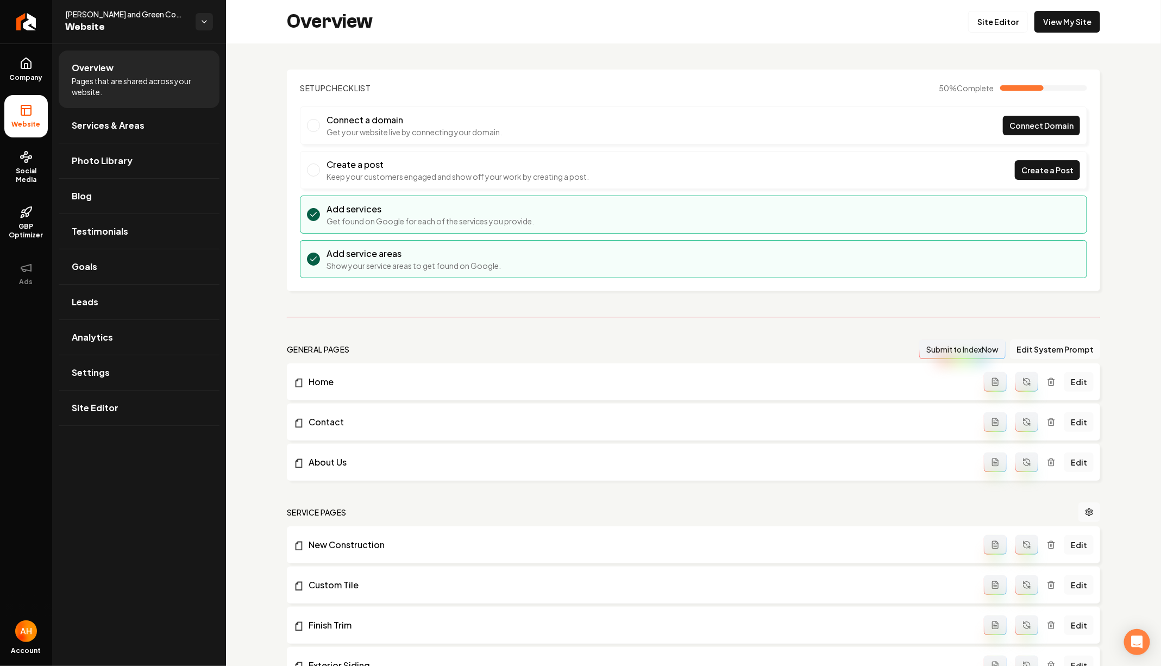
click at [37, 21] on link "Return to dashboard" at bounding box center [26, 21] width 52 height 43
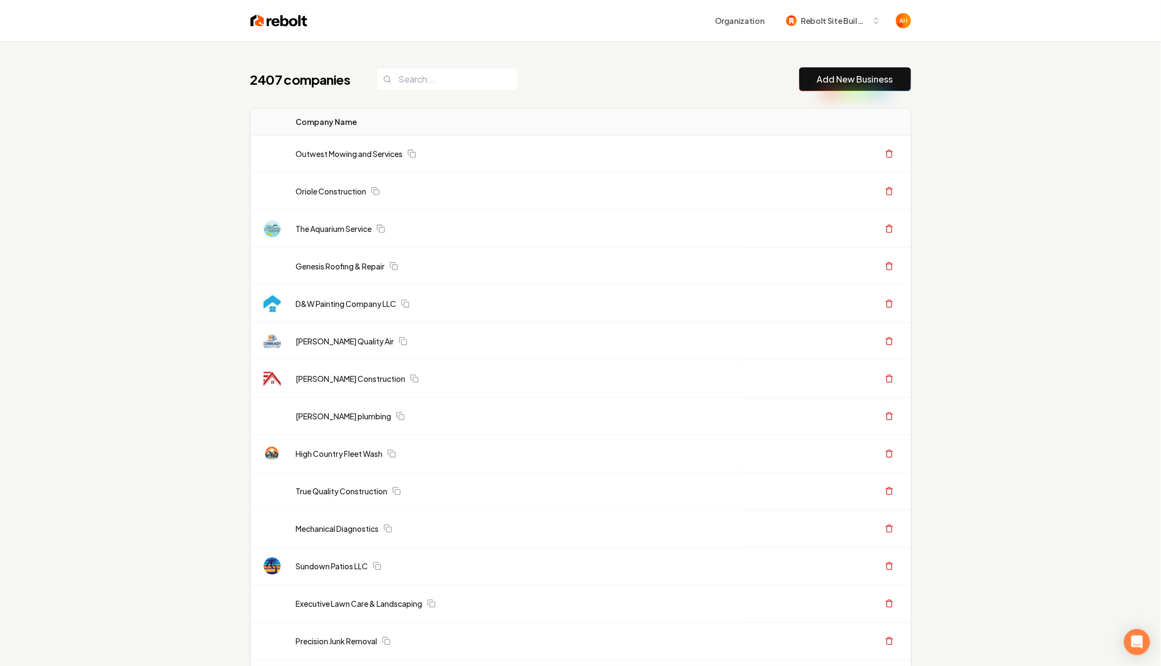
click at [326, 225] on link "The Aquarium Service" at bounding box center [334, 228] width 76 height 11
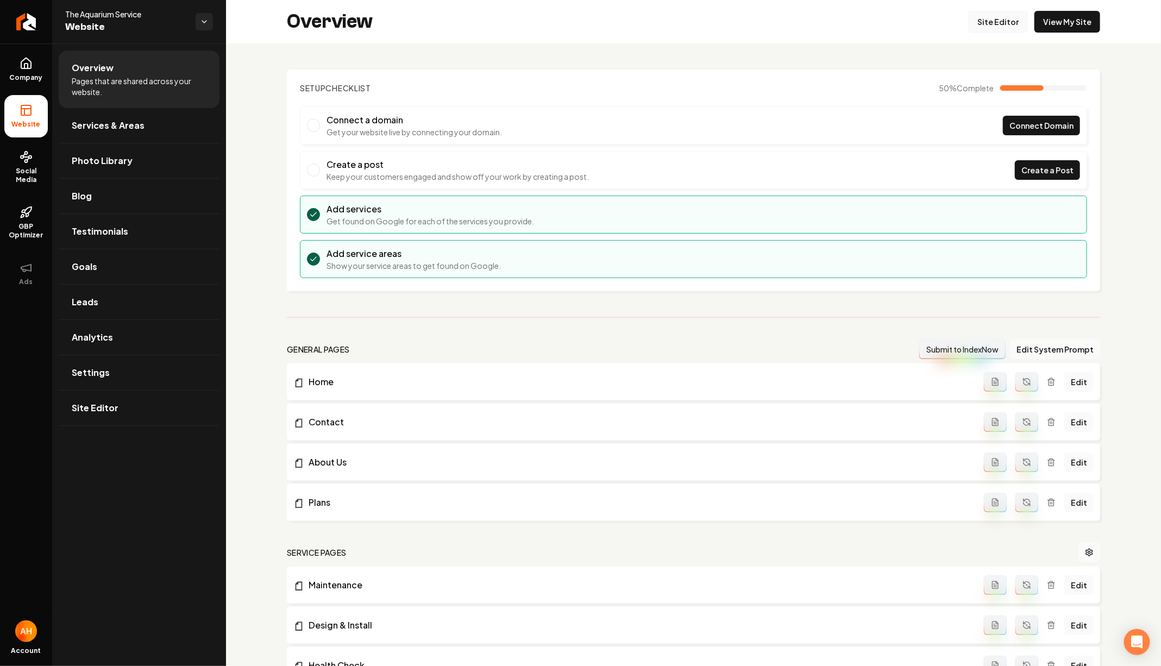
click at [1005, 29] on link "Site Editor" at bounding box center [998, 22] width 60 height 22
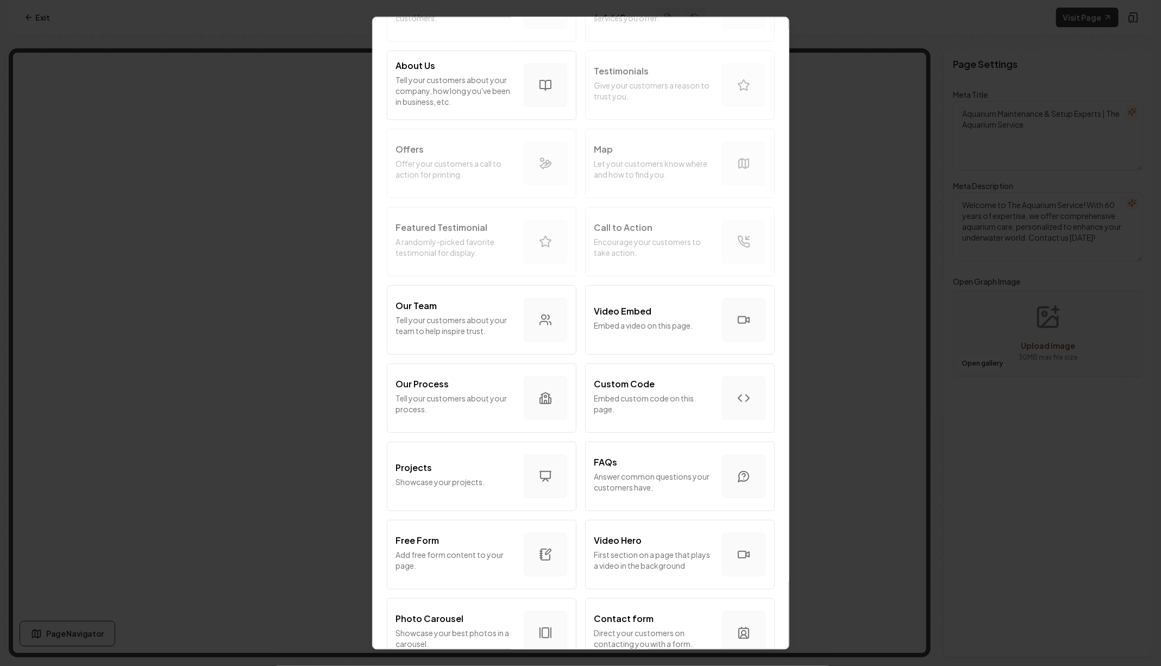
scroll to position [204, 0]
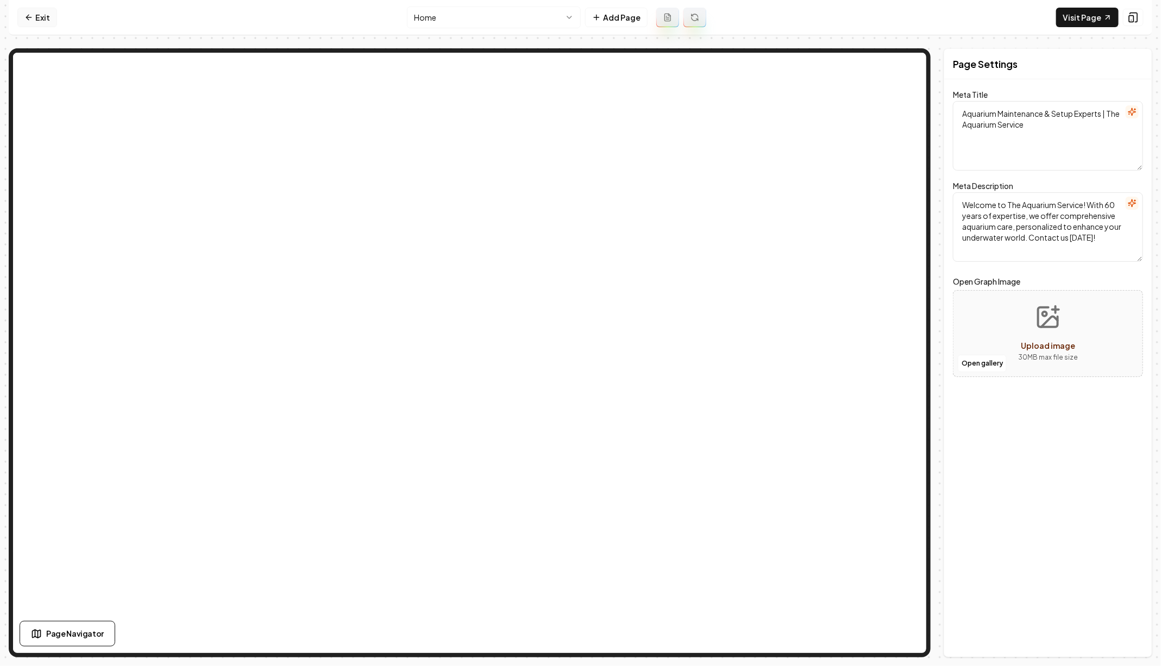
click at [45, 18] on link "Exit" at bounding box center [37, 18] width 40 height 20
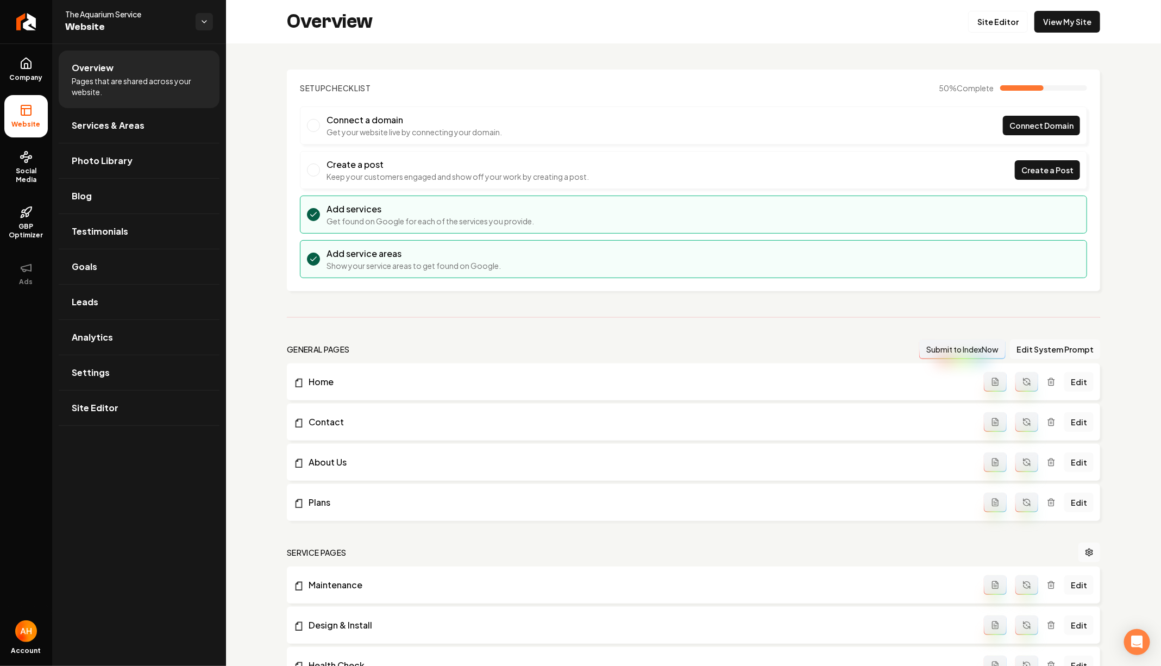
click at [315, 24] on h2 "Overview" at bounding box center [330, 22] width 86 height 22
click at [374, 24] on div "Overview Site Editor View My Site" at bounding box center [693, 21] width 935 height 43
click at [30, 20] on icon "Return to dashboard" at bounding box center [25, 21] width 17 height 17
